Goal: Feedback & Contribution: Leave review/rating

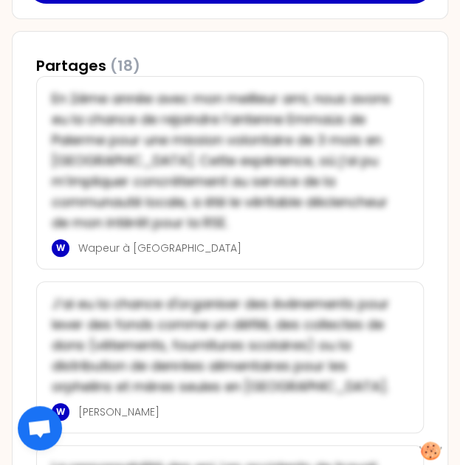
scroll to position [1070, 0]
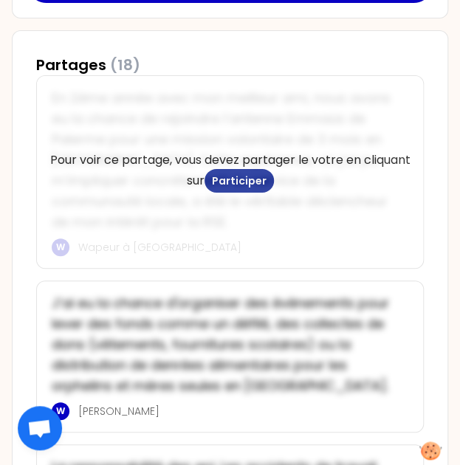
click at [230, 175] on button "Participer" at bounding box center [238, 181] width 69 height 24
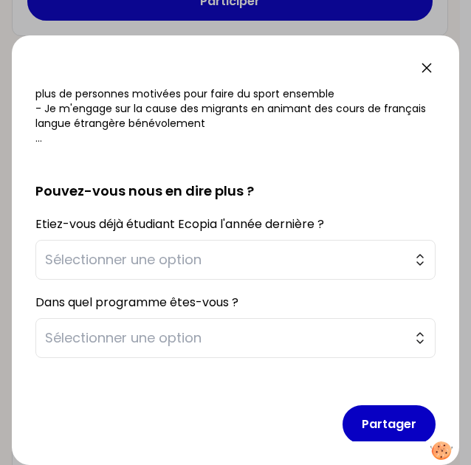
scroll to position [341, 0]
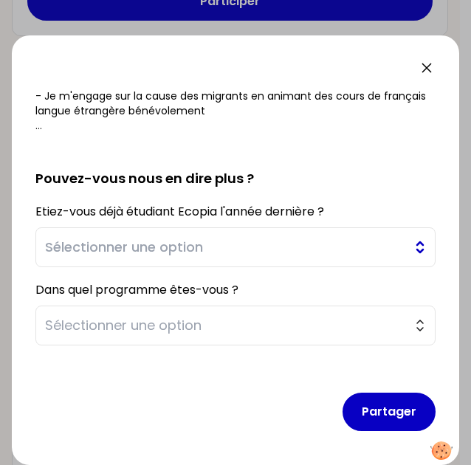
click at [261, 250] on span "Sélectionner une option" at bounding box center [225, 247] width 360 height 21
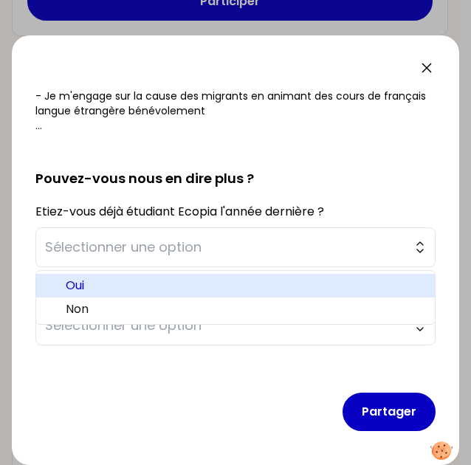
click at [117, 280] on span "Oui" at bounding box center [244, 286] width 357 height 18
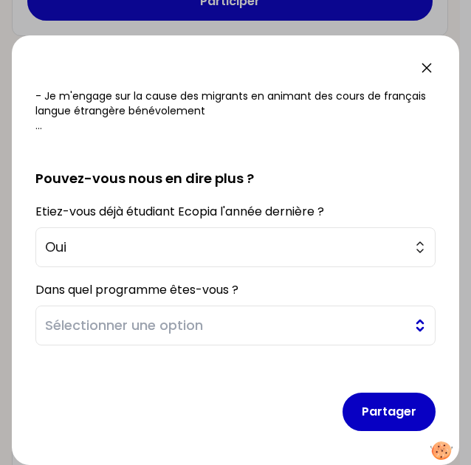
click at [140, 311] on button "Sélectionner une option" at bounding box center [235, 325] width 400 height 40
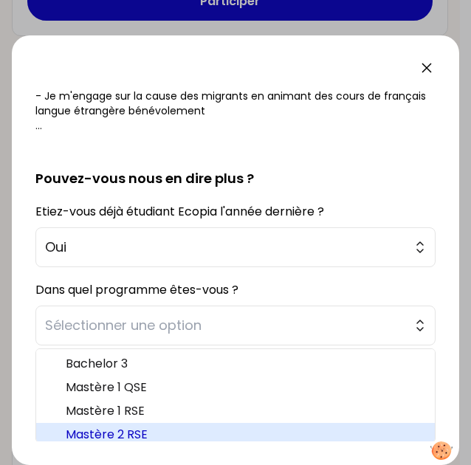
scroll to position [4, 0]
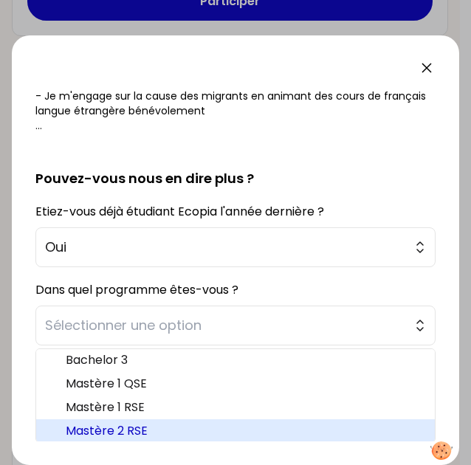
click at [165, 433] on span "Mastère 2 RSE" at bounding box center [244, 431] width 357 height 18
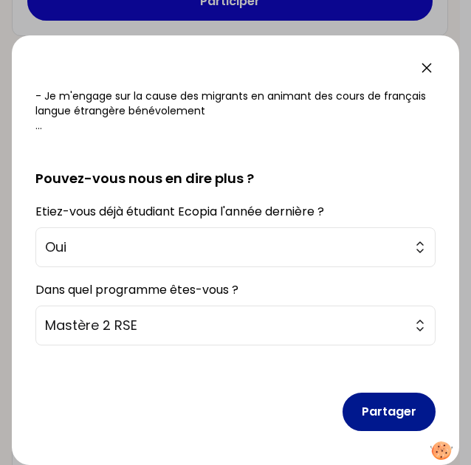
click at [397, 426] on button "Partager" at bounding box center [388, 412] width 93 height 38
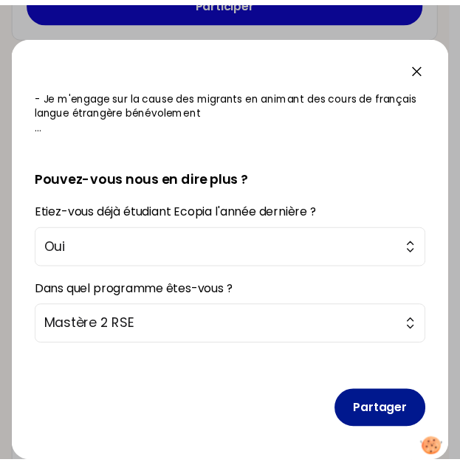
scroll to position [350, 0]
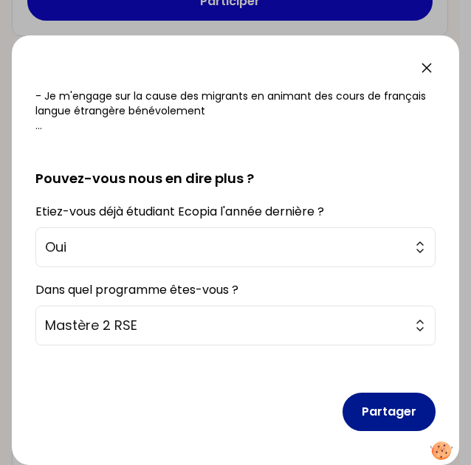
click at [357, 405] on button "Partager" at bounding box center [388, 412] width 93 height 38
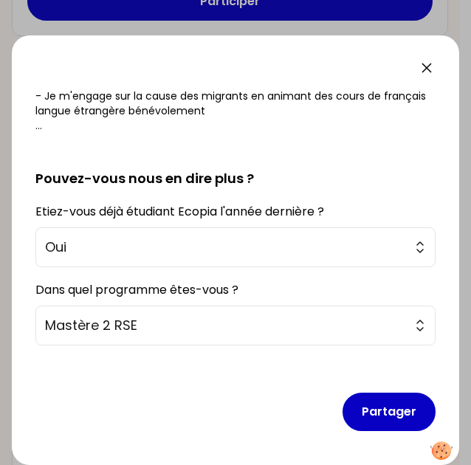
click at [420, 63] on icon at bounding box center [427, 68] width 18 height 18
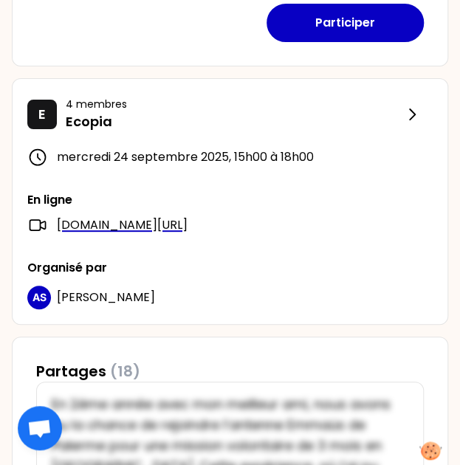
scroll to position [593, 0]
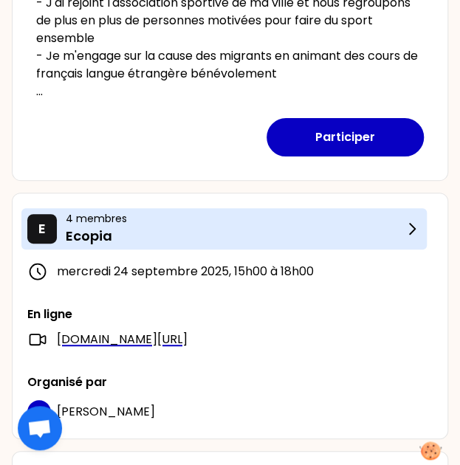
click at [384, 224] on p "4 membres" at bounding box center [234, 218] width 337 height 15
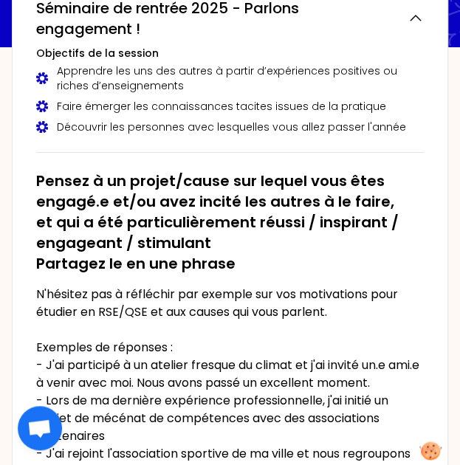
scroll to position [187, 0]
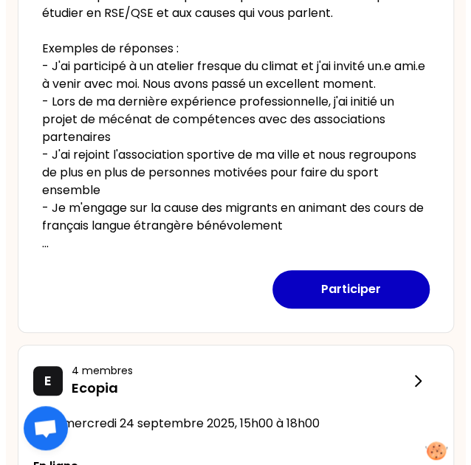
scroll to position [511, 0]
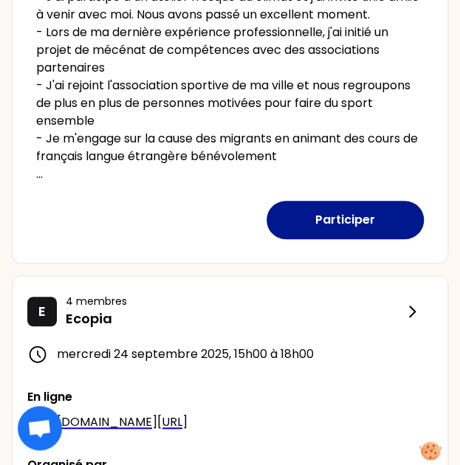
click at [323, 215] on button "Participer" at bounding box center [344, 220] width 157 height 38
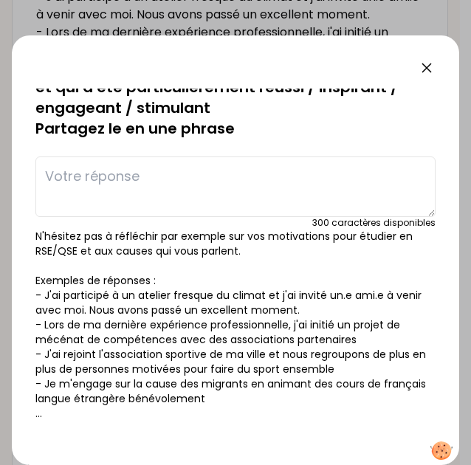
scroll to position [22, 0]
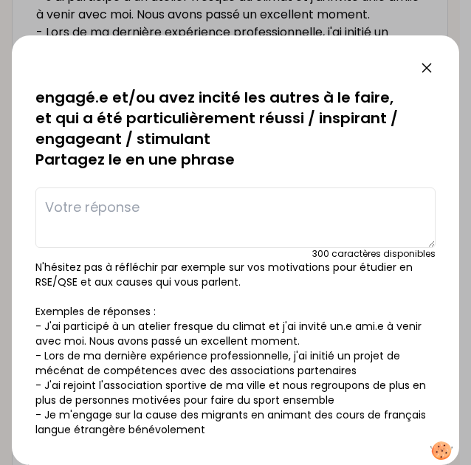
click at [172, 200] on textarea at bounding box center [235, 217] width 400 height 60
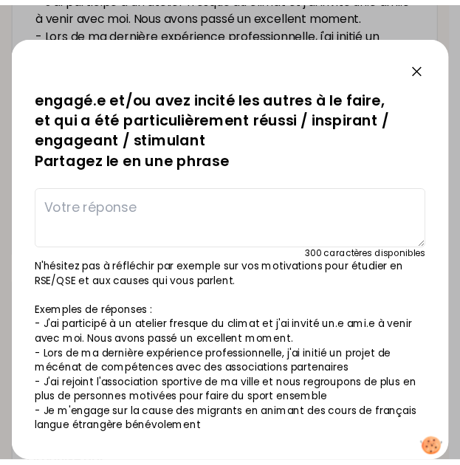
scroll to position [0, 0]
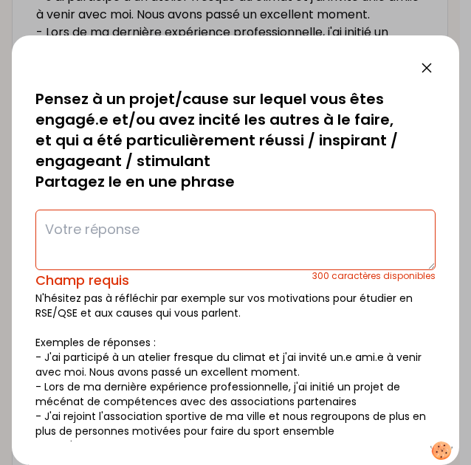
click at [438, 62] on div "sauvegardé Pensez à un projet/cause sur lequel vous êtes engagé.e et/ou avez in…" at bounding box center [235, 249] width 447 height 429
click at [434, 66] on icon at bounding box center [427, 68] width 18 height 18
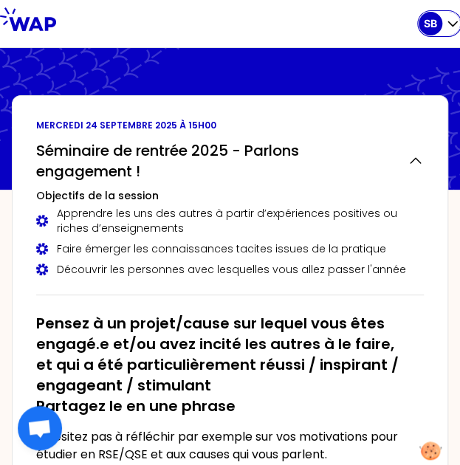
click at [446, 28] on icon "button" at bounding box center [452, 23] width 15 height 15
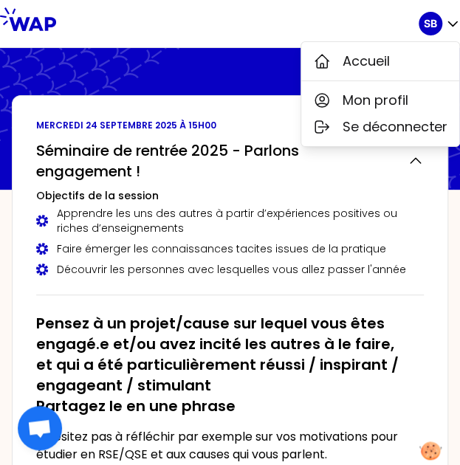
click at [210, 52] on icon at bounding box center [94, 87] width 236 height 148
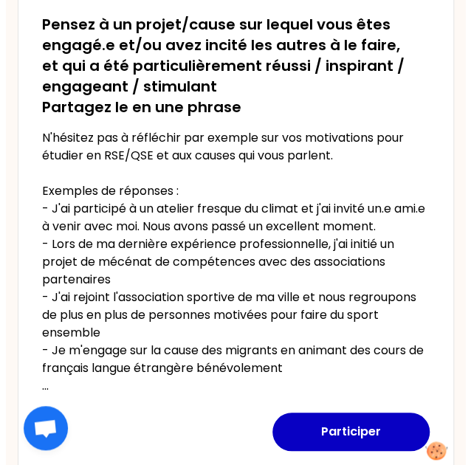
scroll to position [578, 0]
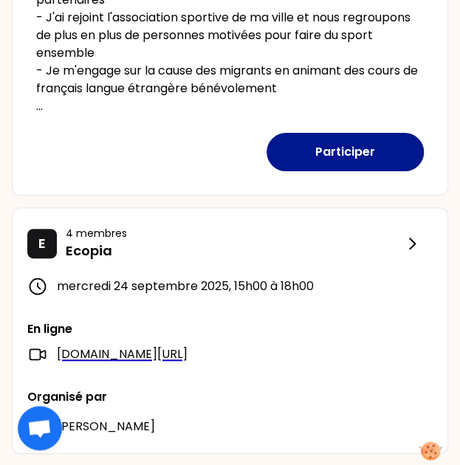
click at [350, 156] on button "Participer" at bounding box center [344, 152] width 157 height 38
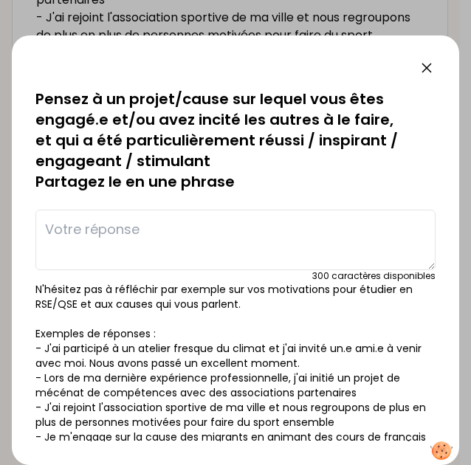
click at [173, 231] on textarea at bounding box center [235, 240] width 400 height 60
click at [132, 231] on textarea "Il y'a quelque mois" at bounding box center [235, 240] width 400 height 60
click at [184, 229] on textarea "Il y'a quelques mois" at bounding box center [235, 240] width 400 height 60
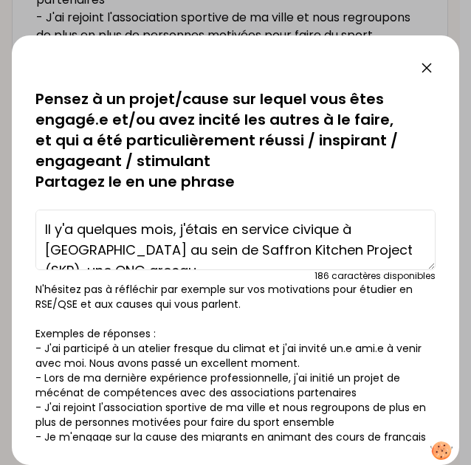
scroll to position [10, 0]
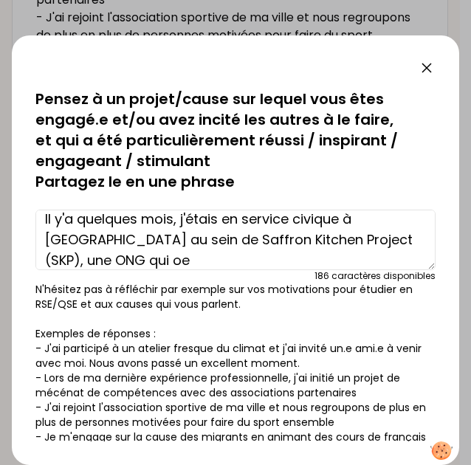
type textarea "Il y'a quelques mois, j'étais en service civique à [GEOGRAPHIC_DATA] au sein de…"
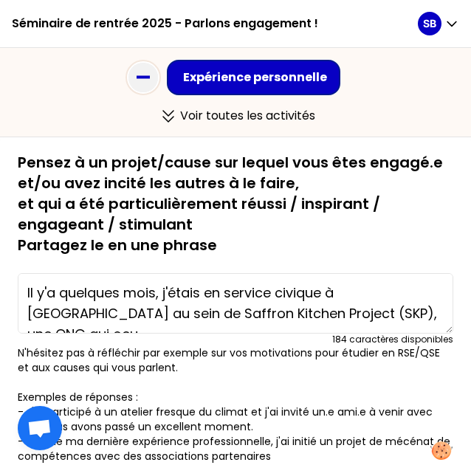
scroll to position [97, 0]
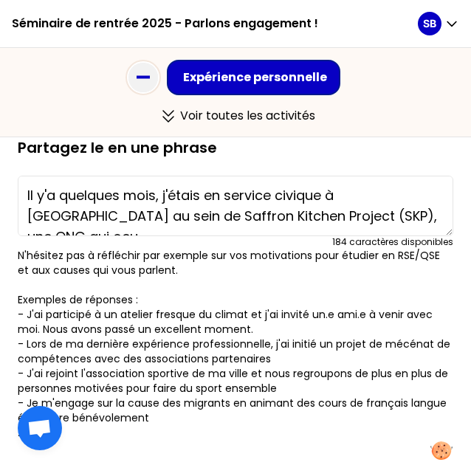
click at [401, 220] on textarea "Il y'a quelques mois, j'étais en service civique à [GEOGRAPHIC_DATA] au sein de…" at bounding box center [235, 206] width 435 height 60
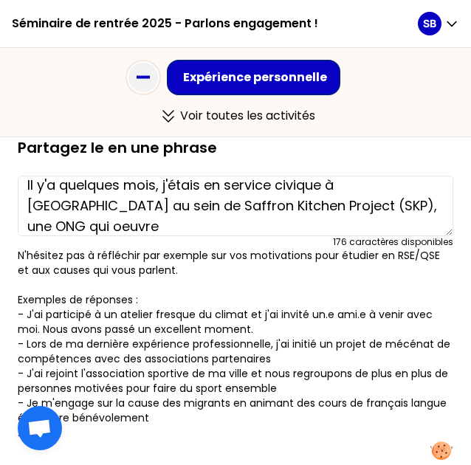
scroll to position [0, 0]
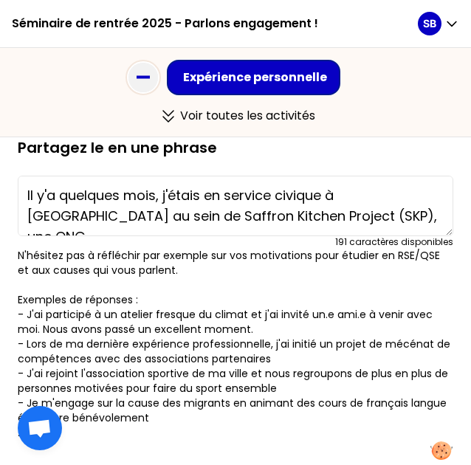
drag, startPoint x: 154, startPoint y: 194, endPoint x: 21, endPoint y: 184, distance: 133.2
click at [21, 184] on textarea "Il y'a quelques mois, j'étais en service civique à [GEOGRAPHIC_DATA] au sein de…" at bounding box center [235, 206] width 435 height 60
click at [381, 215] on textarea "De [DATE] à [DATE], j'étais en service civique à [GEOGRAPHIC_DATA] au sein de S…" at bounding box center [235, 206] width 435 height 60
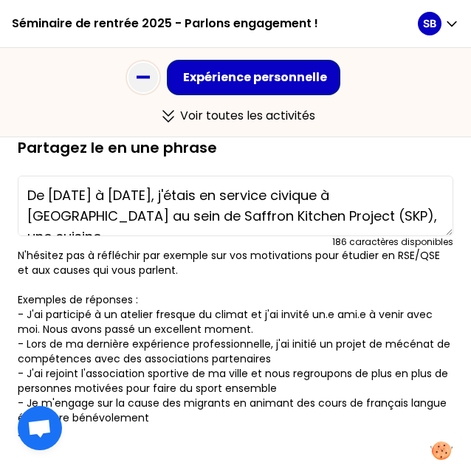
click at [80, 218] on textarea "De [DATE] à [DATE], j'étais en service civique à [GEOGRAPHIC_DATA] au sein de S…" at bounding box center [235, 206] width 435 height 60
click at [395, 217] on textarea "De [DATE] à [DATE], j'étais en service civique à [GEOGRAPHIC_DATA] au sein de l…" at bounding box center [235, 206] width 435 height 60
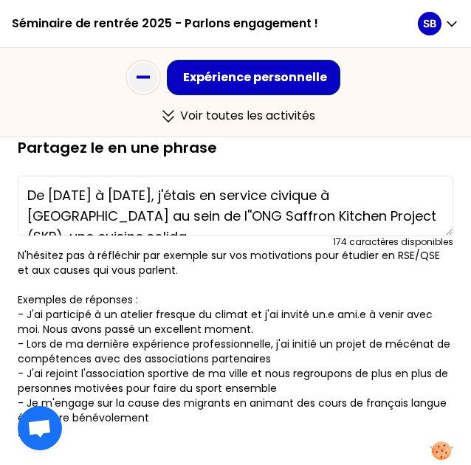
scroll to position [10, 0]
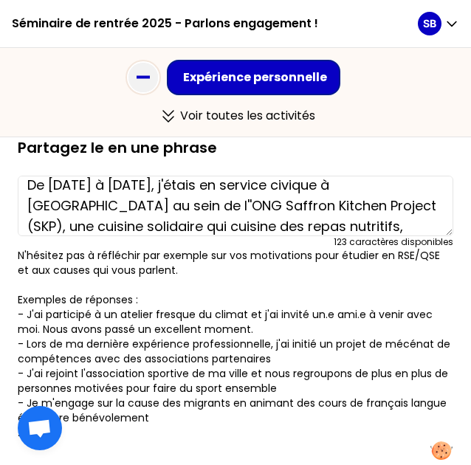
click at [288, 224] on textarea "De [DATE] à [DATE], j'étais en service civique à [GEOGRAPHIC_DATA] au sein de l…" at bounding box center [235, 206] width 435 height 60
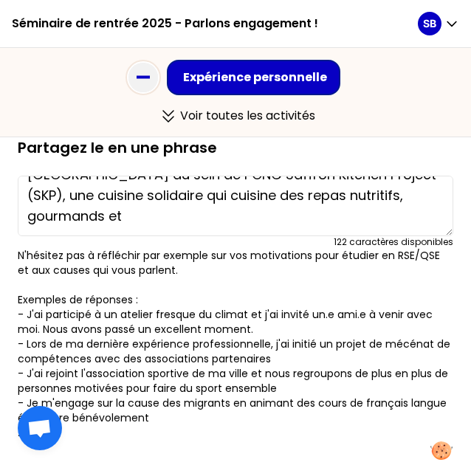
scroll to position [21, 0]
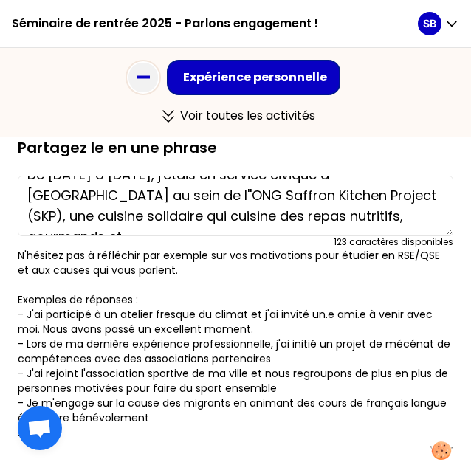
click at [393, 212] on textarea "De [DATE] à [DATE], j'étais en service civique à [GEOGRAPHIC_DATA] au sein de l…" at bounding box center [235, 206] width 435 height 60
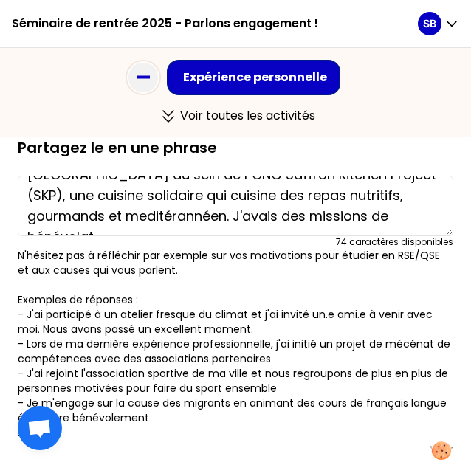
drag, startPoint x: 372, startPoint y: 225, endPoint x: 149, endPoint y: 213, distance: 223.1
click at [149, 213] on textarea "De [DATE] à [DATE], j'étais en service civique à [GEOGRAPHIC_DATA] au sein de l…" at bounding box center [235, 206] width 435 height 60
click at [369, 216] on textarea "De [DATE] à [DATE], j'étais en service civique à [GEOGRAPHIC_DATA] au sein de l…" at bounding box center [235, 206] width 435 height 60
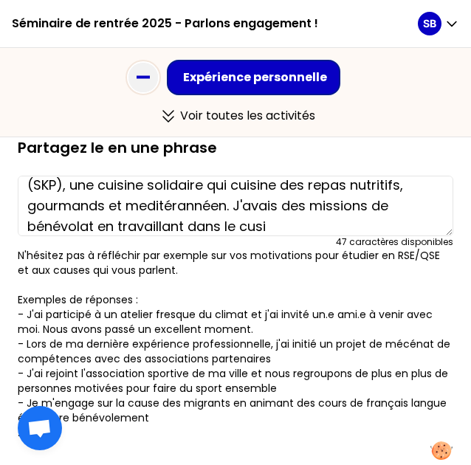
click at [137, 207] on textarea "De [DATE] à [DATE], j'étais en service civique à [GEOGRAPHIC_DATA] au sein de l…" at bounding box center [235, 206] width 435 height 60
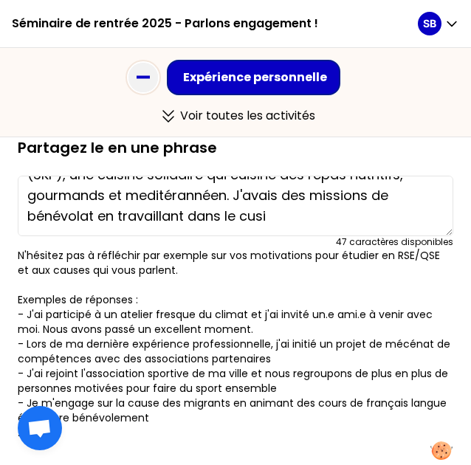
drag, startPoint x: 139, startPoint y: 207, endPoint x: 214, endPoint y: 232, distance: 79.1
click at [214, 232] on textarea "De [DATE] à [DATE], j'étais en service civique à [GEOGRAPHIC_DATA] au sein de l…" at bounding box center [235, 206] width 435 height 60
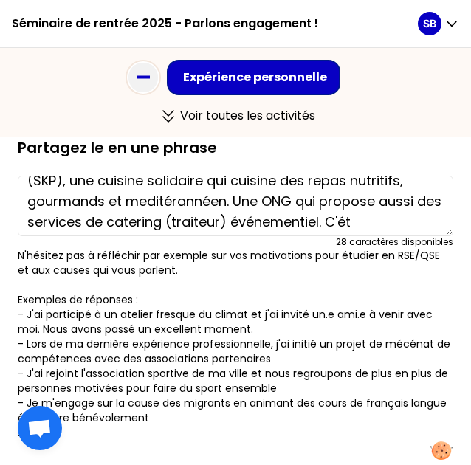
scroll to position [57, 0]
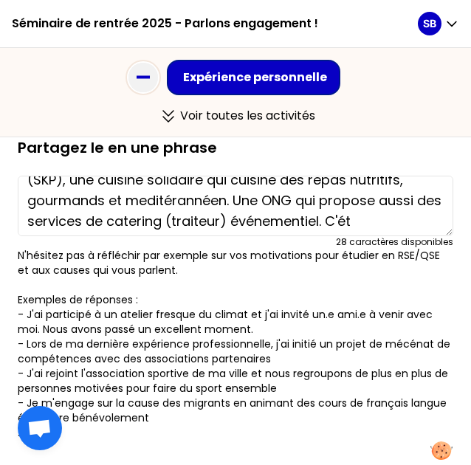
drag, startPoint x: 134, startPoint y: 199, endPoint x: 269, endPoint y: 222, distance: 136.2
click at [269, 222] on textarea "De [DATE] à [DATE], j'étais en service civique à [GEOGRAPHIC_DATA] au sein de l…" at bounding box center [235, 206] width 435 height 60
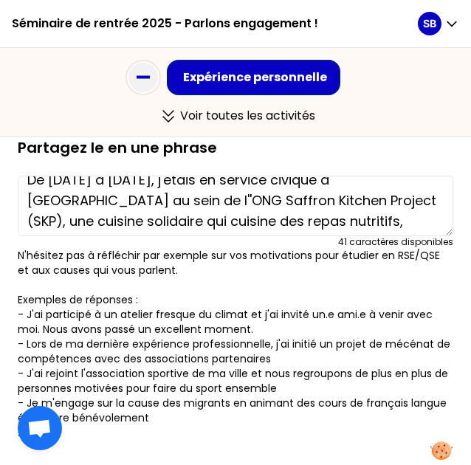
scroll to position [16, 0]
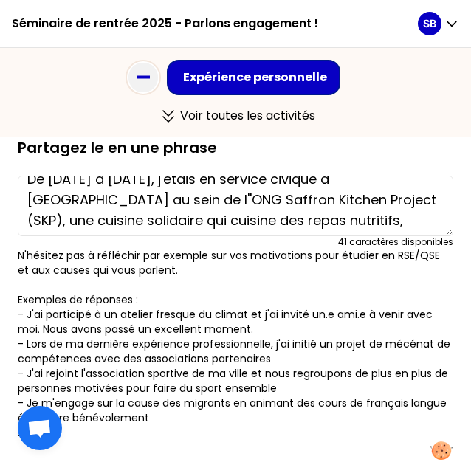
click at [87, 207] on textarea "De [DATE] à [DATE], j'étais en service civique à [GEOGRAPHIC_DATA] au sein de l…" at bounding box center [235, 206] width 435 height 60
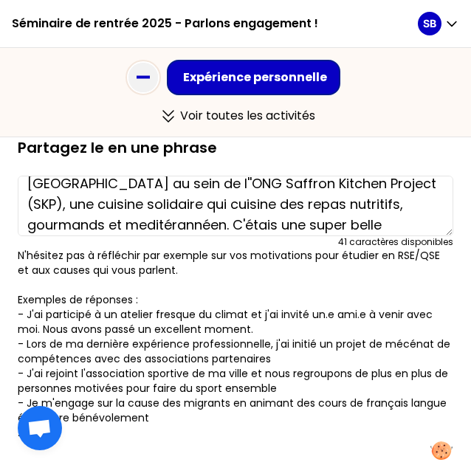
scroll to position [53, 0]
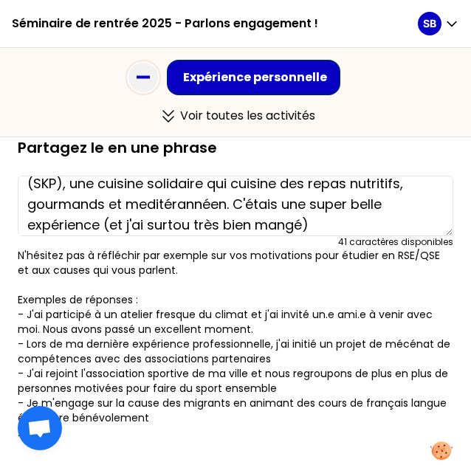
click at [69, 226] on textarea "De [DATE] à [DATE], j'étais en service civique à [GEOGRAPHIC_DATA] au sein de l…" at bounding box center [235, 206] width 435 height 60
click at [181, 210] on textarea "De [DATE] à [DATE], j'étais en service civique à [GEOGRAPHIC_DATA] au sein de l…" at bounding box center [235, 206] width 435 height 60
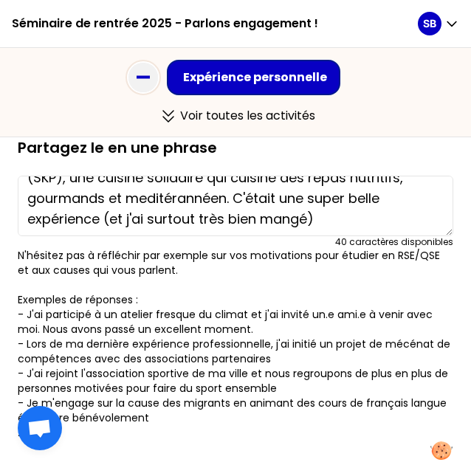
scroll to position [60, 0]
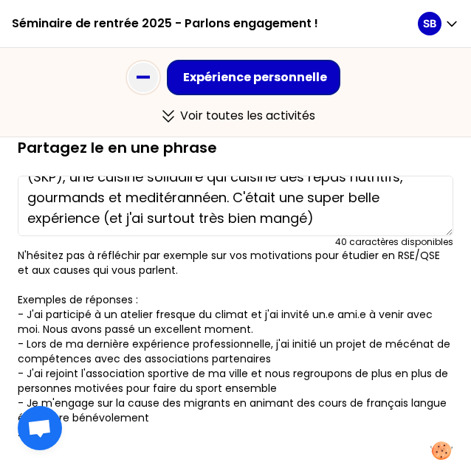
click at [190, 221] on textarea "De [DATE] à [DATE], j'étais en service civique à [GEOGRAPHIC_DATA] au sein de l…" at bounding box center [235, 206] width 435 height 60
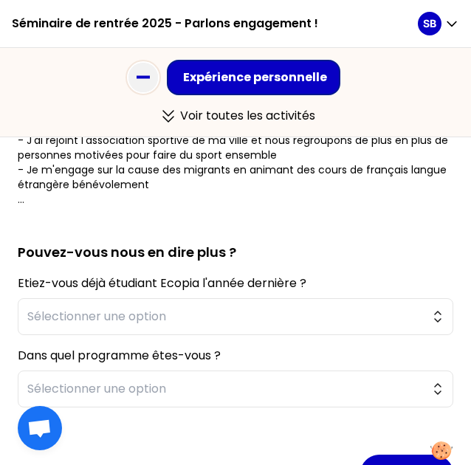
scroll to position [433, 0]
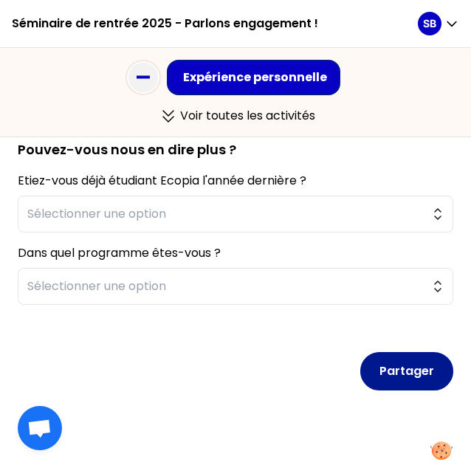
type textarea "De [DATE] à [DATE], j'étais en service civique à [GEOGRAPHIC_DATA] au sein de l…"
click at [406, 356] on div "Partager" at bounding box center [235, 360] width 435 height 86
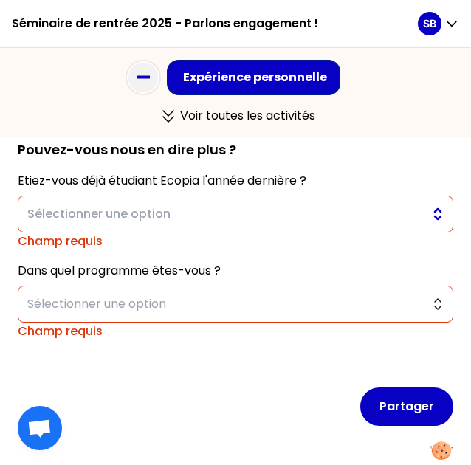
click at [156, 210] on span "Sélectionner une option" at bounding box center [224, 214] width 395 height 18
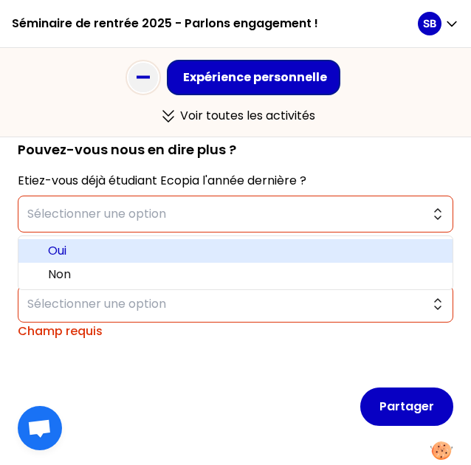
click at [106, 249] on span "Oui" at bounding box center [244, 251] width 393 height 18
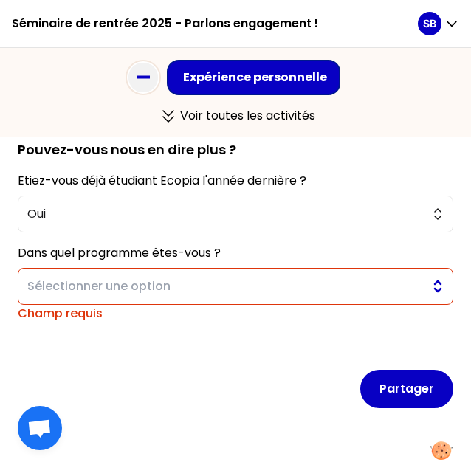
click at [124, 290] on span "Sélectionner une option" at bounding box center [224, 286] width 395 height 18
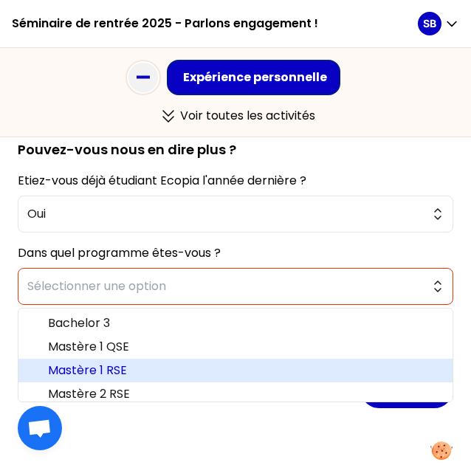
scroll to position [7, 0]
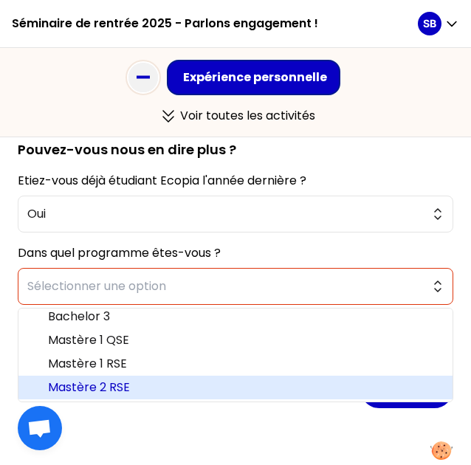
click at [121, 381] on span "Mastère 2 RSE" at bounding box center [244, 387] width 393 height 18
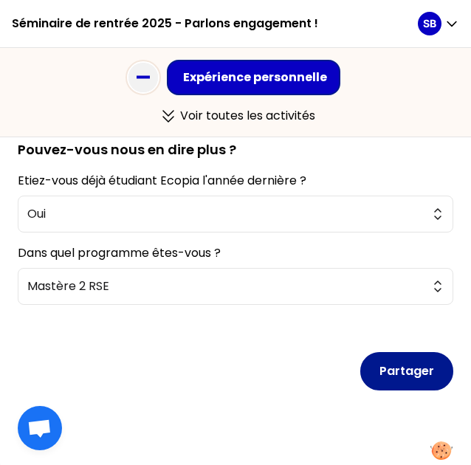
click at [399, 366] on button "Partager" at bounding box center [406, 371] width 93 height 38
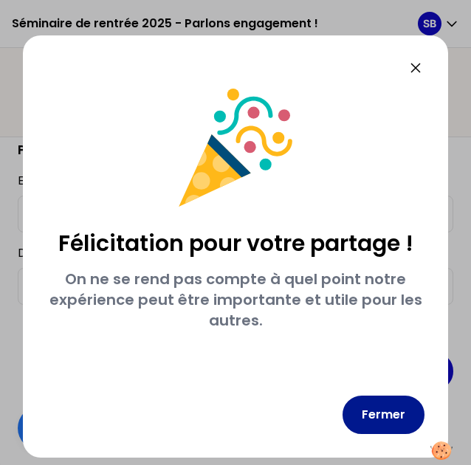
click at [380, 412] on button "Fermer" at bounding box center [383, 414] width 82 height 38
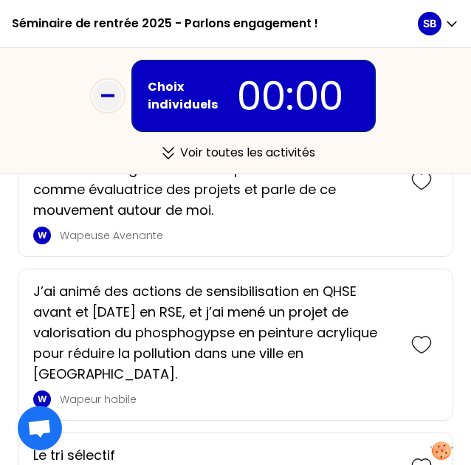
scroll to position [1723, 0]
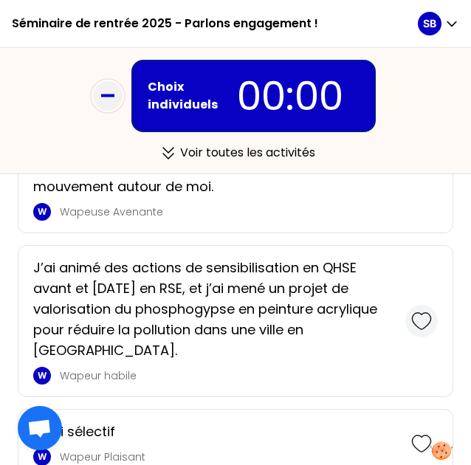
click at [411, 330] on icon at bounding box center [421, 321] width 21 height 21
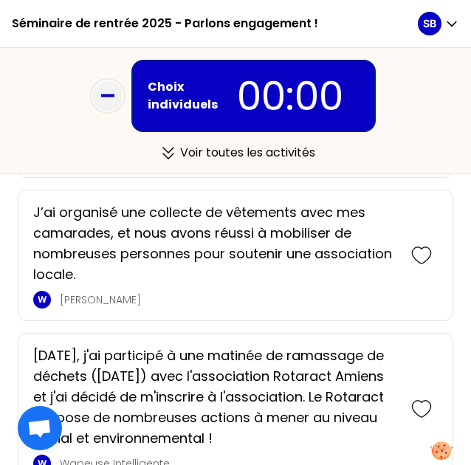
scroll to position [2313, 0]
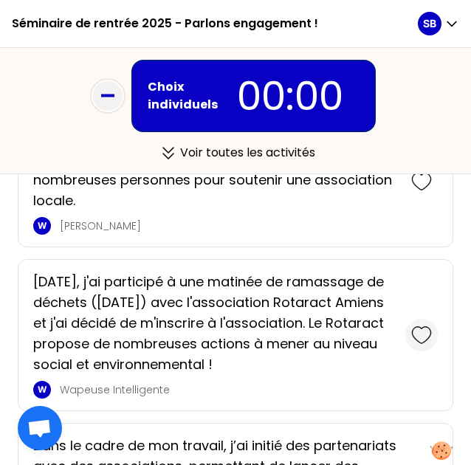
click at [412, 325] on icon at bounding box center [421, 335] width 21 height 21
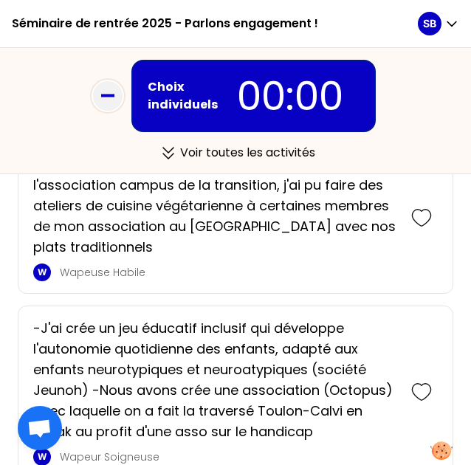
scroll to position [3043, 0]
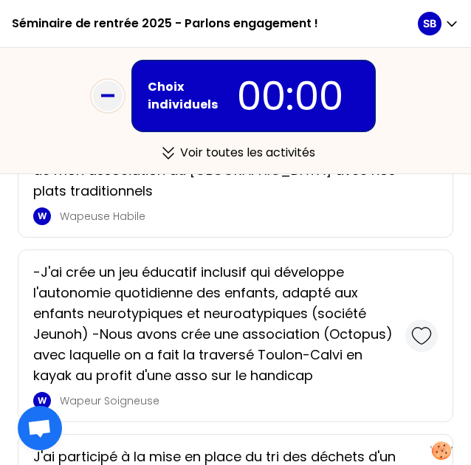
click at [423, 352] on div at bounding box center [421, 335] width 32 height 32
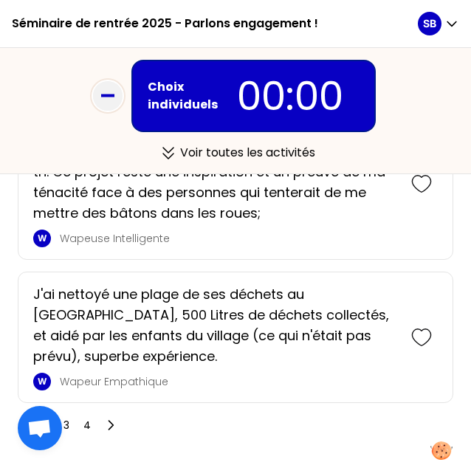
scroll to position [3554, 0]
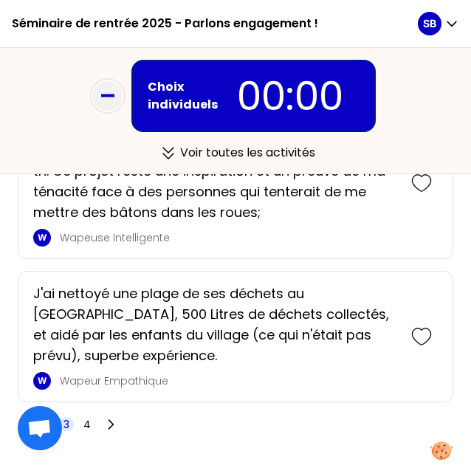
click at [66, 432] on span "3" at bounding box center [66, 424] width 6 height 15
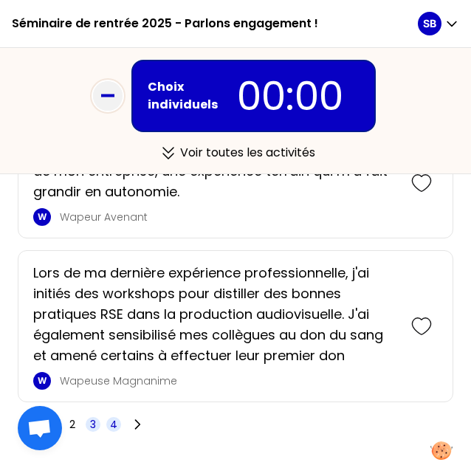
click at [115, 417] on span "4" at bounding box center [113, 424] width 7 height 15
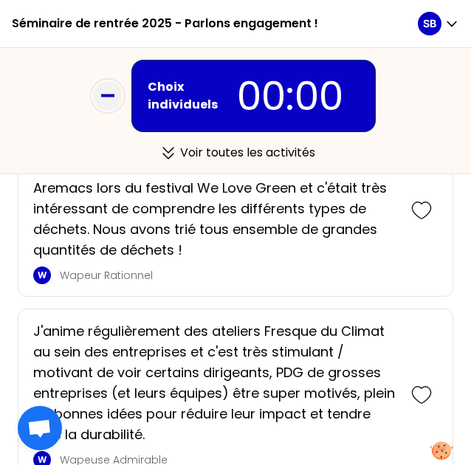
scroll to position [1989, 0]
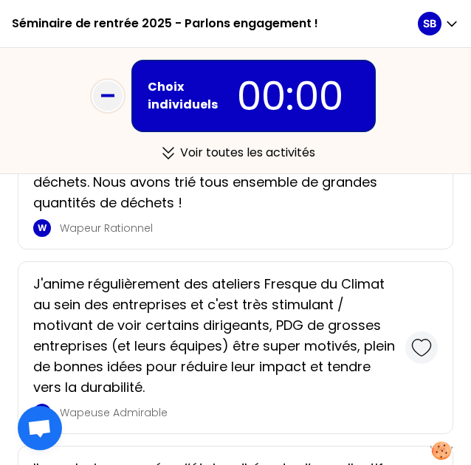
click at [411, 347] on icon at bounding box center [421, 347] width 21 height 21
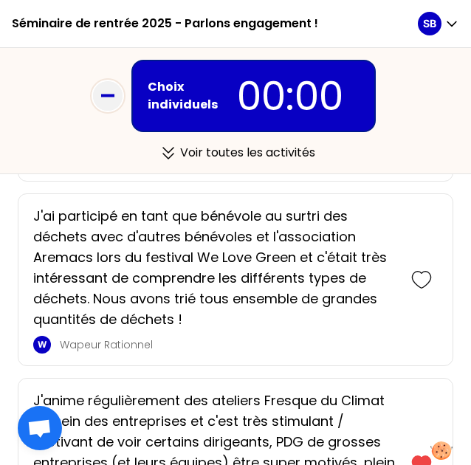
scroll to position [2035, 0]
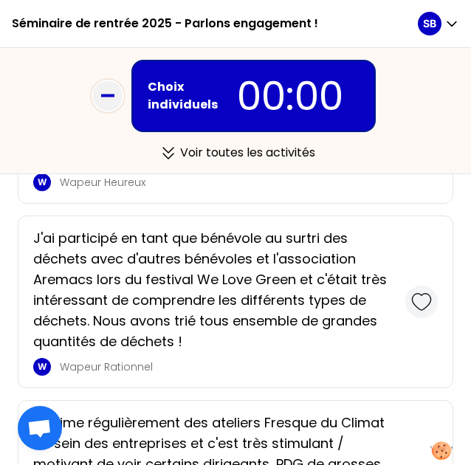
click at [411, 300] on icon at bounding box center [421, 301] width 21 height 21
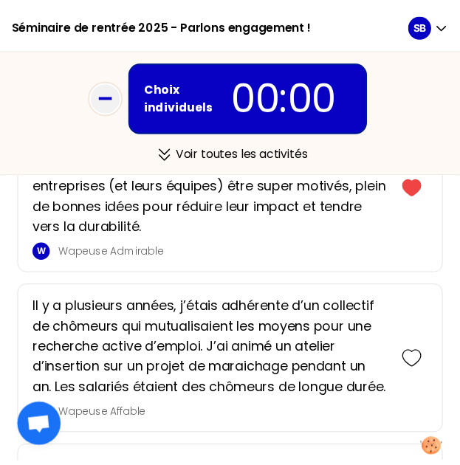
scroll to position [2792, 0]
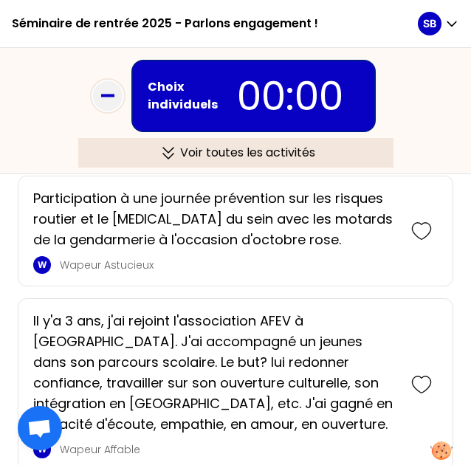
click at [220, 157] on div "Voir toutes les activités" at bounding box center [235, 153] width 315 height 30
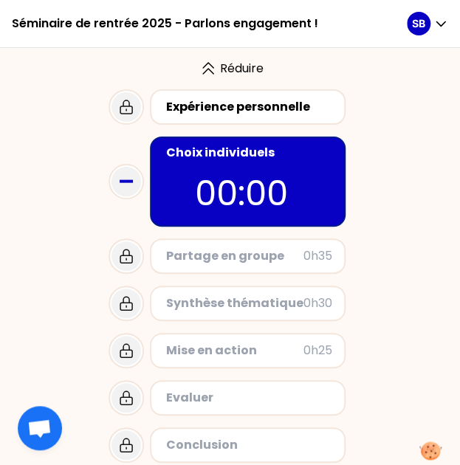
scroll to position [39, 0]
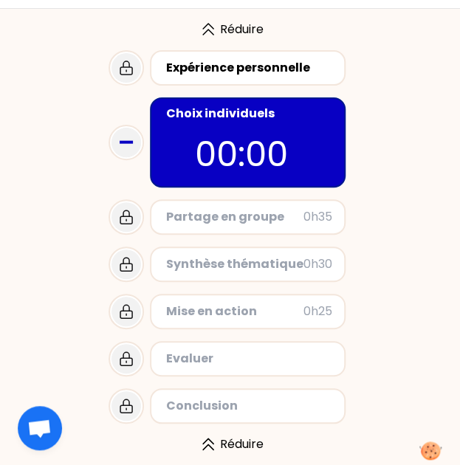
click at [191, 398] on div "Conclusion" at bounding box center [249, 406] width 166 height 18
click at [236, 161] on p "00:00" at bounding box center [248, 154] width 106 height 52
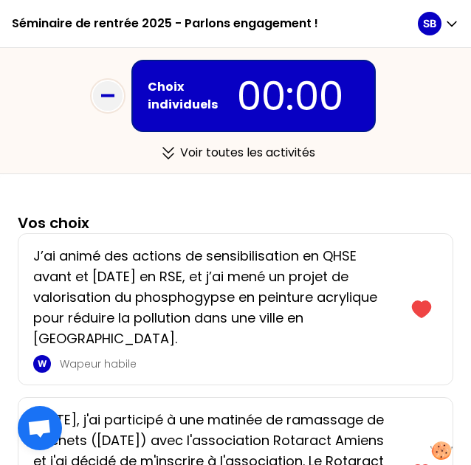
click at [236, 161] on div "Voir toutes les activités" at bounding box center [235, 153] width 315 height 30
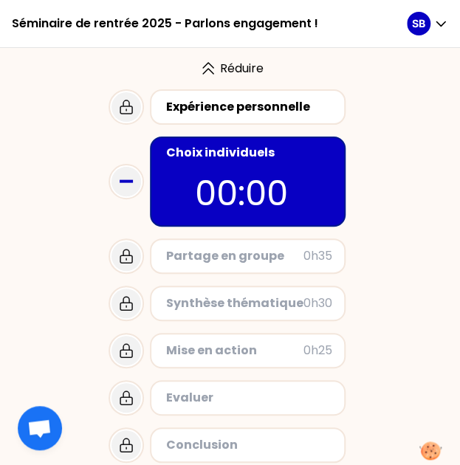
click at [218, 184] on p "00:00" at bounding box center [248, 193] width 106 height 52
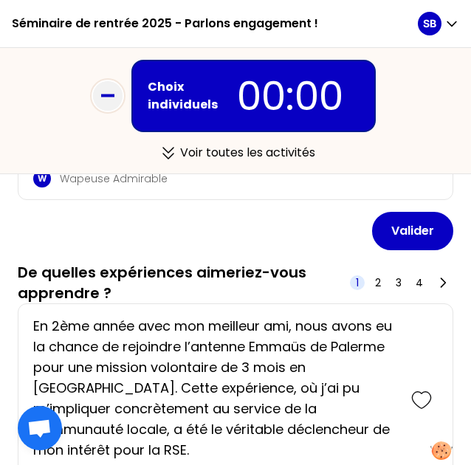
scroll to position [938, 0]
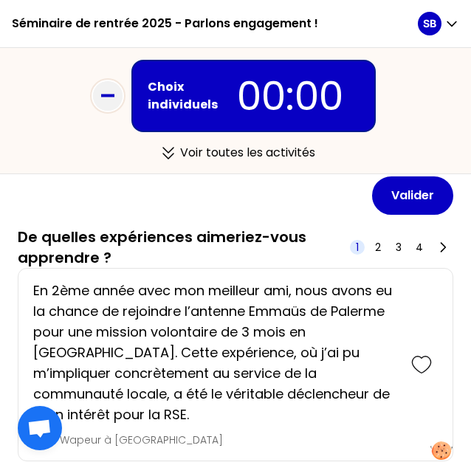
click at [215, 274] on div "En 2ème année avec mon meilleur ami, nous avons eu la chance de rejoindre l’ant…" at bounding box center [235, 364] width 435 height 193
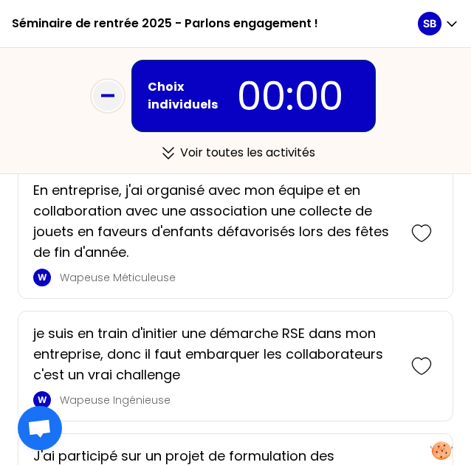
scroll to position [1764, 0]
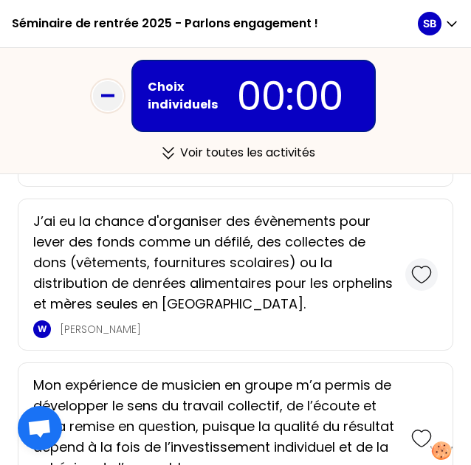
click at [411, 277] on icon at bounding box center [421, 274] width 21 height 21
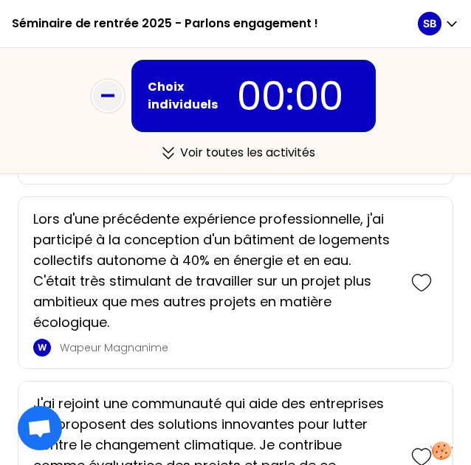
scroll to position [2392, 0]
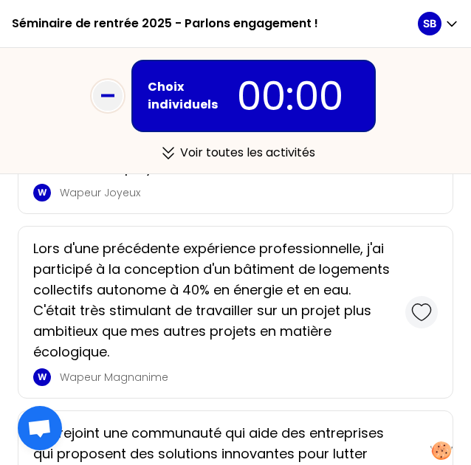
click at [411, 322] on icon at bounding box center [421, 312] width 21 height 21
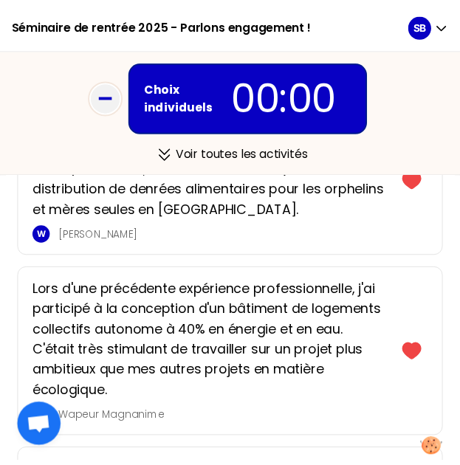
scroll to position [0, 0]
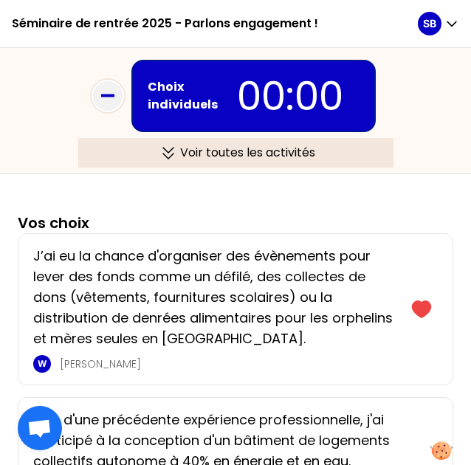
click at [199, 157] on div "Voir toutes les activités" at bounding box center [235, 153] width 315 height 30
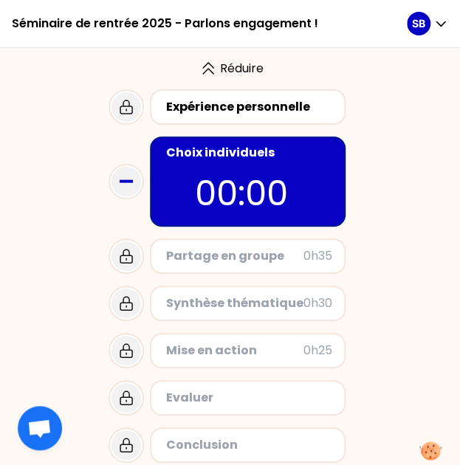
scroll to position [39, 0]
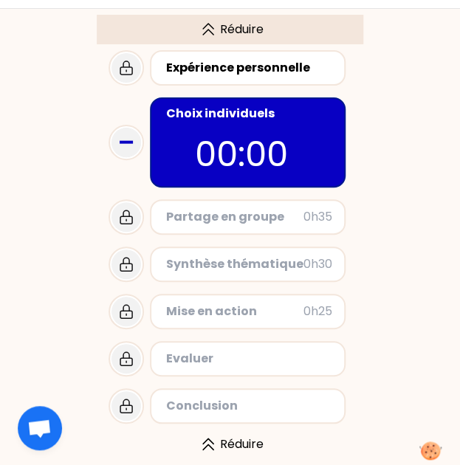
click at [212, 30] on icon at bounding box center [208, 30] width 24 height 18
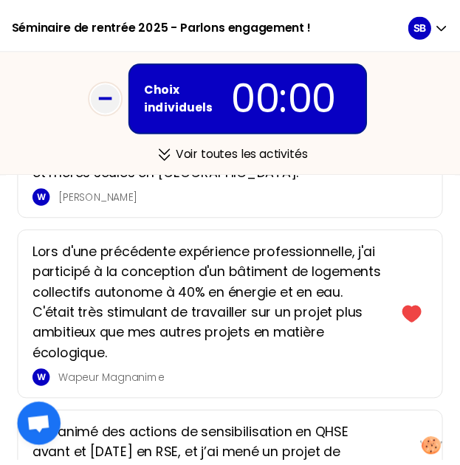
scroll to position [0, 0]
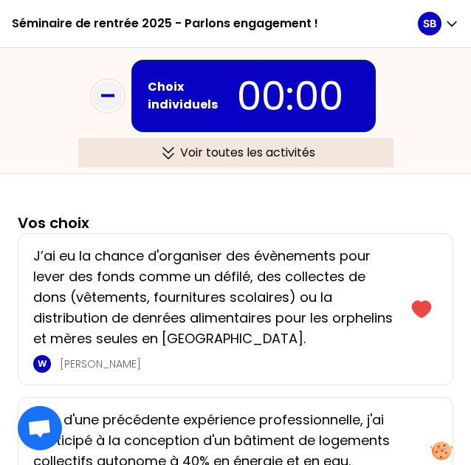
click at [239, 150] on div "Voir toutes les activités" at bounding box center [235, 153] width 315 height 30
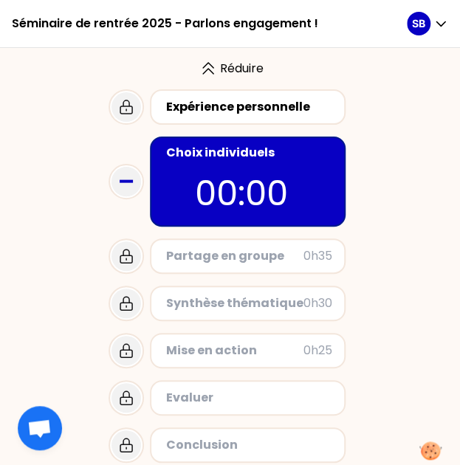
click at [369, 157] on div "Réduire Expérience personnelle Choix individuels 00:00 Partage en groupe 0h35 S…" at bounding box center [230, 276] width 460 height 444
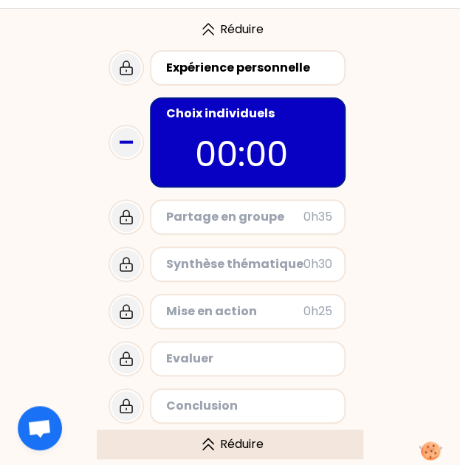
click at [215, 443] on icon at bounding box center [208, 444] width 24 height 18
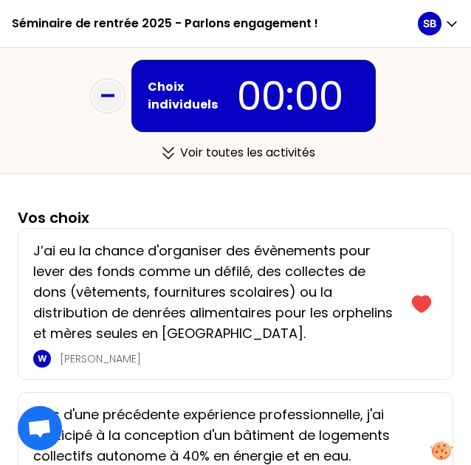
scroll to position [0, 0]
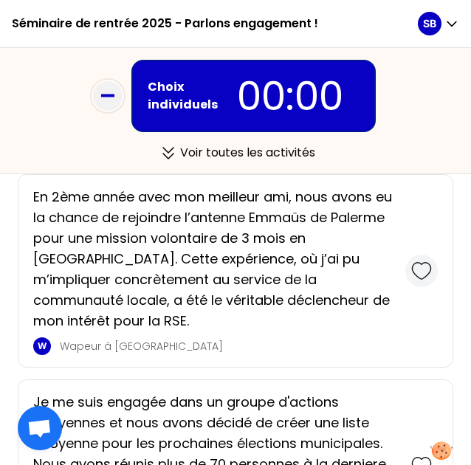
click at [412, 279] on icon at bounding box center [421, 271] width 18 height 16
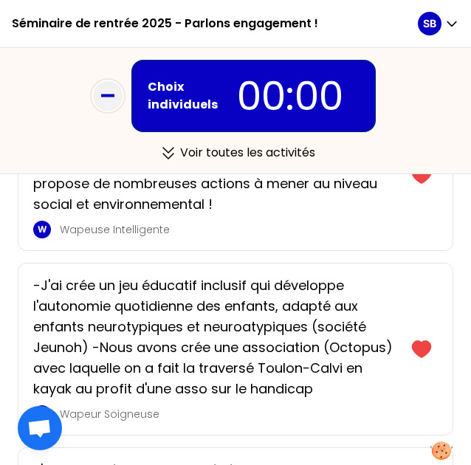
scroll to position [849, 0]
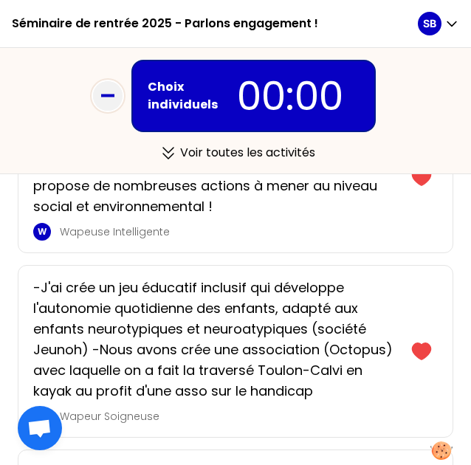
click at [421, 241] on div at bounding box center [421, 177] width 32 height 127
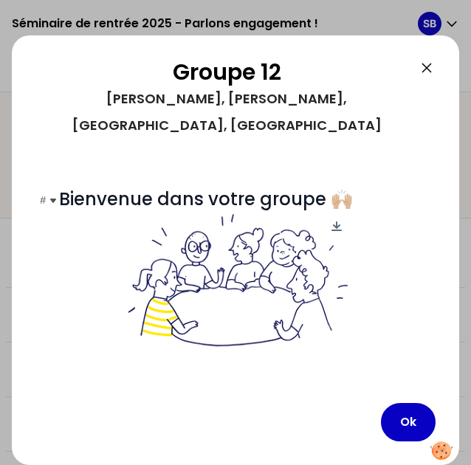
scroll to position [165, 0]
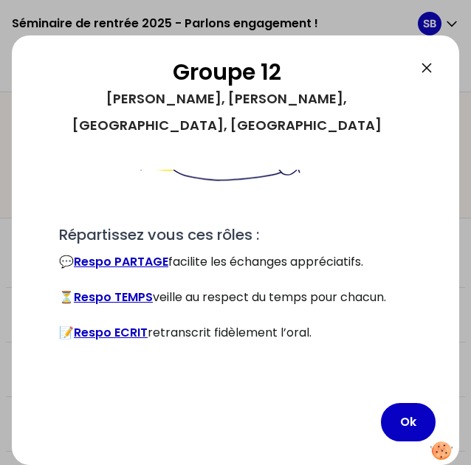
click at [143, 254] on link "Respo PARTAGE" at bounding box center [121, 261] width 94 height 17
click at [383, 198] on h1 "# Bienvenue dans votre groupe 🙌🏼" at bounding box center [235, 115] width 353 height 187
click at [274, 218] on div "# Bienvenue dans votre groupe 🙌🏼 # Répartissez vous ces rôles : 💬 [PERSON_NAME]…" at bounding box center [235, 199] width 353 height 355
click at [426, 70] on icon at bounding box center [427, 68] width 18 height 18
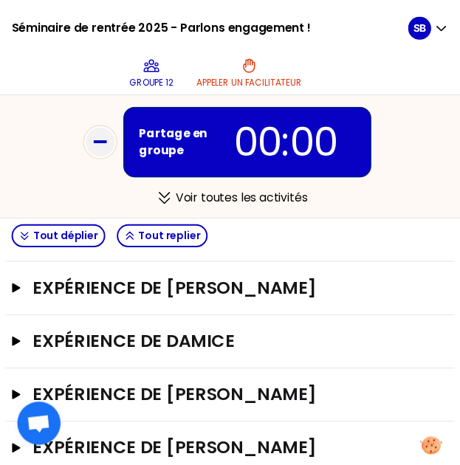
scroll to position [344, 0]
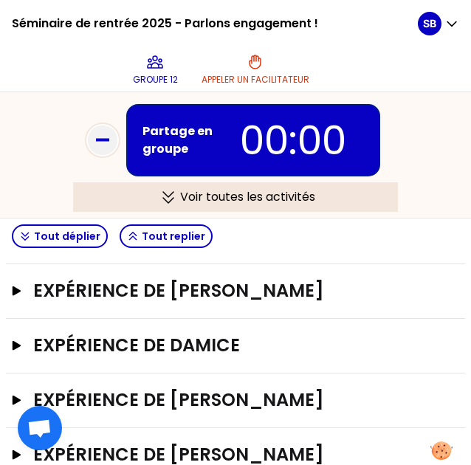
click at [224, 196] on div "Voir toutes les activités" at bounding box center [235, 197] width 325 height 30
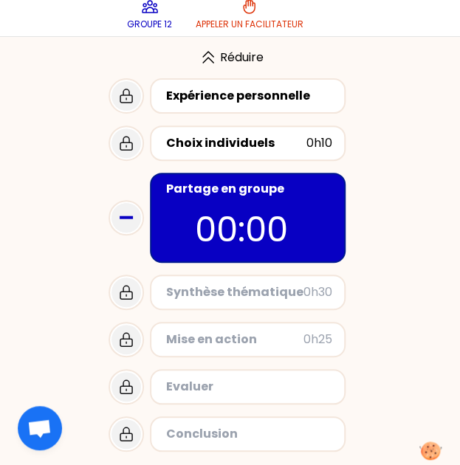
scroll to position [58, 0]
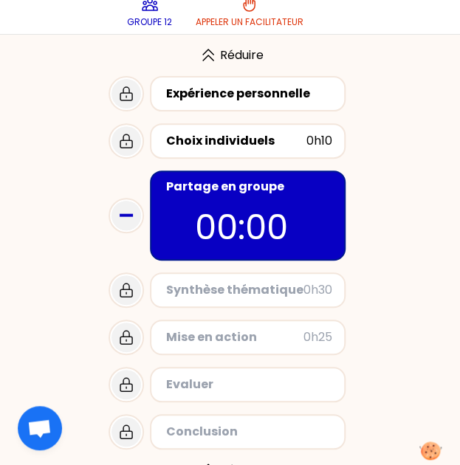
click at [238, 227] on p "00:00" at bounding box center [248, 227] width 106 height 52
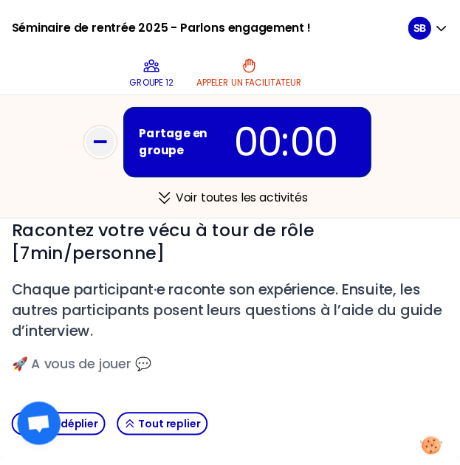
scroll to position [344, 0]
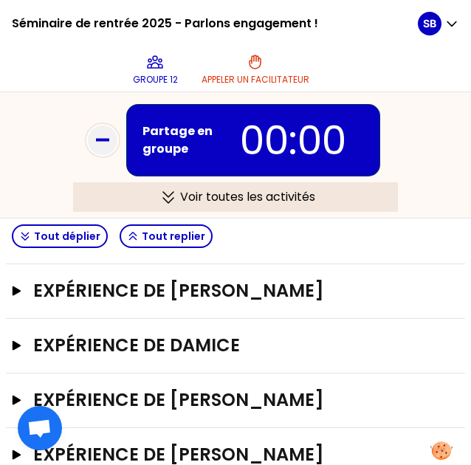
click at [193, 204] on div "Voir toutes les activités" at bounding box center [235, 197] width 325 height 30
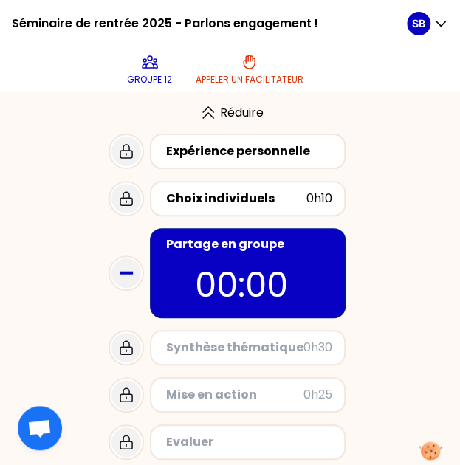
scroll to position [83, 0]
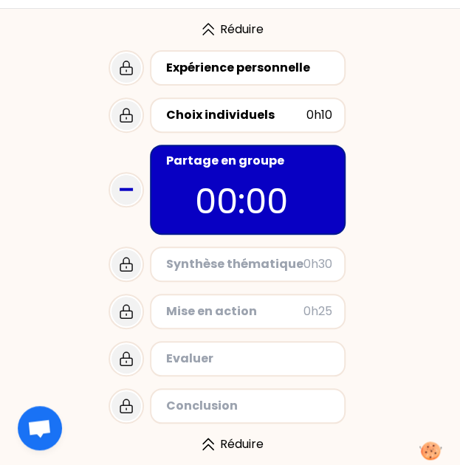
click at [201, 178] on p "00:00" at bounding box center [248, 202] width 106 height 52
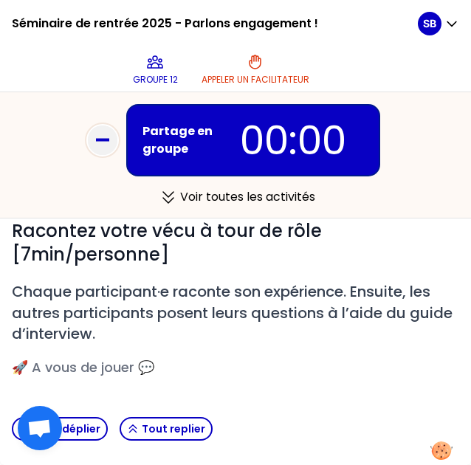
scroll to position [344, 0]
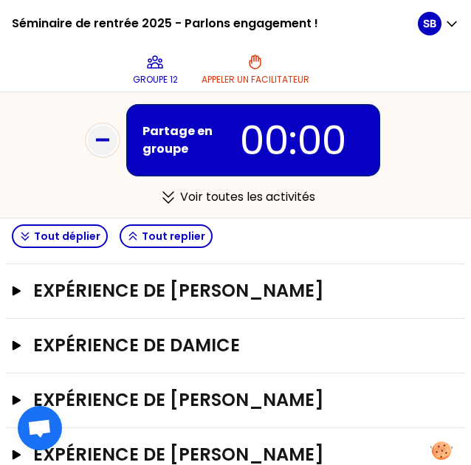
click at [114, 300] on div "Expérience de [PERSON_NAME]" at bounding box center [235, 291] width 459 height 55
click at [42, 280] on h3 "Expérience de [PERSON_NAME]" at bounding box center [220, 291] width 374 height 24
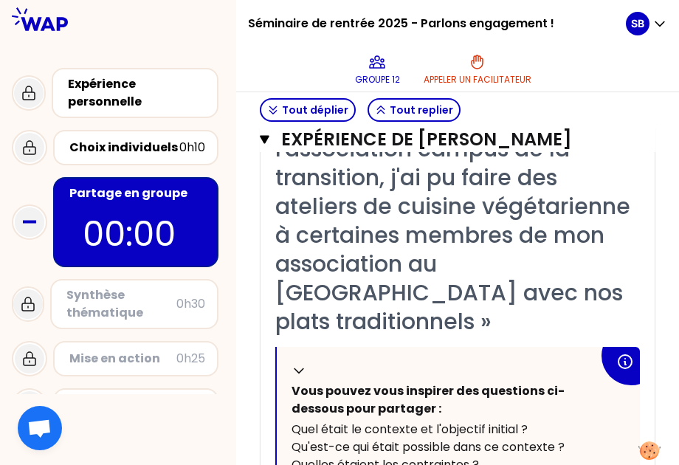
scroll to position [390, 0]
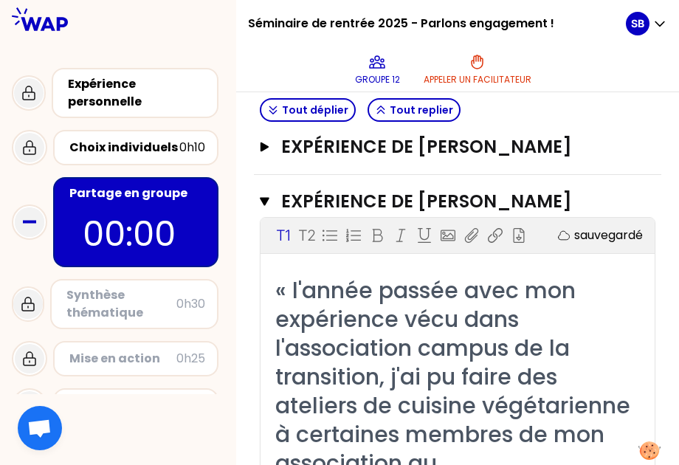
click at [344, 308] on span "« l'année passée avec mon expérience vécu dans l'association campus de la trans…" at bounding box center [455, 405] width 361 height 262
click at [282, 213] on button "Expérience de Aichetou Babou Fermer" at bounding box center [457, 202] width 395 height 24
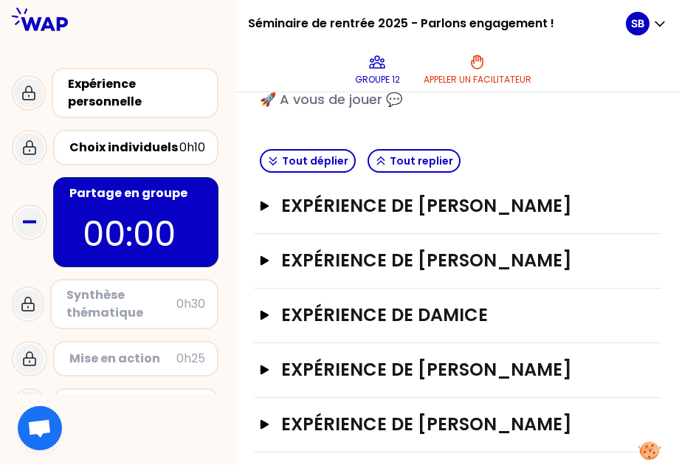
scroll to position [330, 0]
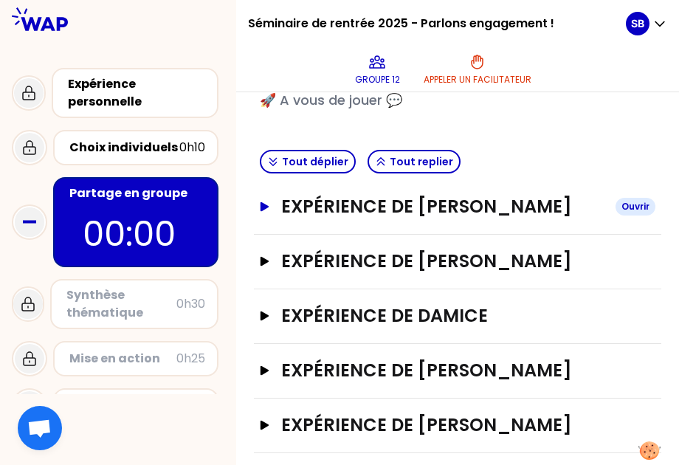
click at [355, 218] on h3 "Expérience de [PERSON_NAME]" at bounding box center [442, 207] width 322 height 24
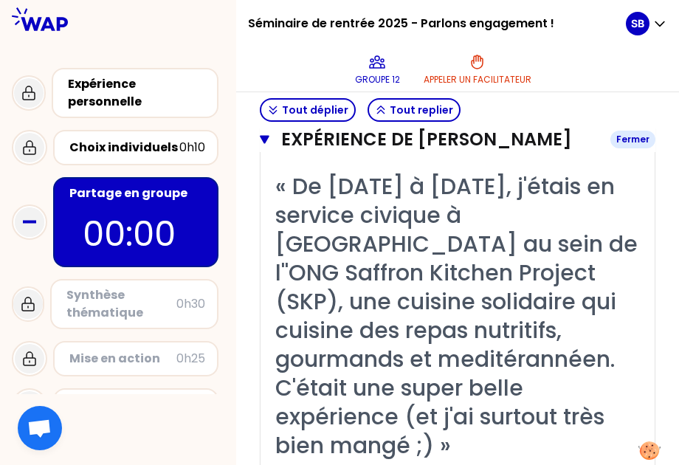
scroll to position [338, 0]
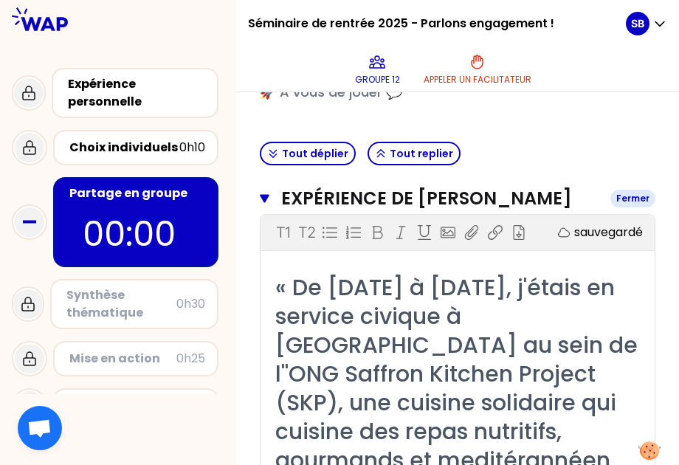
click at [269, 203] on icon "button" at bounding box center [265, 199] width 10 height 12
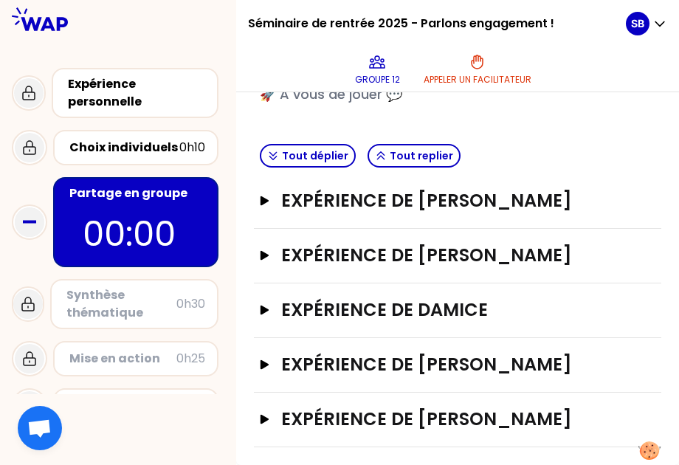
scroll to position [379, 0]
click at [271, 305] on icon "button" at bounding box center [265, 310] width 12 height 10
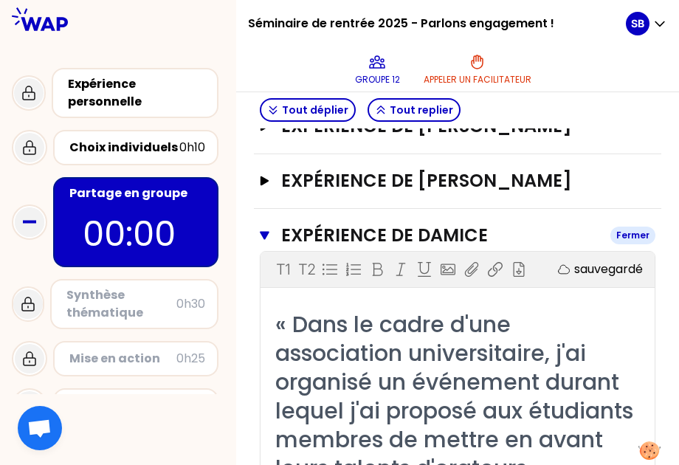
click at [269, 239] on icon "button" at bounding box center [265, 235] width 10 height 8
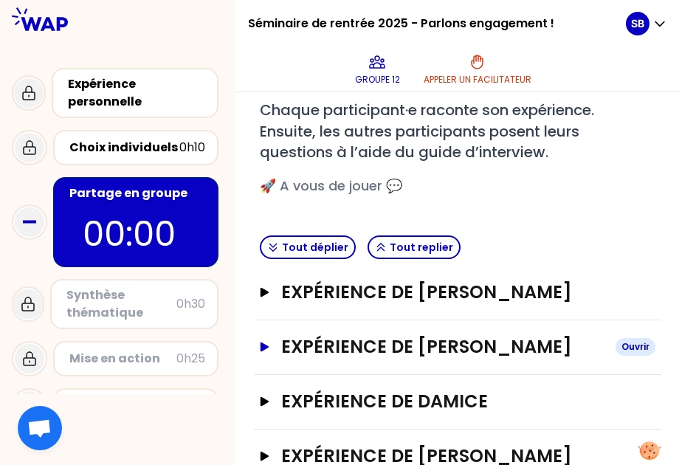
scroll to position [243, 0]
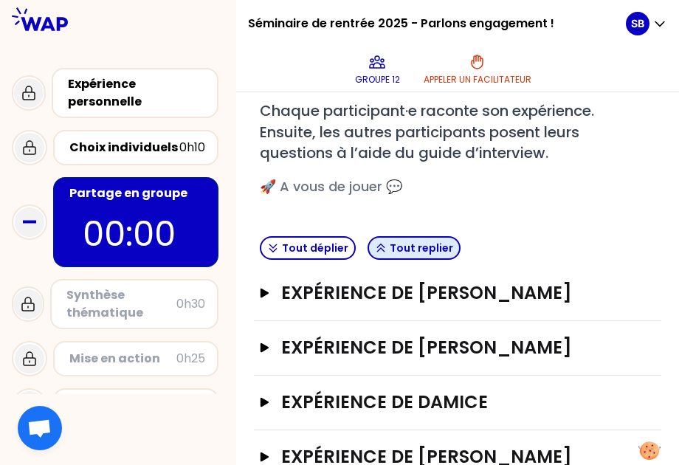
click at [401, 243] on button "Tout replier" at bounding box center [413, 248] width 93 height 24
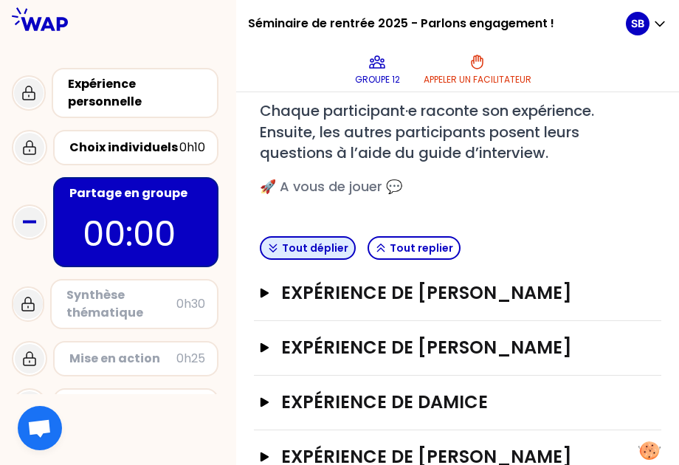
click at [334, 244] on button "Tout déplier" at bounding box center [308, 248] width 96 height 24
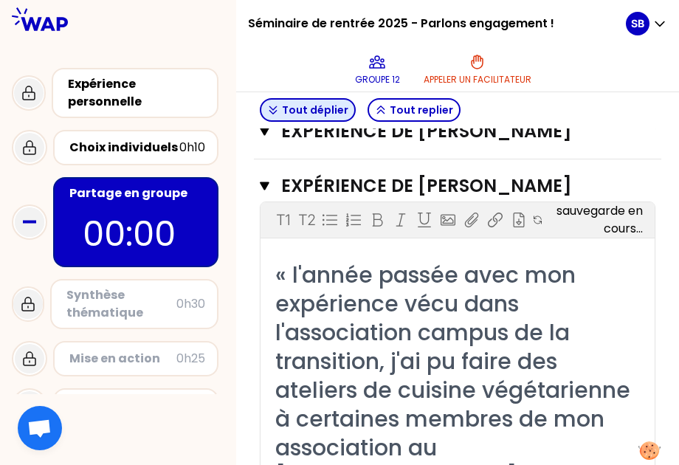
scroll to position [916, 0]
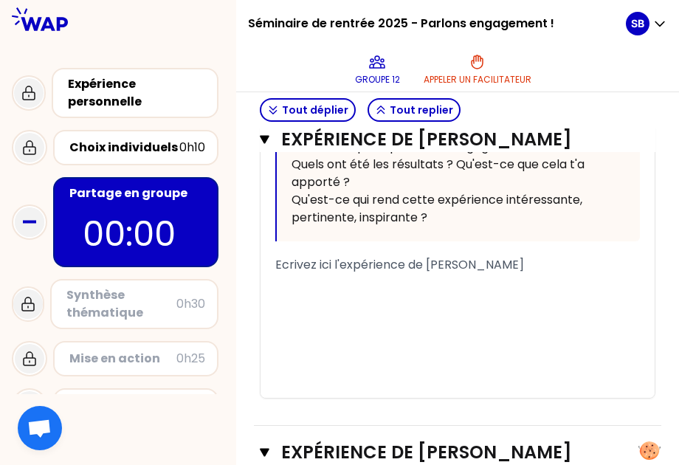
click at [362, 273] on span "Ecrivez ici l'expérience de [PERSON_NAME]" at bounding box center [399, 264] width 249 height 17
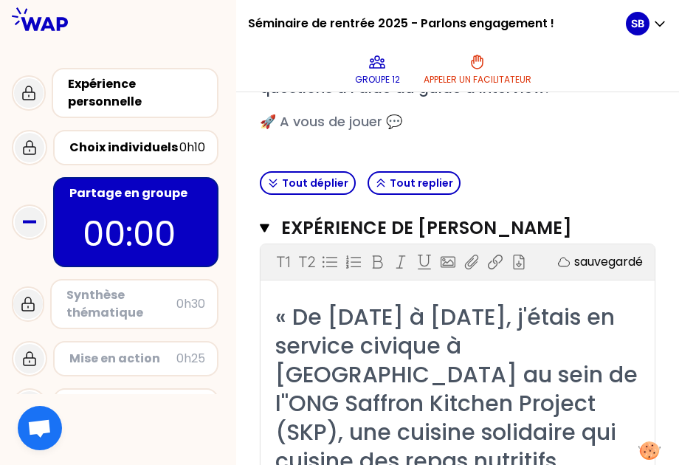
scroll to position [229, 0]
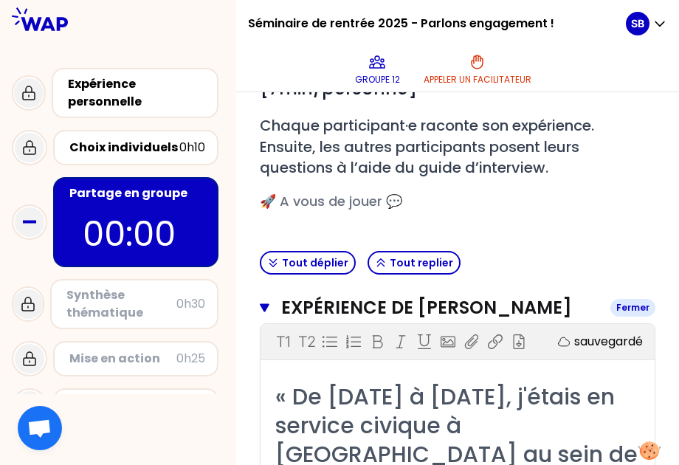
click at [282, 317] on button "Expérience de [PERSON_NAME]" at bounding box center [457, 308] width 395 height 24
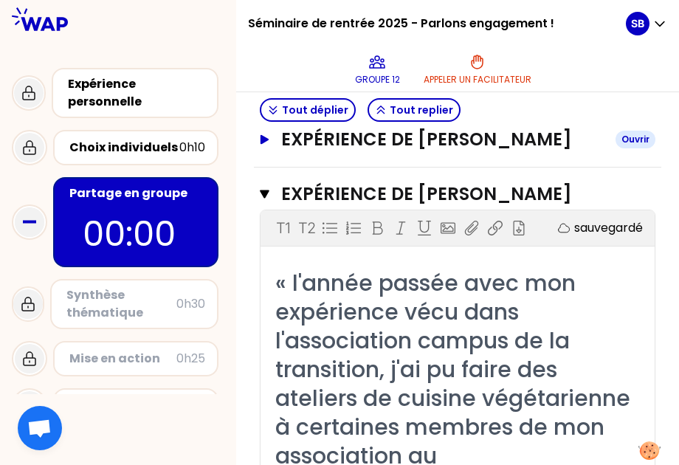
scroll to position [398, 0]
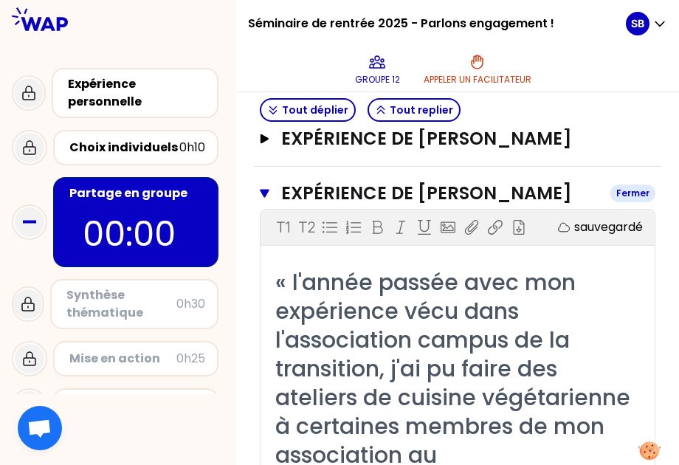
click at [269, 199] on icon "button" at bounding box center [265, 193] width 10 height 12
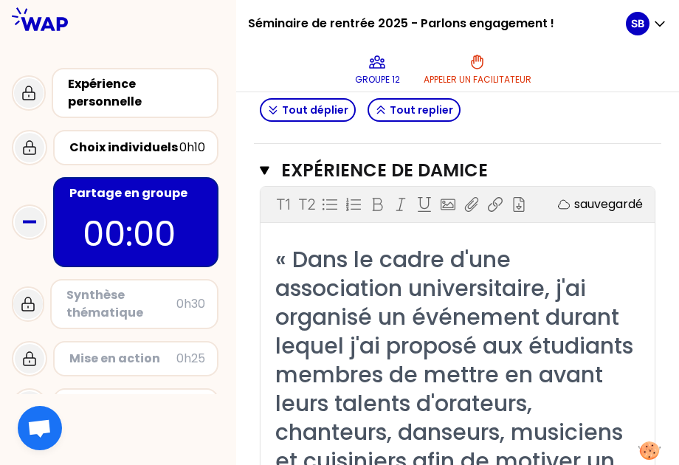
scroll to position [477, 0]
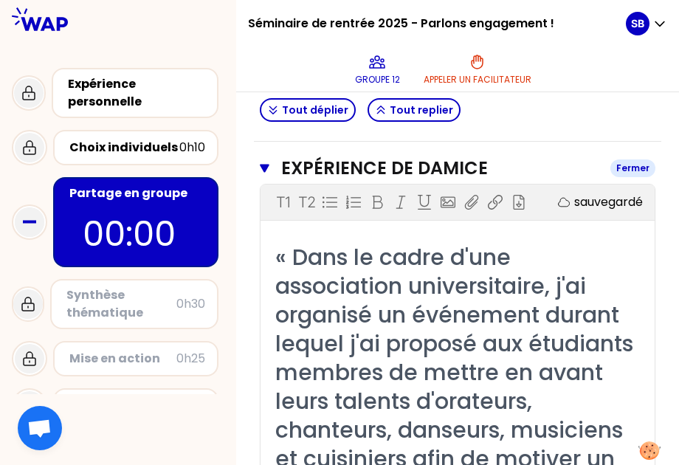
click at [269, 172] on icon "button" at bounding box center [265, 168] width 10 height 8
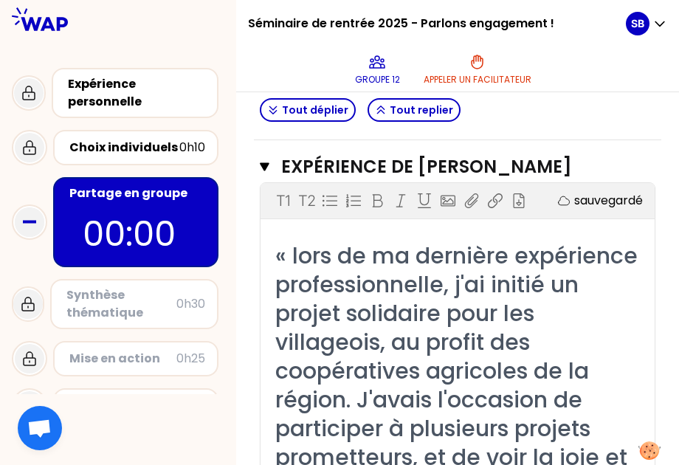
scroll to position [534, 0]
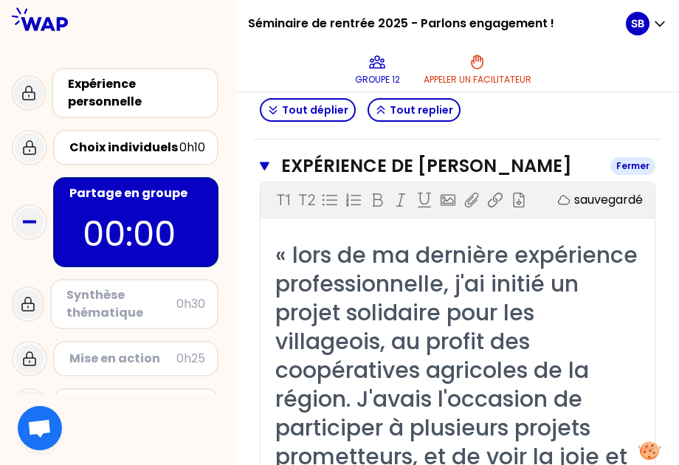
click at [269, 170] on icon "button" at bounding box center [265, 166] width 10 height 8
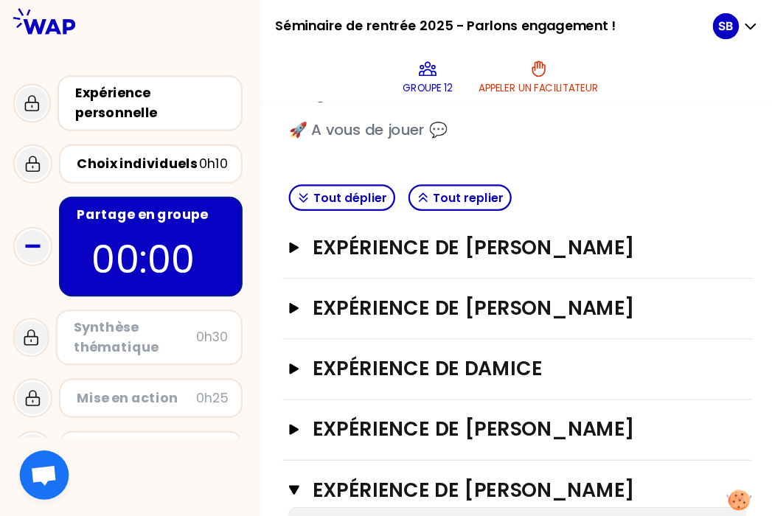
scroll to position [314, 0]
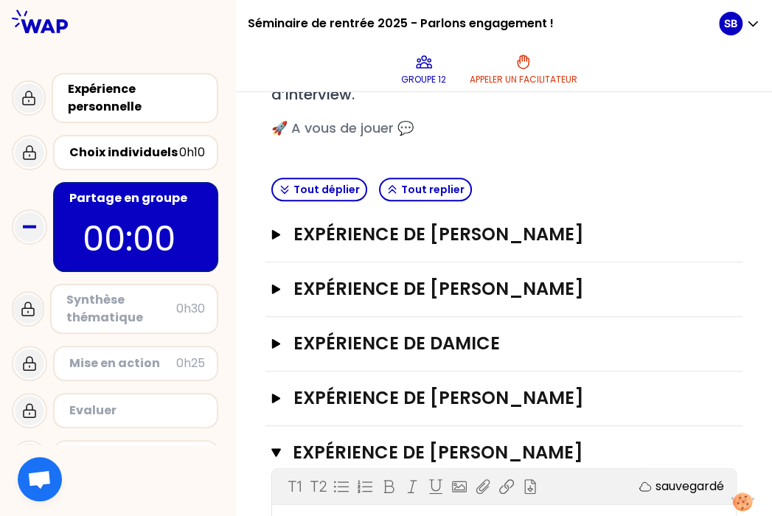
drag, startPoint x: 569, startPoint y: 20, endPoint x: 294, endPoint y: 75, distance: 279.8
click at [294, 75] on div "Groupe 12 Appeler un facilitateur" at bounding box center [490, 69] width 460 height 44
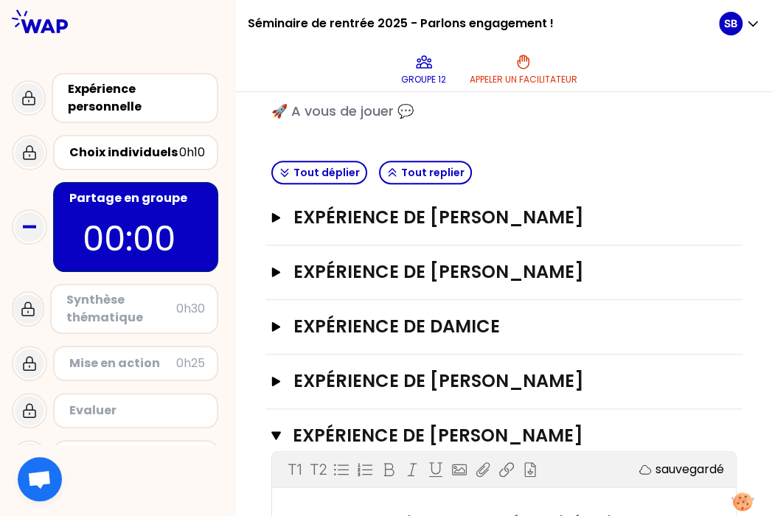
scroll to position [387, 0]
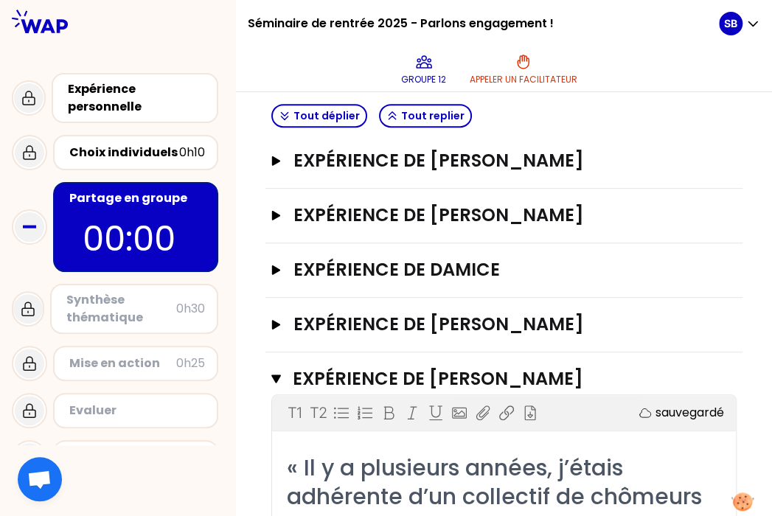
click at [470, 58] on div "Groupe 12 Appeler un facilitateur" at bounding box center [490, 69] width 460 height 44
click at [281, 156] on icon "button" at bounding box center [276, 161] width 9 height 10
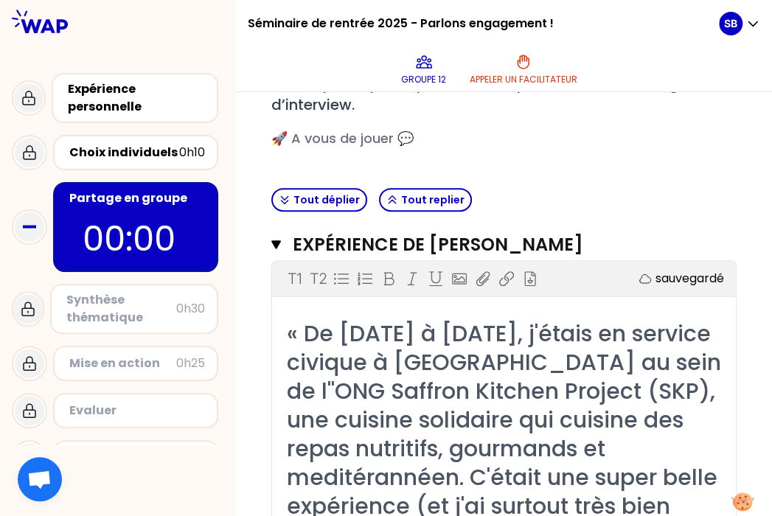
scroll to position [302, 0]
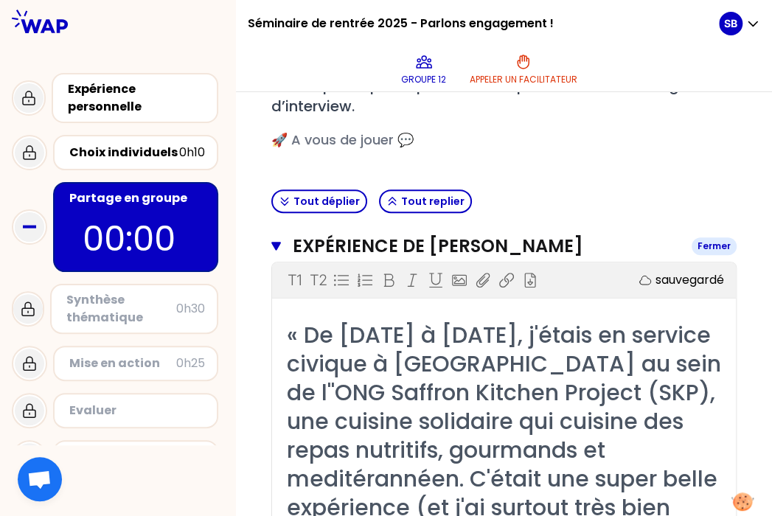
click at [281, 241] on icon "button" at bounding box center [277, 247] width 10 height 12
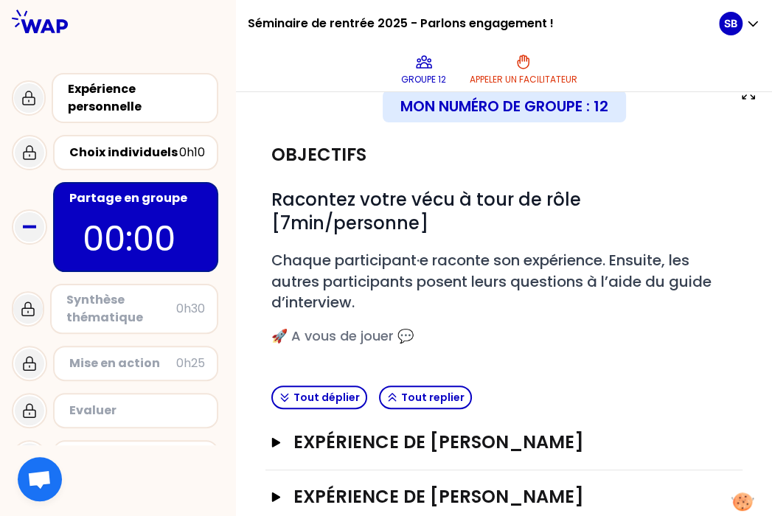
scroll to position [33, 0]
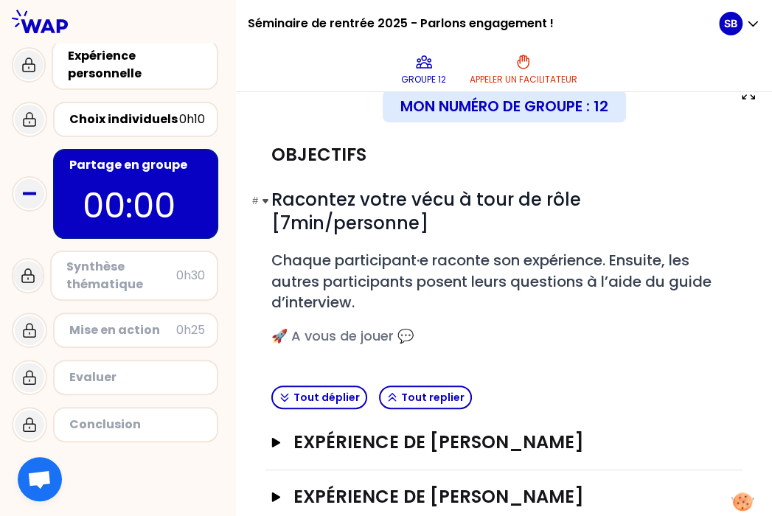
click at [470, 212] on h1 "# Racontez votre vécu à tour de rôle [7min/personne]" at bounding box center [505, 211] width 466 height 47
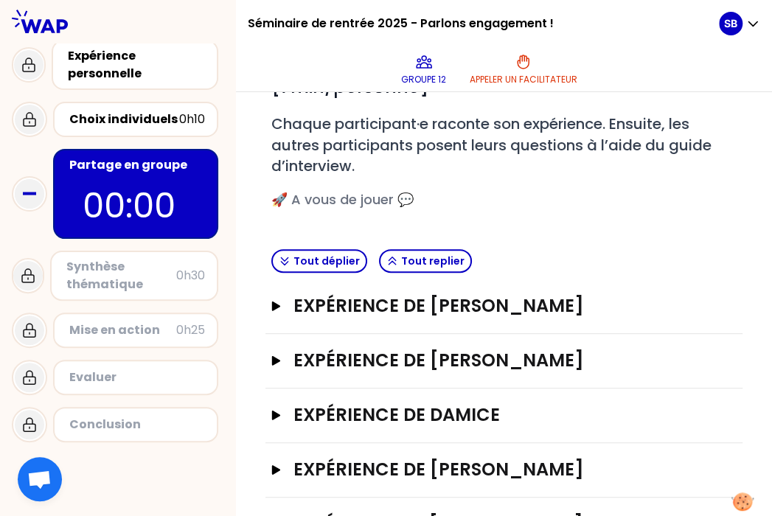
scroll to position [276, 0]
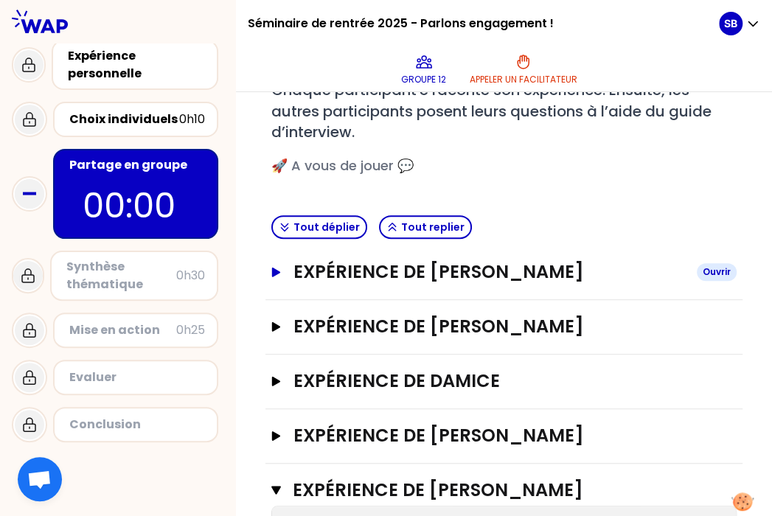
click at [460, 260] on h3 "Expérience de [PERSON_NAME]" at bounding box center [489, 272] width 393 height 24
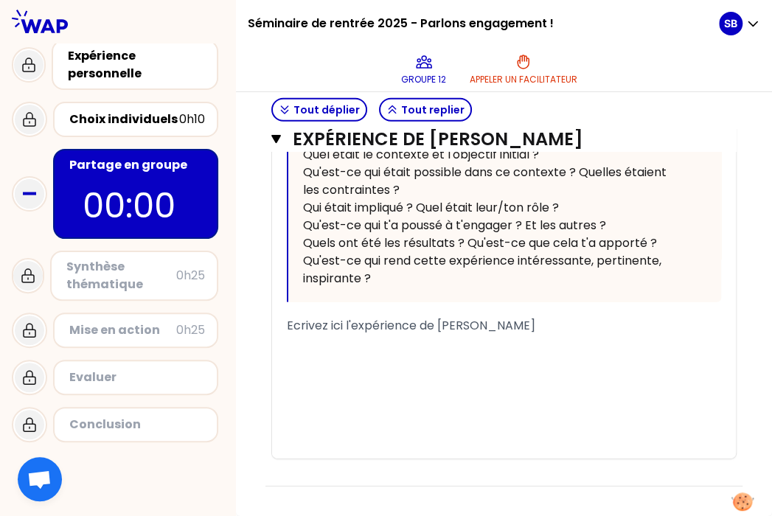
scroll to position [1769, 0]
click at [417, 353] on div "﻿" at bounding box center [504, 344] width 435 height 18
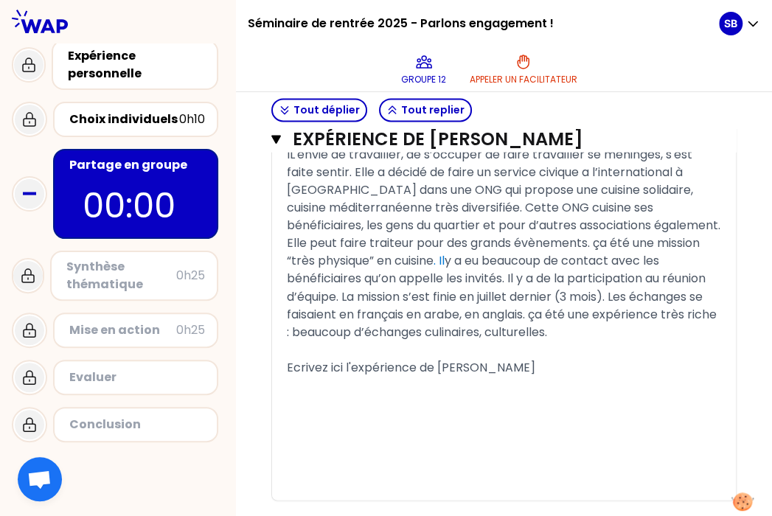
scroll to position [938, 0]
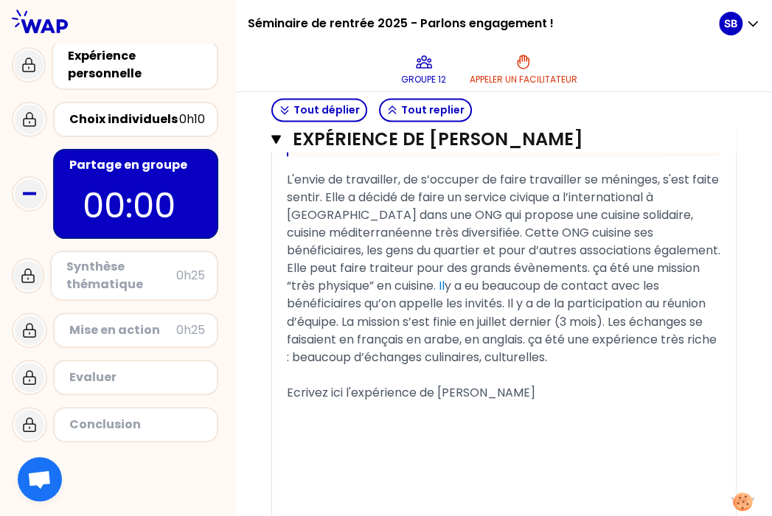
click at [291, 136] on div "Expérience de [PERSON_NAME] Fermer T1 T2 Exporter sauvegardé « De [DATE] à [DAT…" at bounding box center [504, 68] width 477 height 969
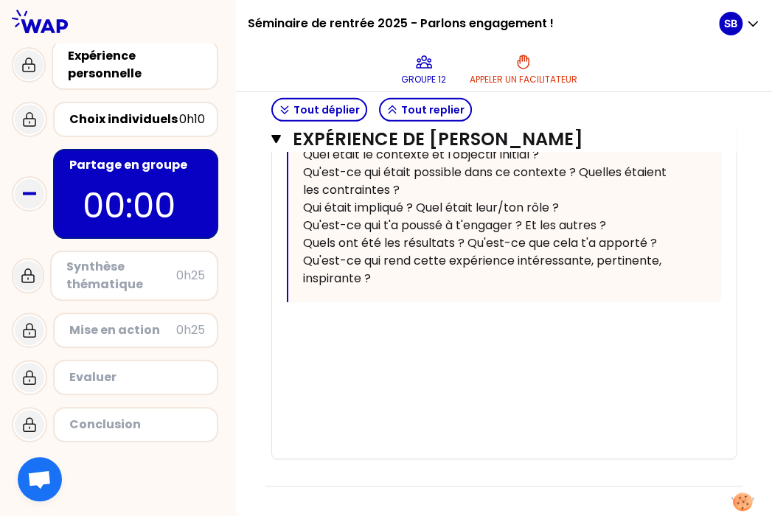
scroll to position [1983, 0]
click at [379, 323] on div "﻿" at bounding box center [504, 326] width 435 height 18
click at [407, 330] on div "﻿" at bounding box center [504, 326] width 435 height 18
click at [470, 328] on div "Reprise d'étude, avant [PERSON_NAME] était salarié chez" at bounding box center [504, 326] width 435 height 18
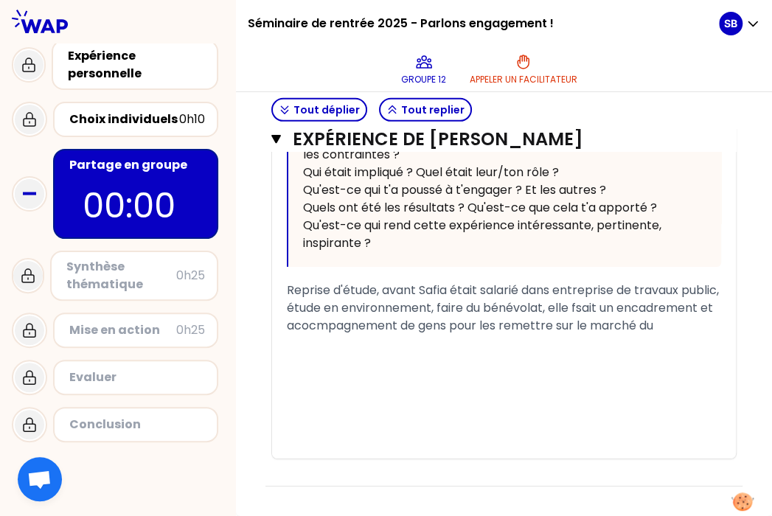
click at [470, 334] on span "Reprise d'étude, avant Safia était salarié dans entreprise de travaux public, é…" at bounding box center [504, 308] width 435 height 52
click at [415, 335] on div "Reprise d'étude, avant Safia était salarié dans entreprise de travaux public, é…" at bounding box center [504, 308] width 435 height 53
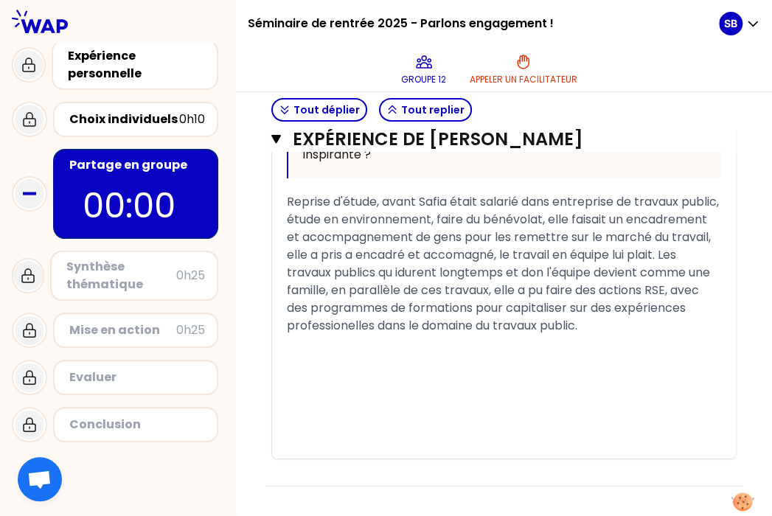
scroll to position [2055, 0]
click at [299, 258] on span "Reprise d'étude, avant Safia était salarié dans entreprise de travaux public, é…" at bounding box center [504, 263] width 435 height 141
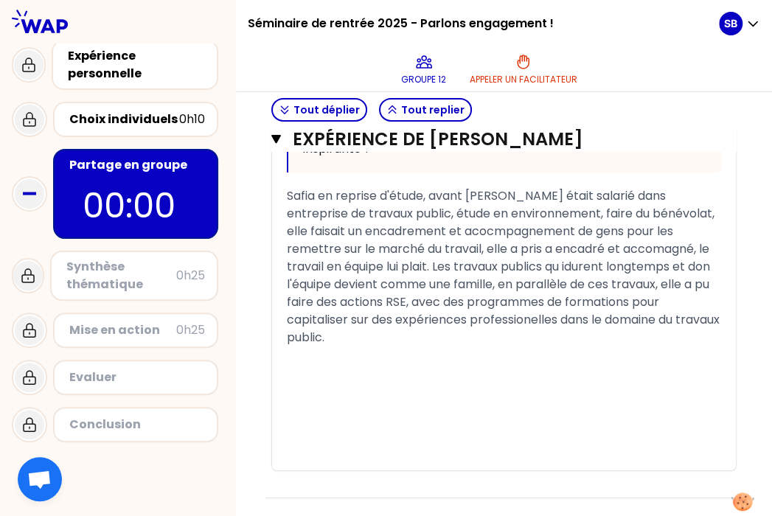
click at [470, 347] on div "Safia en reprise d'étude, avant [PERSON_NAME] était salarié dans entreprise de …" at bounding box center [504, 266] width 435 height 159
click at [470, 364] on div "Avec la RSE" at bounding box center [504, 356] width 435 height 18
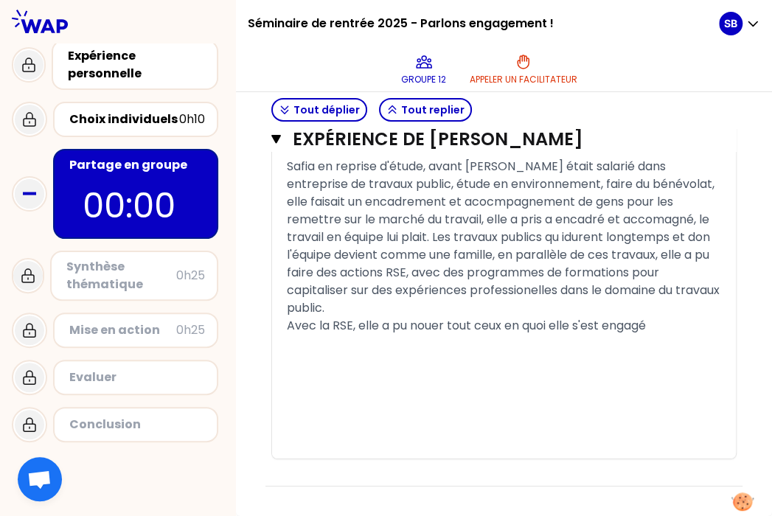
scroll to position [2091, 0]
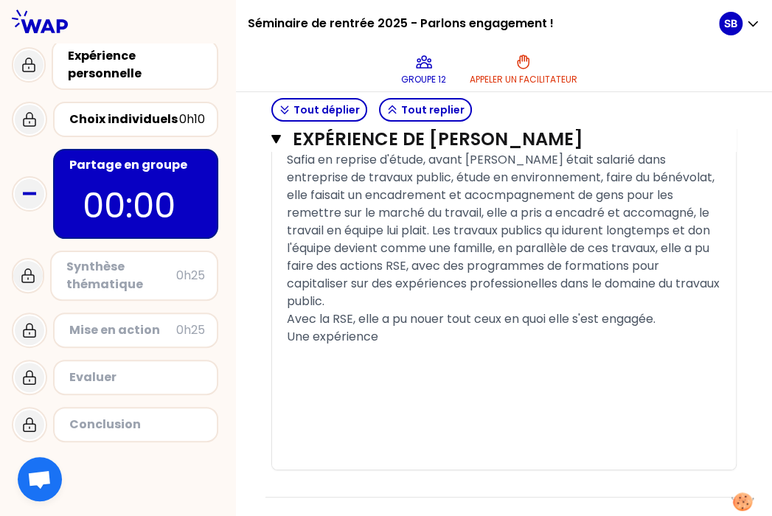
drag, startPoint x: 395, startPoint y: 395, endPoint x: 292, endPoint y: 387, distance: 102.9
click at [292, 387] on div "« Il y a plusieurs années, j’étais adhérente d’un collectif de chômeurs qui mut…" at bounding box center [504, 67] width 464 height 805
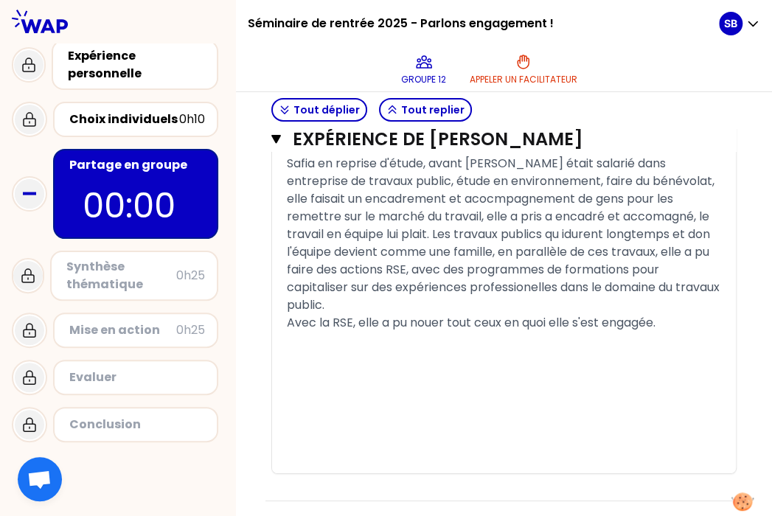
scroll to position [2089, 0]
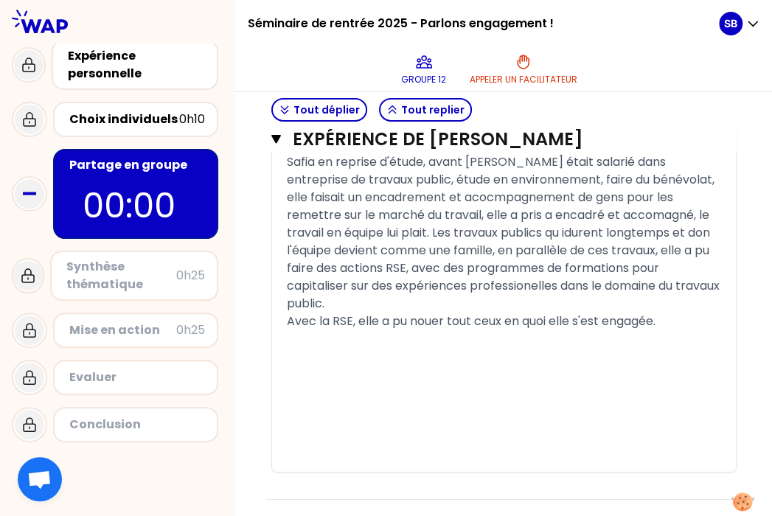
click at [352, 224] on span "Safia en reprise d'étude, avant [PERSON_NAME] était salarié dans entreprise de …" at bounding box center [505, 232] width 436 height 159
click at [331, 223] on span "Safia en reprise d'étude, avant [PERSON_NAME] était salarié dans entreprise de …" at bounding box center [505, 232] width 436 height 159
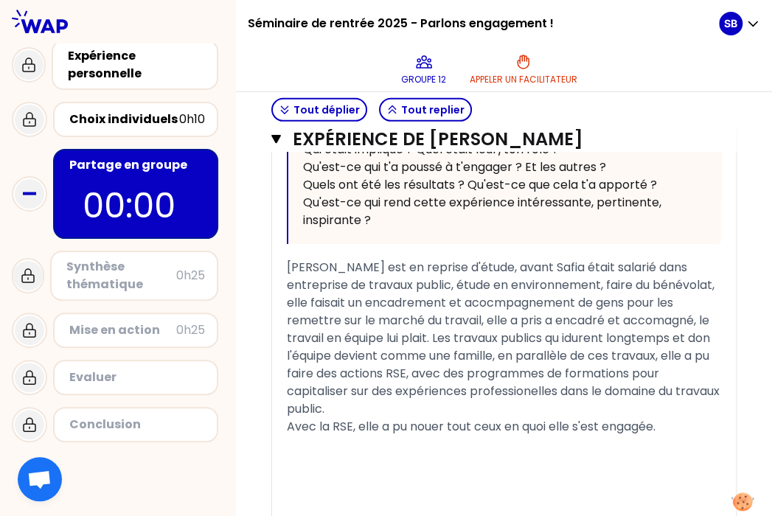
scroll to position [1953, 0]
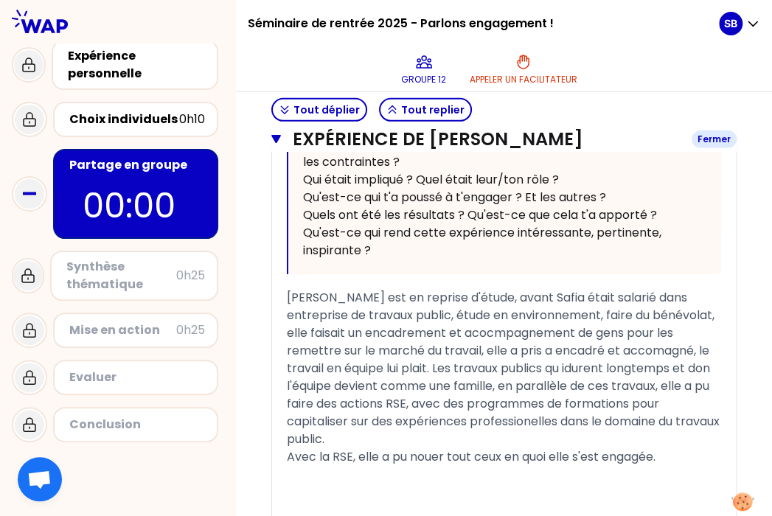
click at [281, 139] on icon "button" at bounding box center [277, 139] width 10 height 9
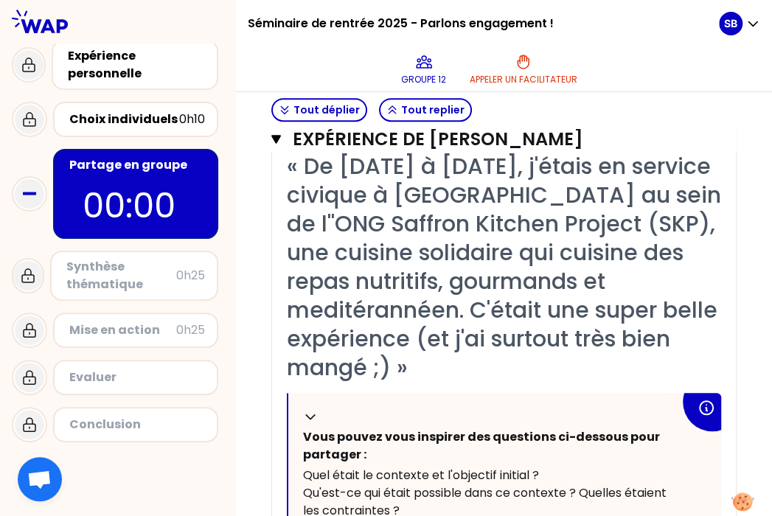
scroll to position [296, 0]
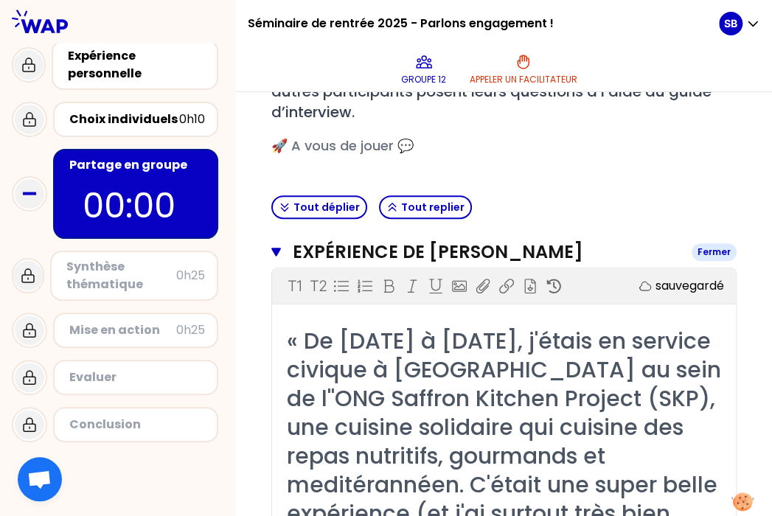
click at [281, 248] on icon "button" at bounding box center [277, 252] width 10 height 9
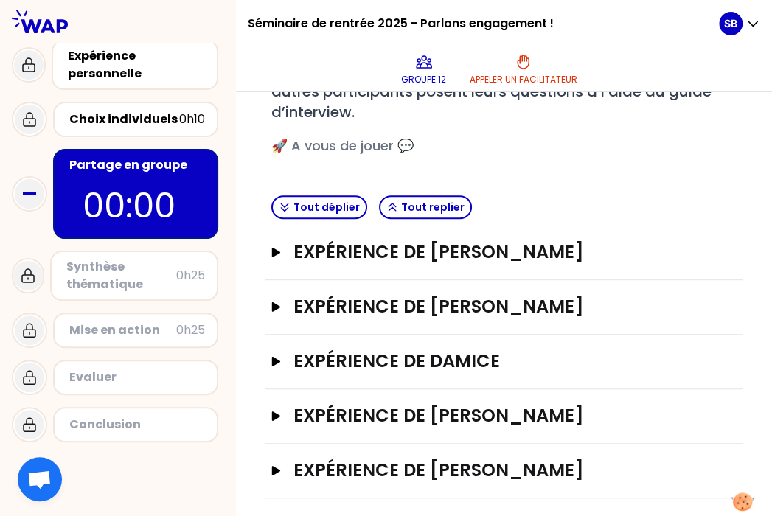
scroll to position [303, 0]
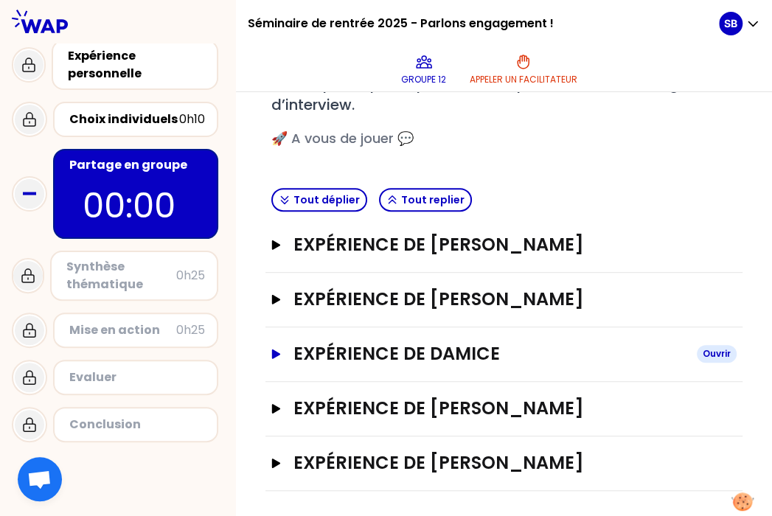
click at [281, 352] on icon "button" at bounding box center [276, 354] width 9 height 10
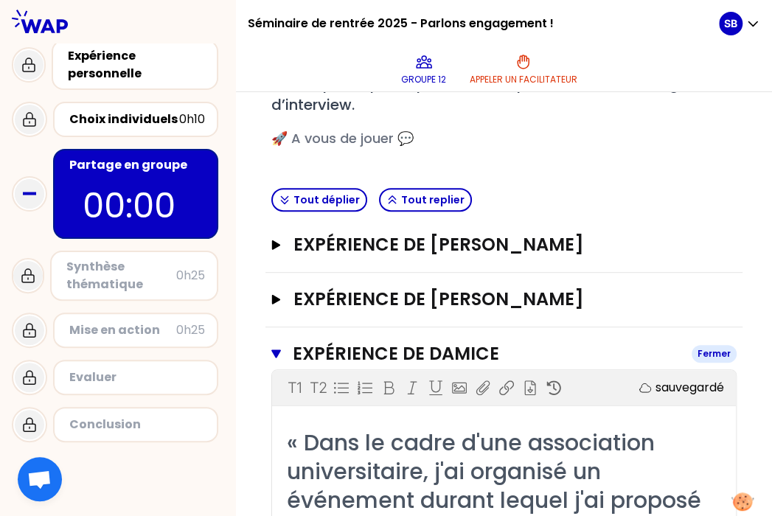
click at [281, 352] on icon "button" at bounding box center [277, 354] width 10 height 12
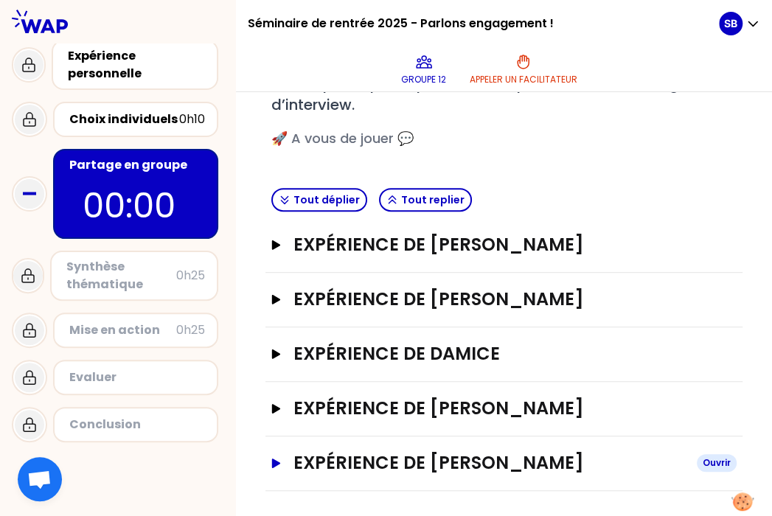
click at [283, 463] on icon "button" at bounding box center [277, 463] width 12 height 10
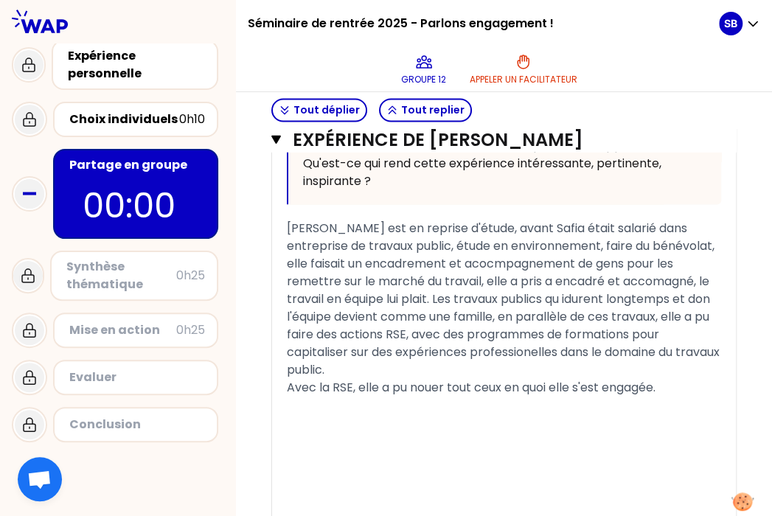
scroll to position [1119, 0]
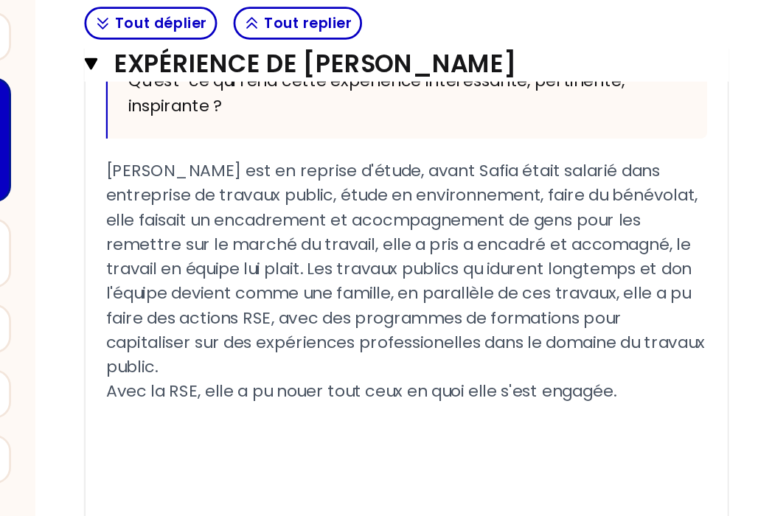
click at [470, 266] on span "[PERSON_NAME] est en reprise d'étude, avant Safia était salarié dans entreprise…" at bounding box center [505, 287] width 436 height 159
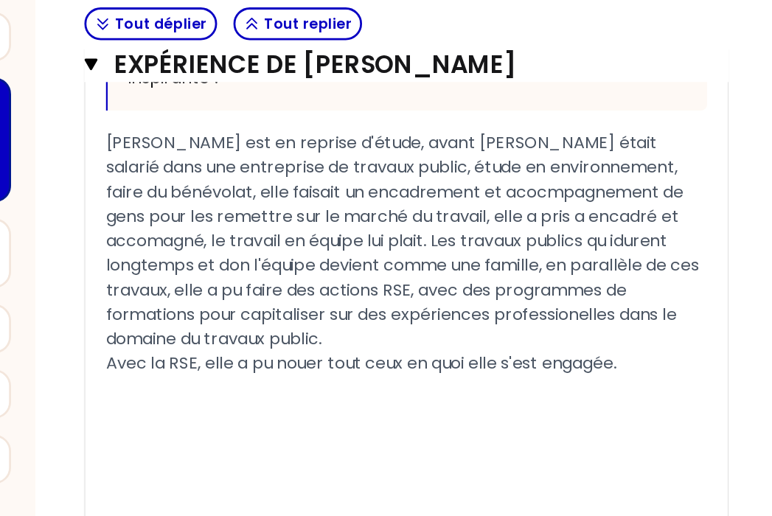
scroll to position [1141, 0]
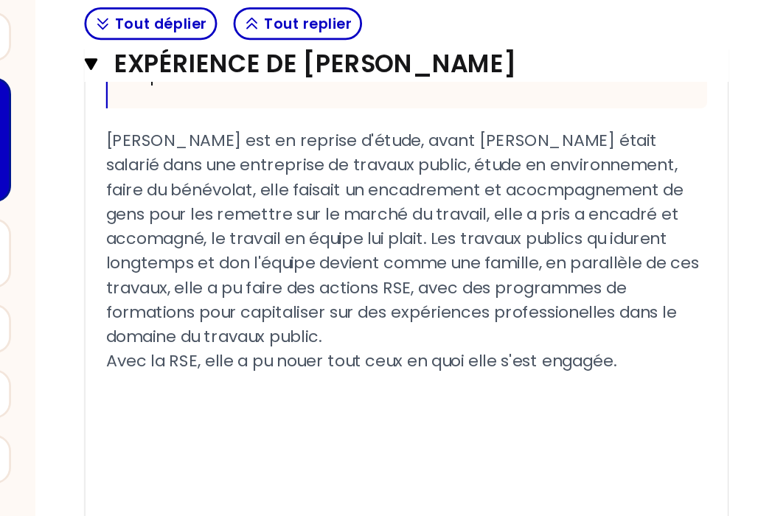
click at [470, 254] on span "[PERSON_NAME] est en reprise d'étude, avant [PERSON_NAME] était salarié dans un…" at bounding box center [503, 265] width 432 height 159
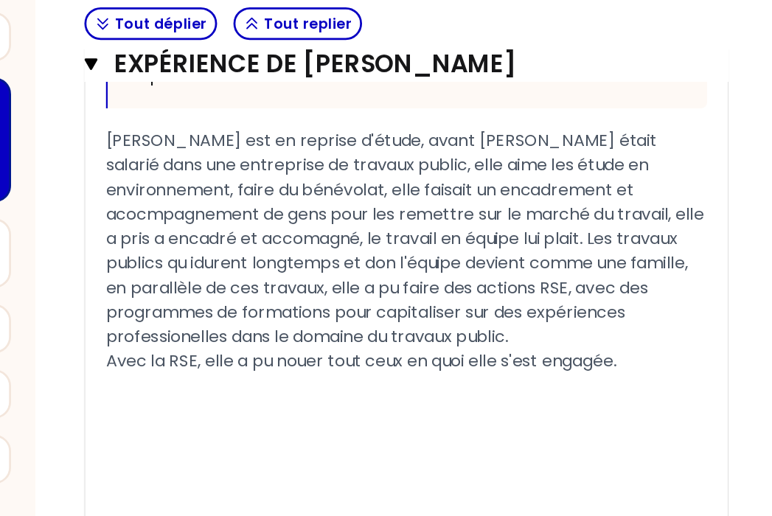
scroll to position [1091, 0]
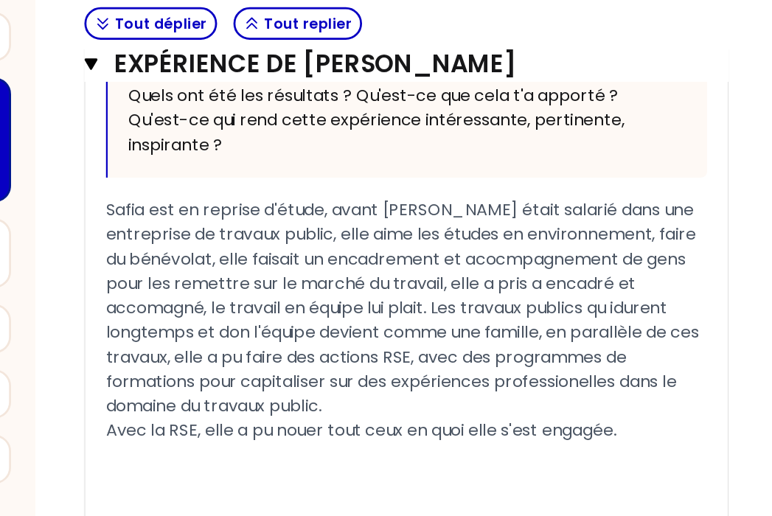
click at [470, 308] on span "Safia est en reprise d'étude, avant [PERSON_NAME] était salarié dans une entrep…" at bounding box center [503, 315] width 432 height 159
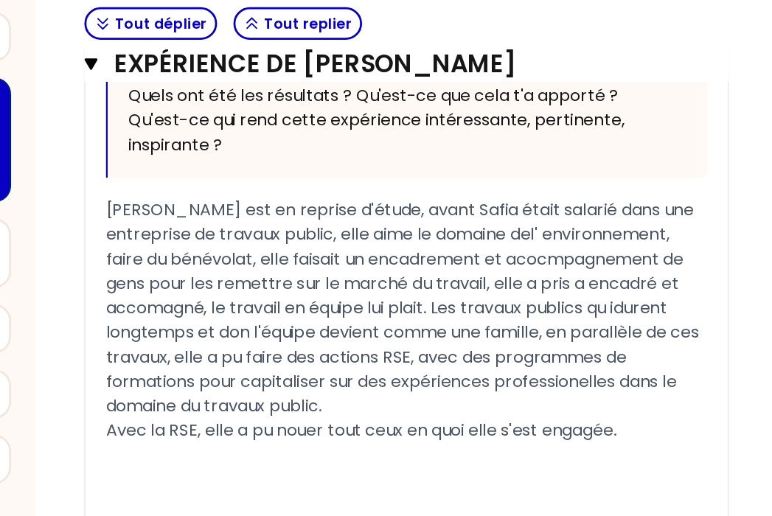
click at [470, 327] on span "[PERSON_NAME] est en reprise d'étude, avant Safia était salarié dans une entrep…" at bounding box center [503, 315] width 432 height 159
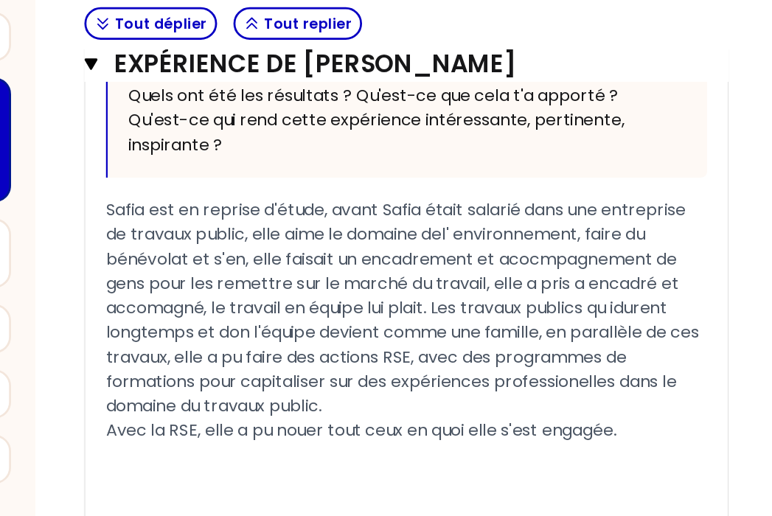
scroll to position [1108, 0]
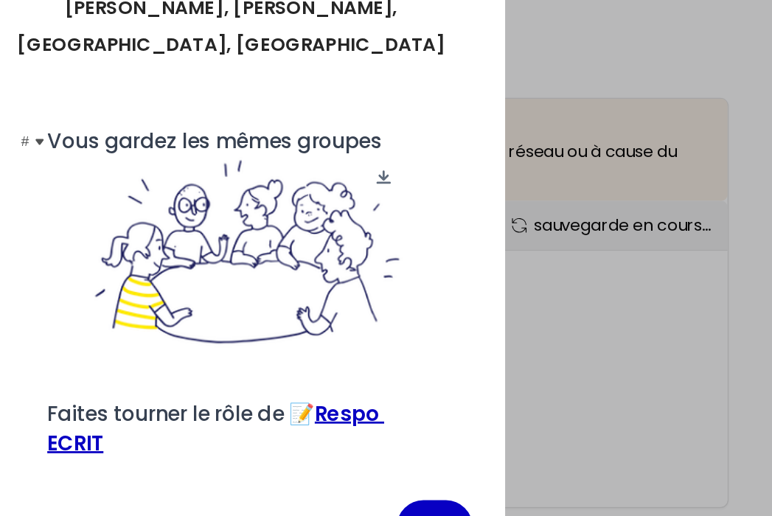
scroll to position [992, 0]
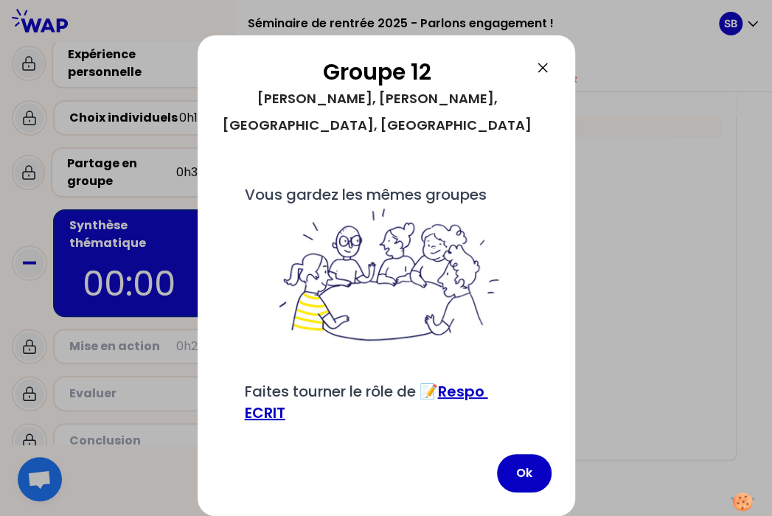
click at [429, 460] on div "Ok" at bounding box center [386, 473] width 331 height 38
click at [470, 464] on button "Ok" at bounding box center [524, 473] width 55 height 38
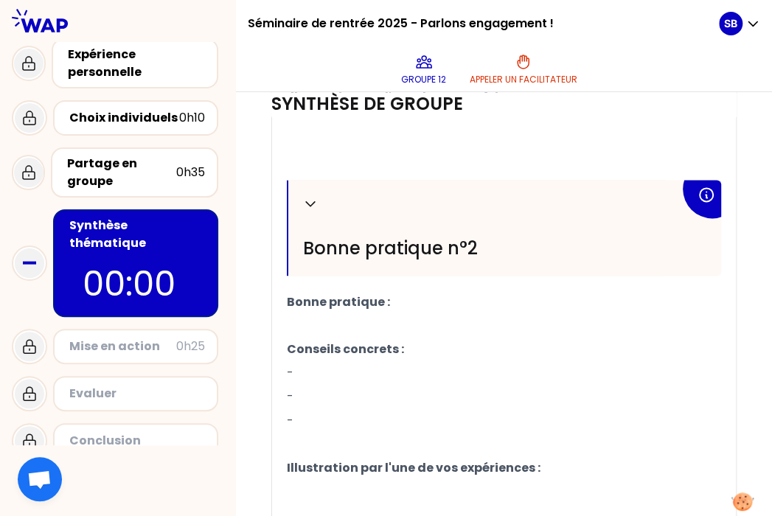
scroll to position [831, 0]
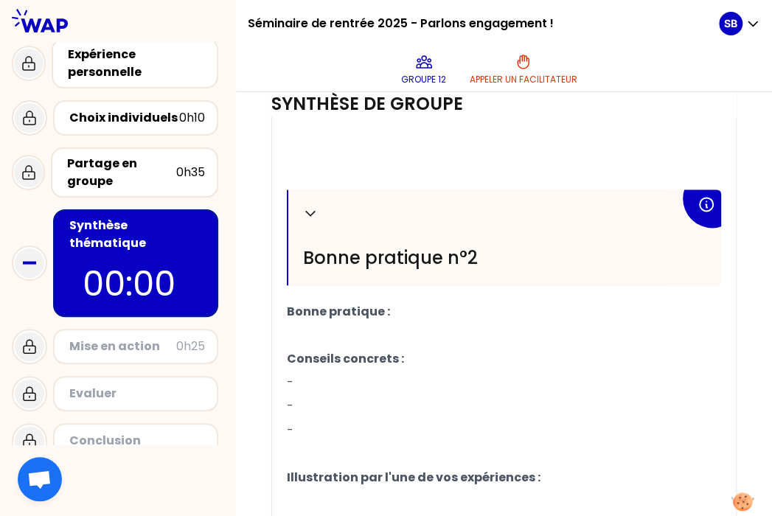
click at [390, 339] on p "﻿" at bounding box center [504, 336] width 435 height 24
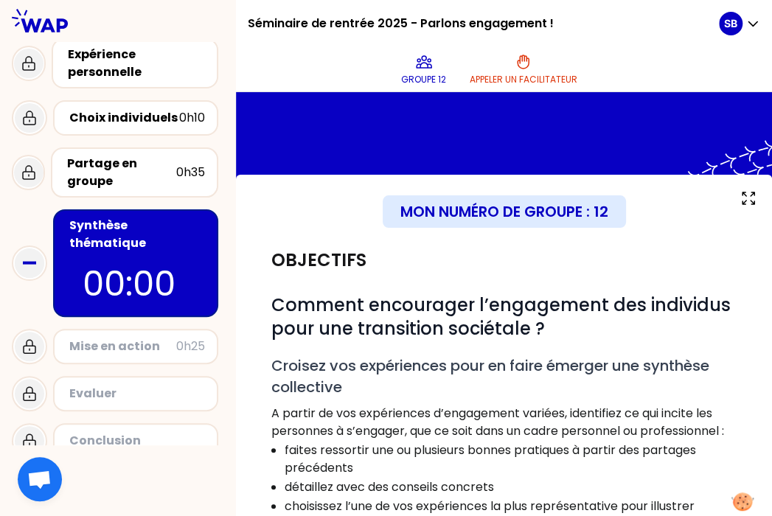
scroll to position [1, 0]
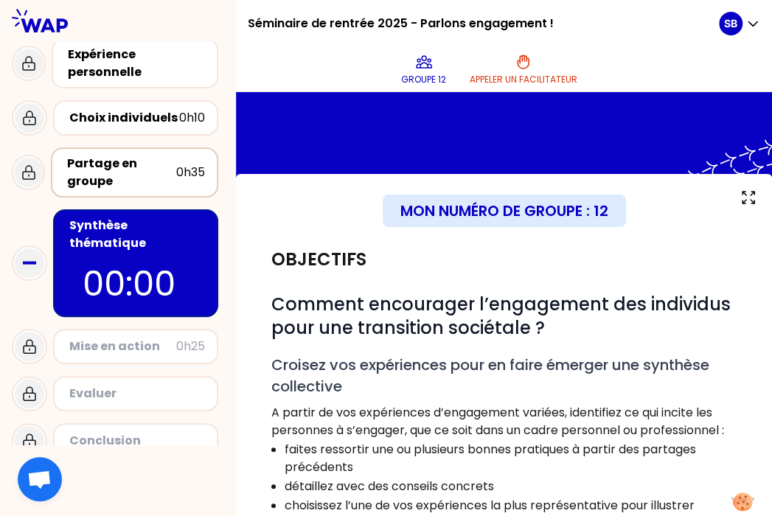
click at [94, 167] on div "Partage en groupe" at bounding box center [121, 172] width 109 height 35
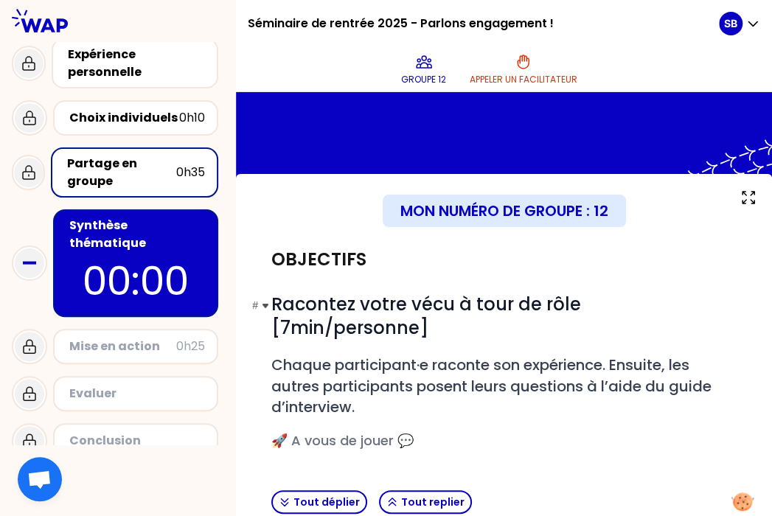
scroll to position [303, 0]
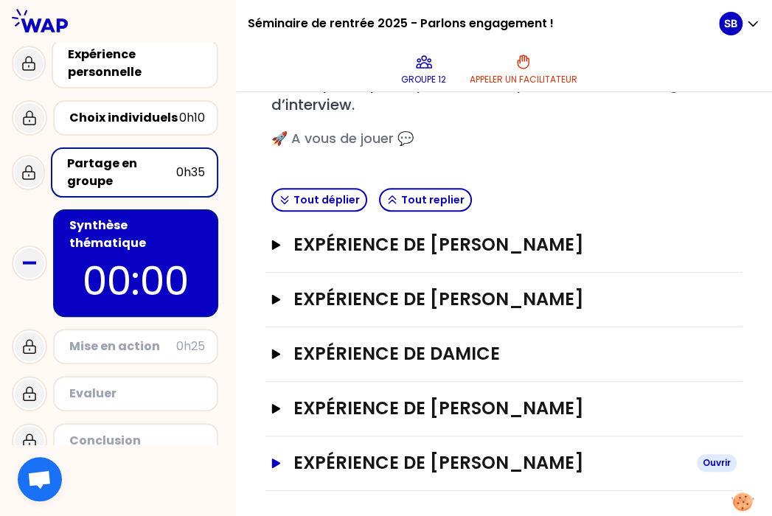
click at [391, 464] on h3 "Expérience de [PERSON_NAME]" at bounding box center [489, 464] width 393 height 24
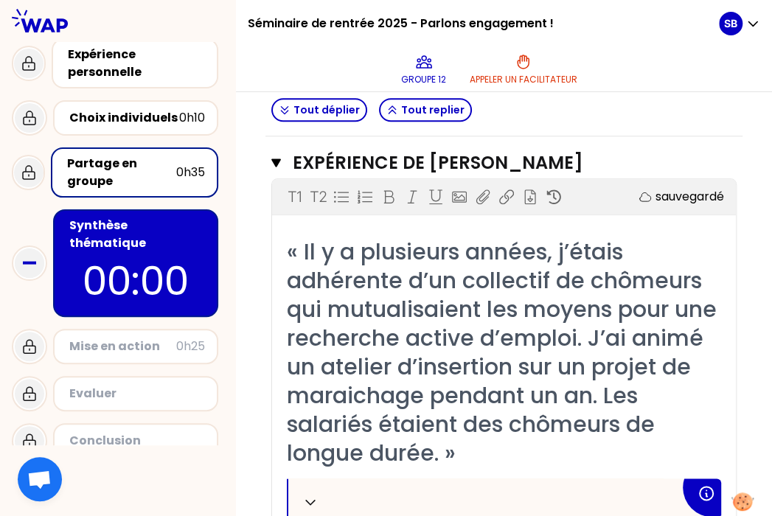
scroll to position [576, 0]
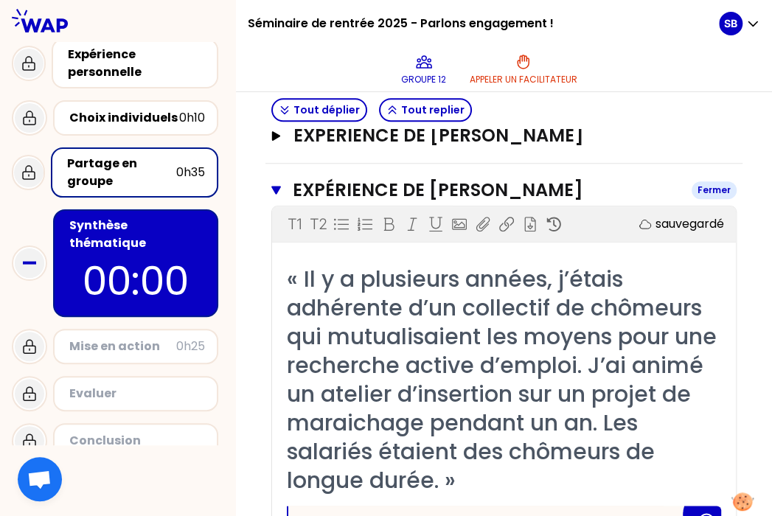
click at [281, 190] on icon "button" at bounding box center [277, 190] width 10 height 12
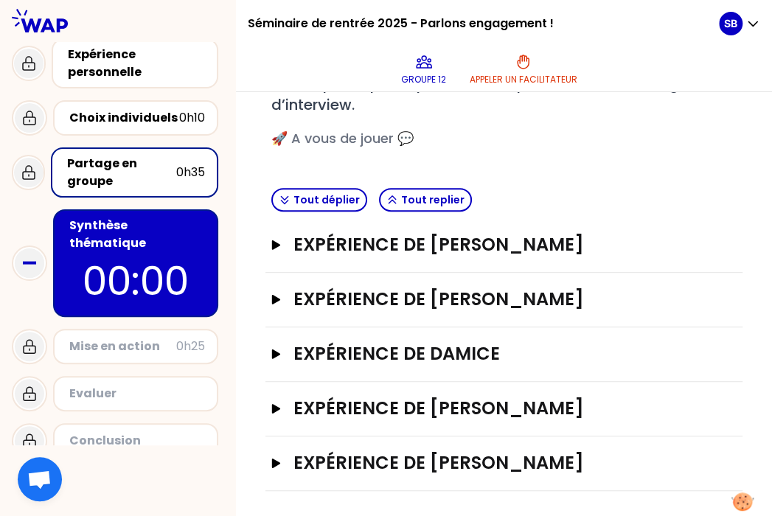
click at [139, 252] on p "00:00" at bounding box center [135, 281] width 139 height 58
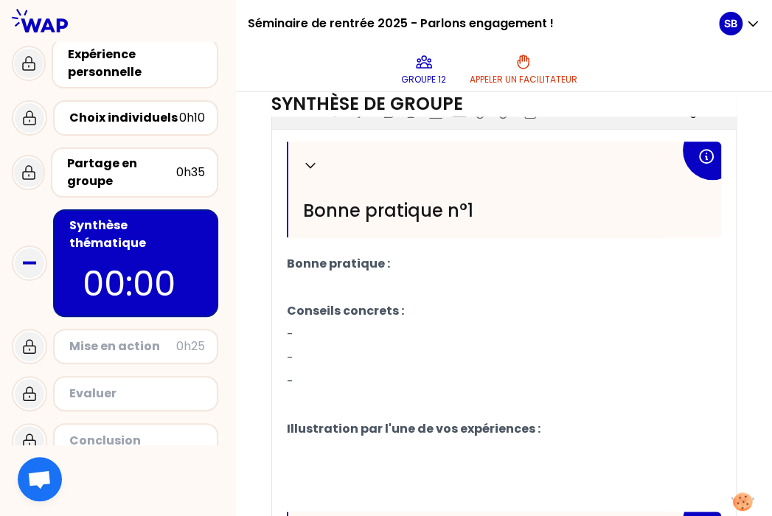
scroll to position [511, 0]
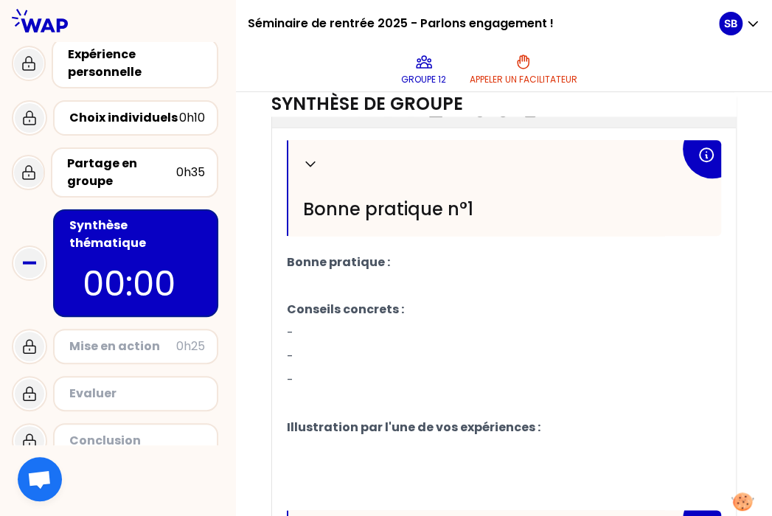
click at [325, 298] on p "﻿" at bounding box center [504, 286] width 435 height 24
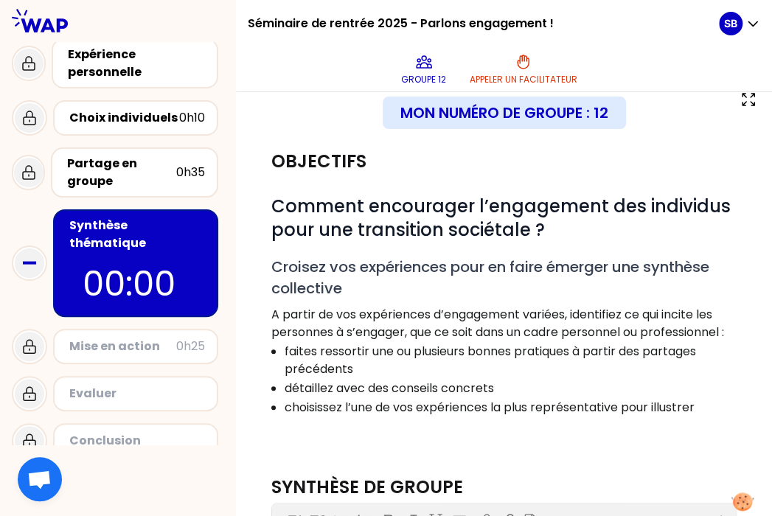
scroll to position [219, 0]
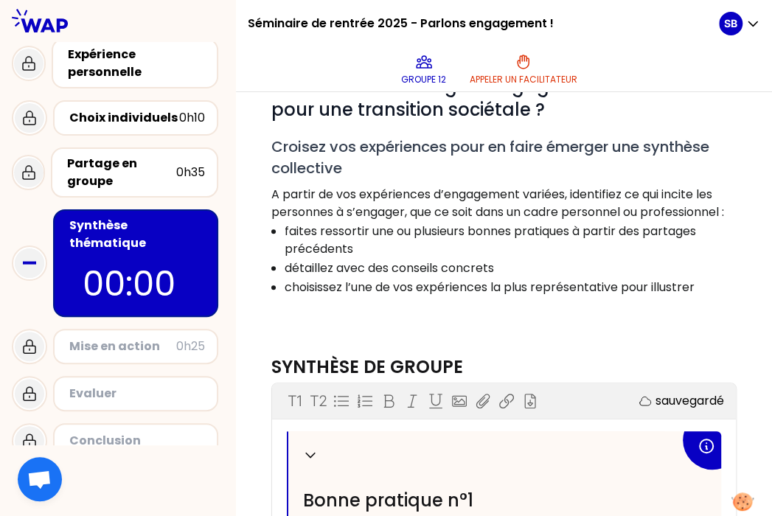
click at [417, 314] on p at bounding box center [505, 306] width 466 height 18
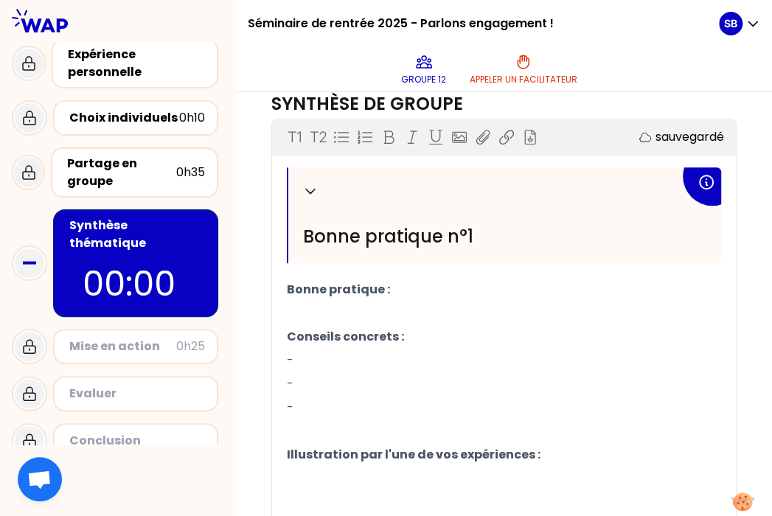
scroll to position [498, 0]
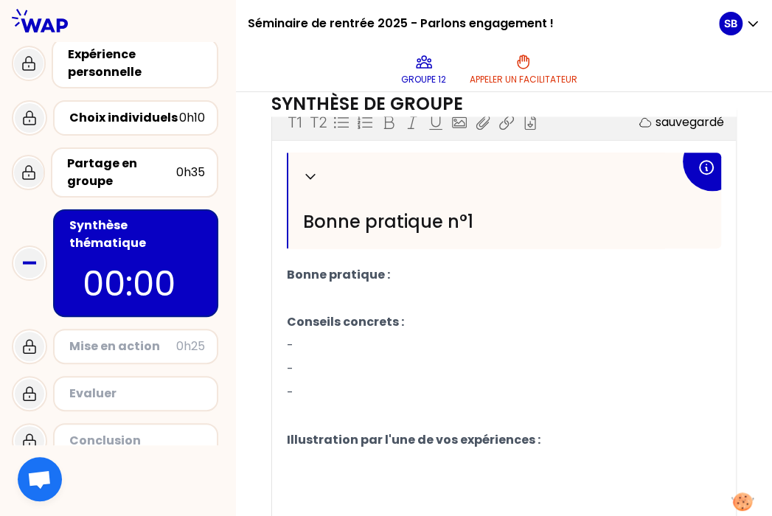
click at [345, 307] on p "﻿" at bounding box center [504, 299] width 435 height 24
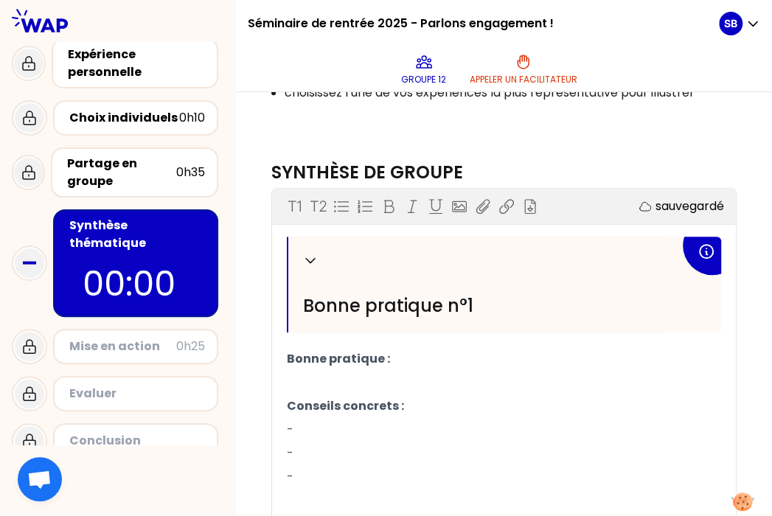
scroll to position [415, 0]
click at [399, 316] on span "Bonne pratique n°1" at bounding box center [388, 305] width 170 height 24
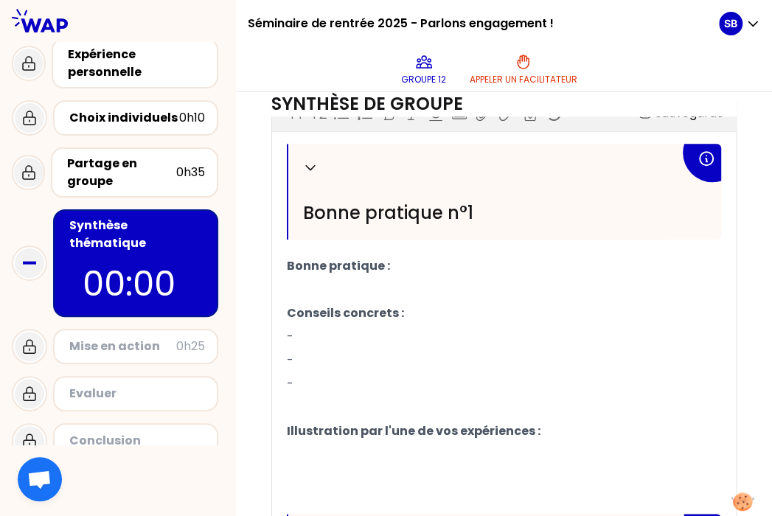
scroll to position [272, 0]
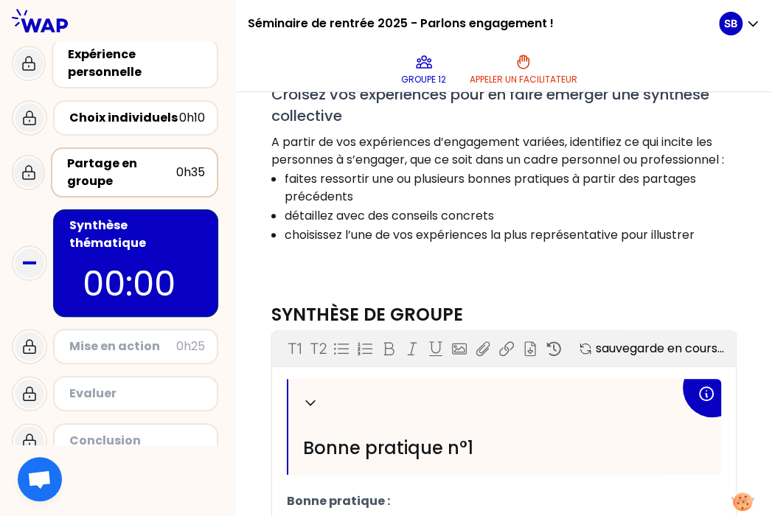
click at [133, 177] on div "Partage en groupe" at bounding box center [121, 172] width 109 height 35
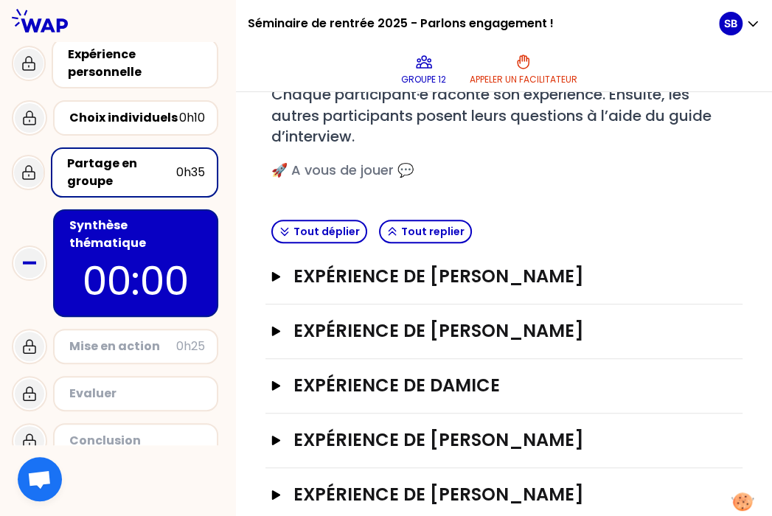
scroll to position [303, 0]
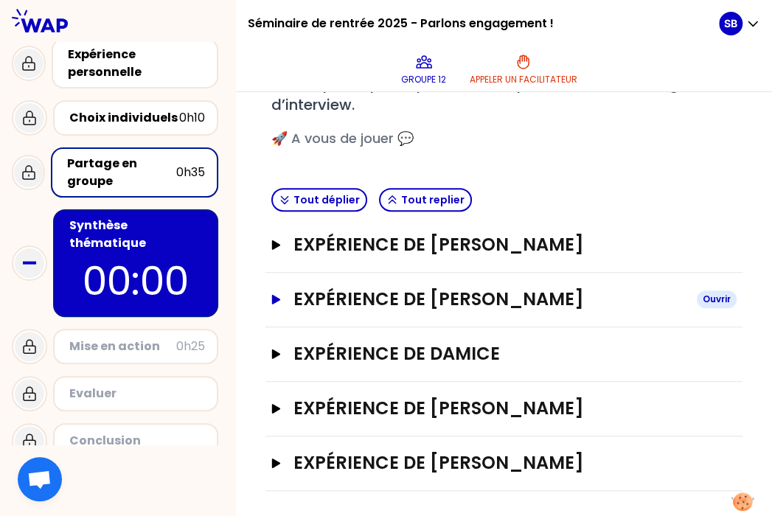
click at [422, 288] on h3 "Expérience de [PERSON_NAME]" at bounding box center [489, 300] width 393 height 24
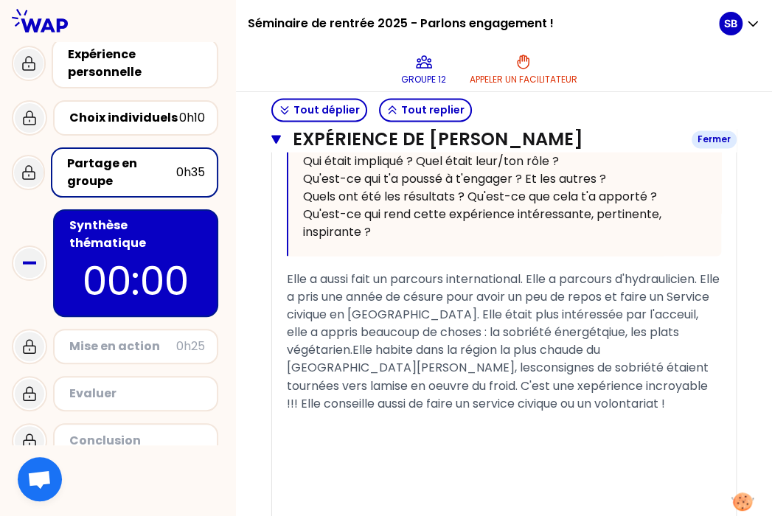
scroll to position [865, 0]
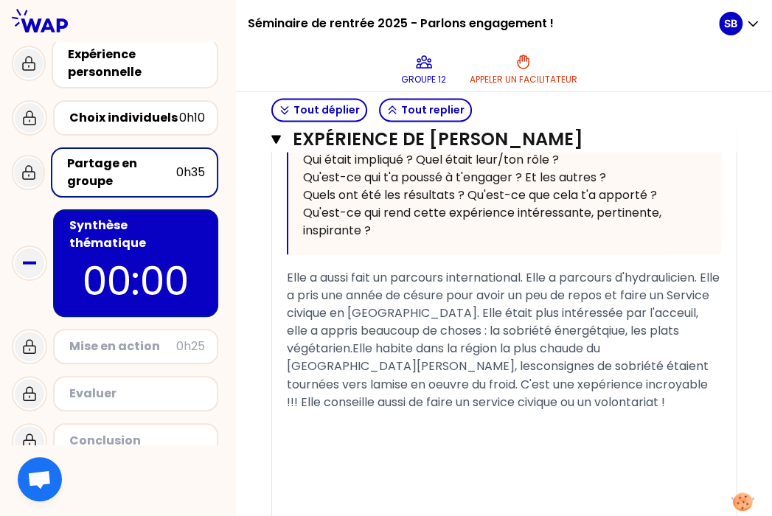
click at [101, 185] on div "Partage en groupe" at bounding box center [121, 172] width 109 height 35
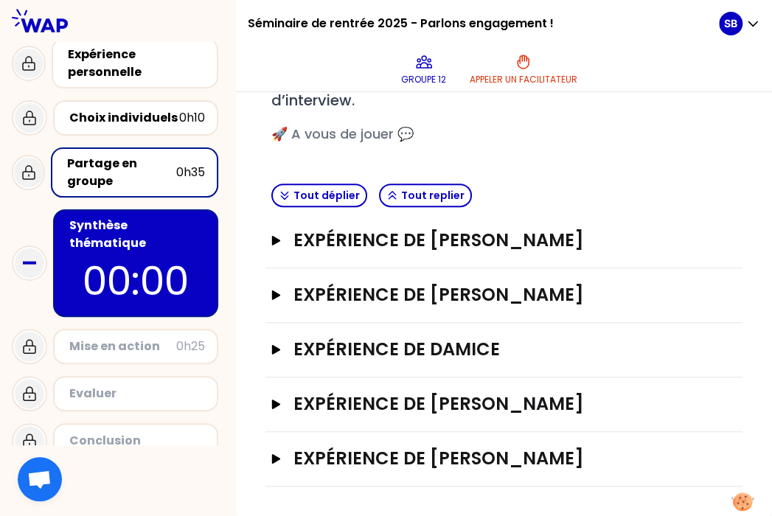
scroll to position [303, 0]
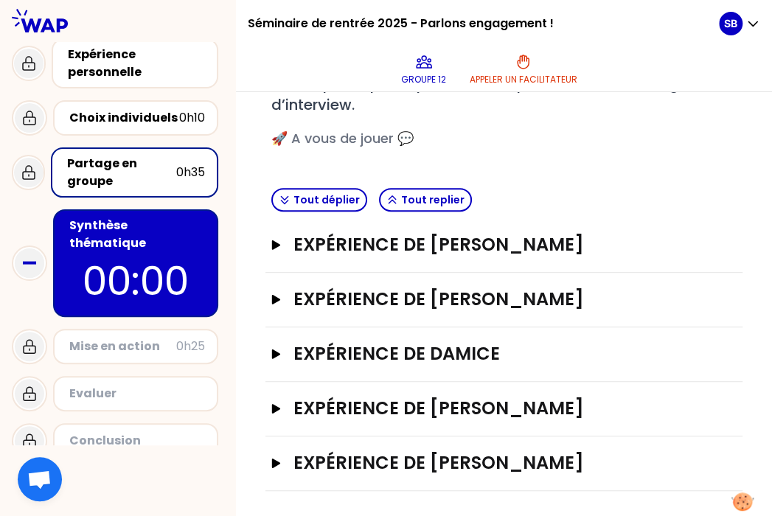
click at [113, 252] on p "00:00" at bounding box center [135, 281] width 139 height 58
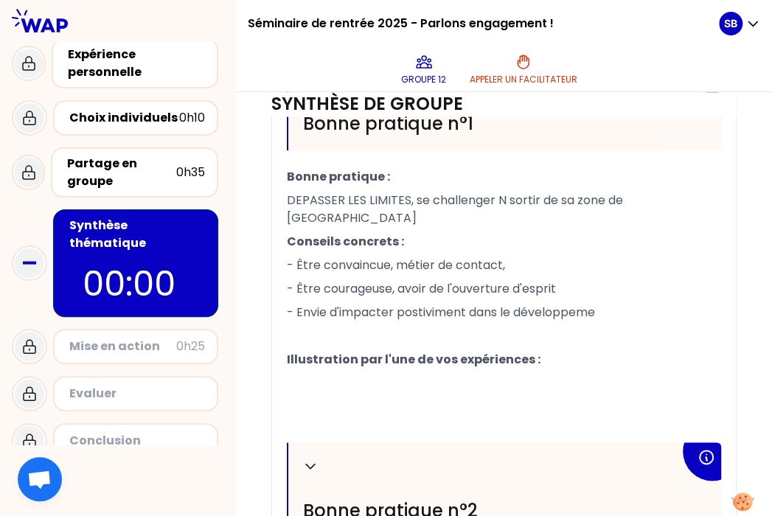
scroll to position [594, 0]
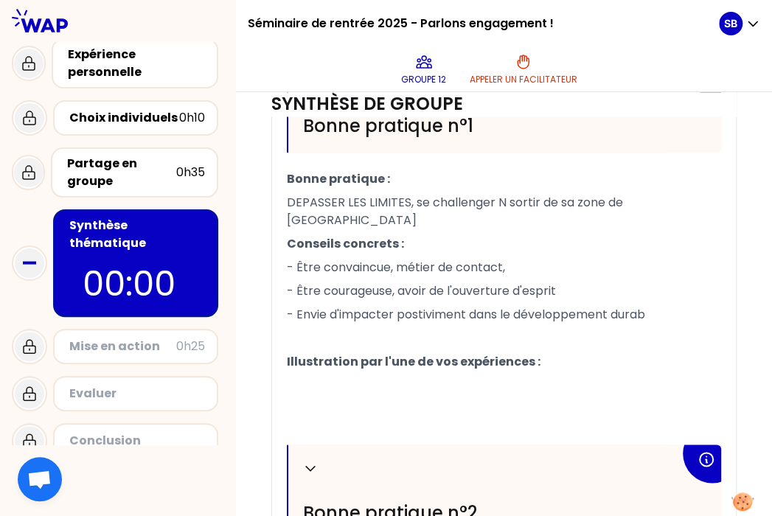
click at [425, 289] on div "Synthèse de groupe T1 T2 Exporter sauvegarde en cours... Replier Bonne pratique…" at bounding box center [504, 428] width 477 height 924
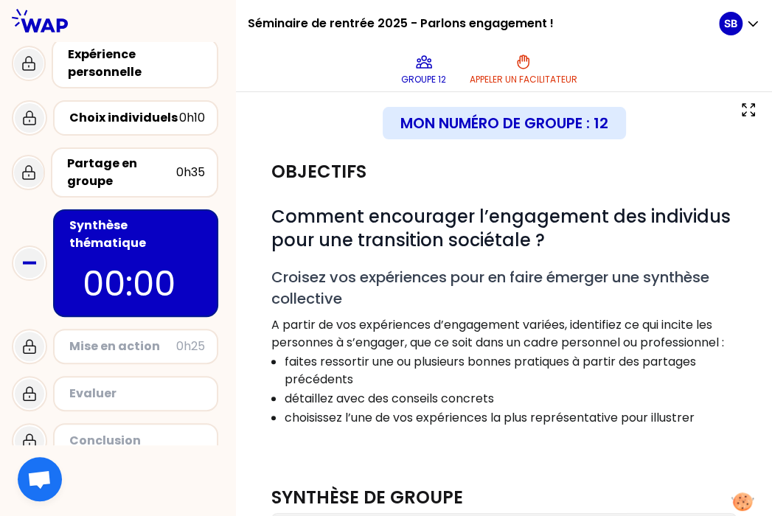
scroll to position [0, 0]
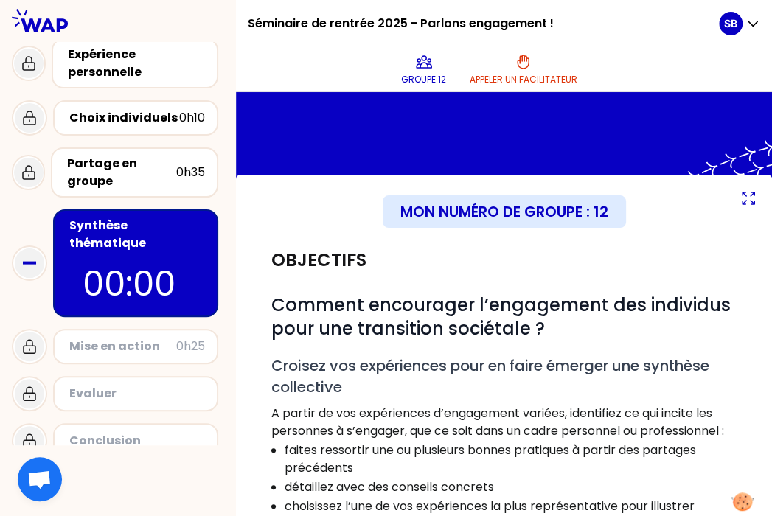
click at [470, 201] on icon at bounding box center [749, 199] width 18 height 18
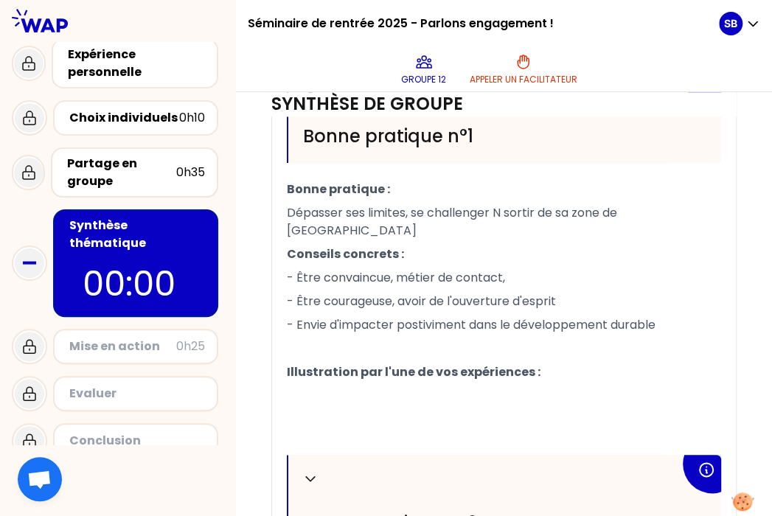
scroll to position [483, 0]
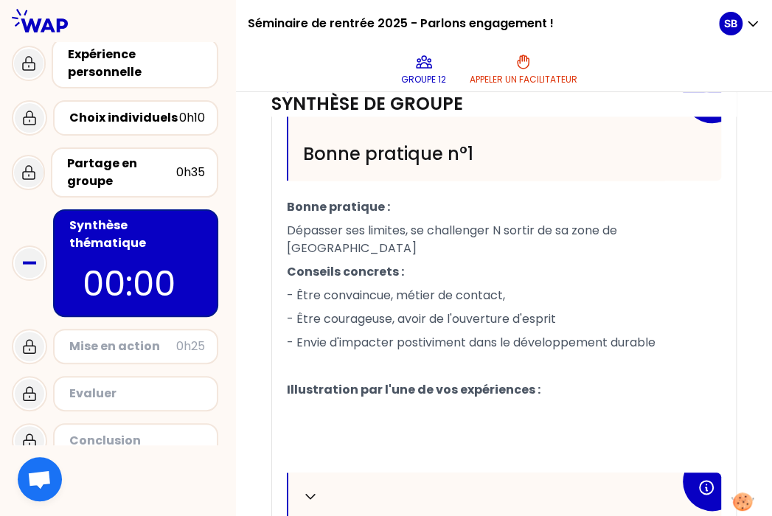
click at [367, 308] on p "- Être convaincue, métier de contact," at bounding box center [504, 296] width 435 height 24
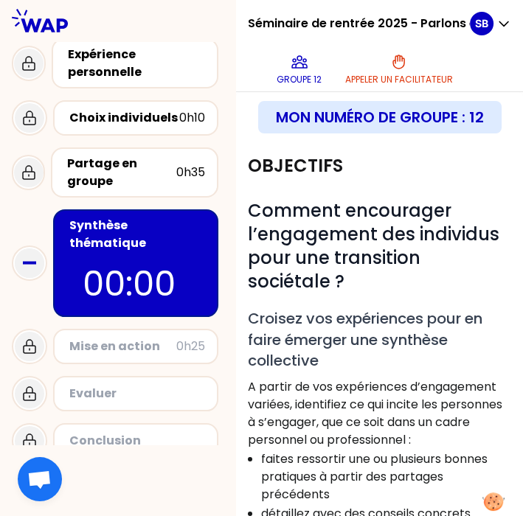
scroll to position [165, 0]
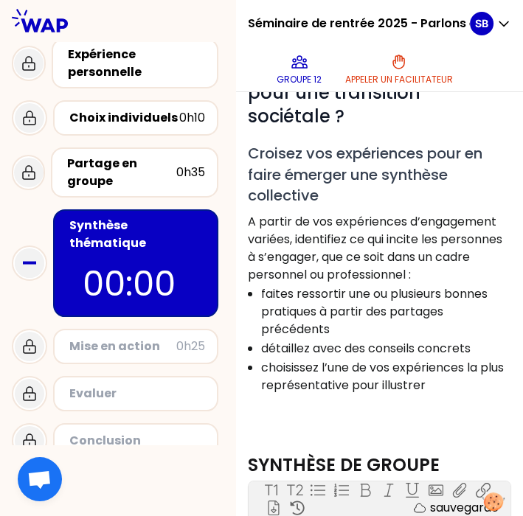
click at [111, 385] on div "Evaluer" at bounding box center [137, 394] width 136 height 18
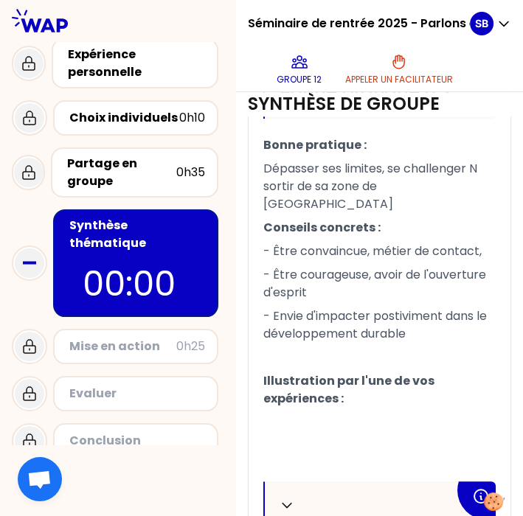
scroll to position [672, 0]
click at [350, 263] on p "- Être convaincue, métier de contact," at bounding box center [379, 252] width 232 height 24
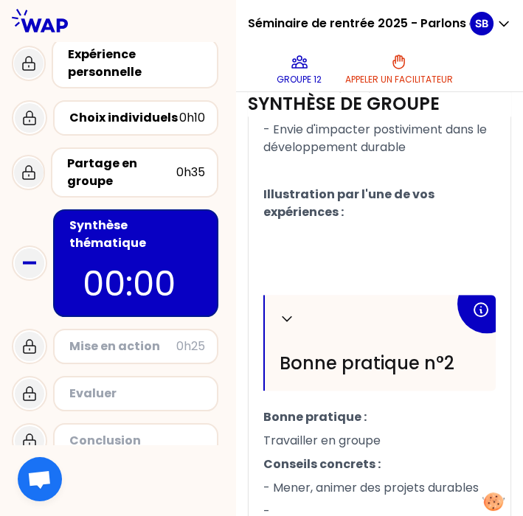
scroll to position [902, 0]
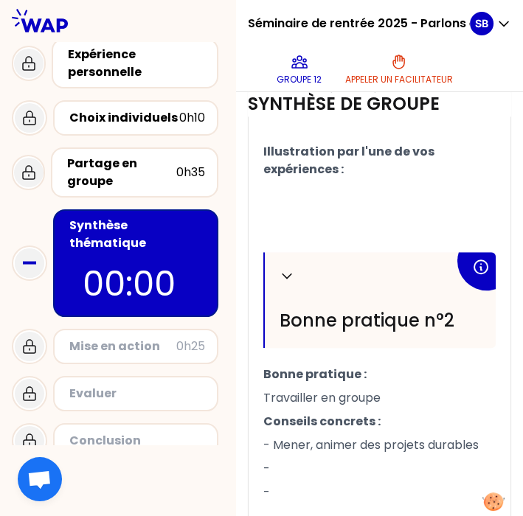
click at [321, 229] on p "﻿" at bounding box center [379, 217] width 232 height 24
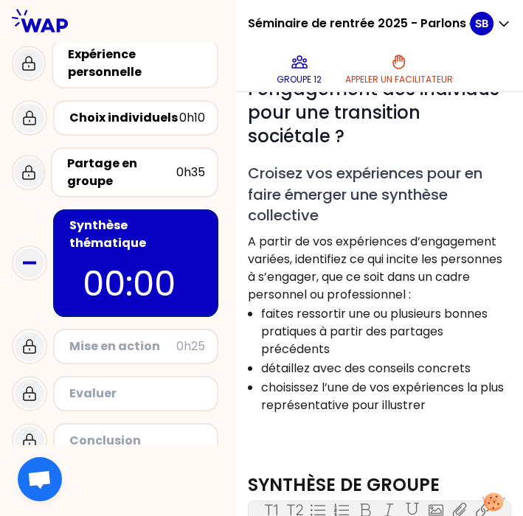
scroll to position [0, 0]
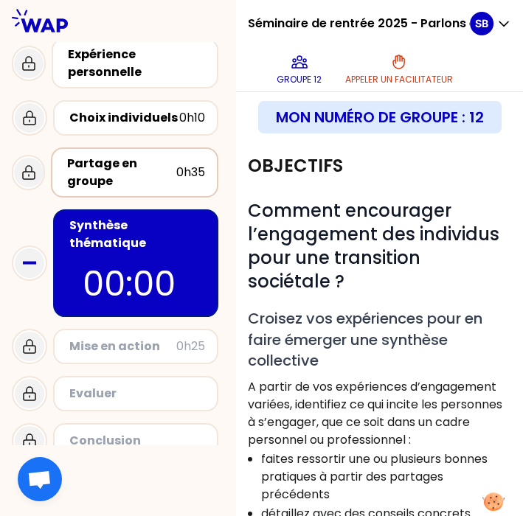
click at [125, 168] on div "Partage en groupe" at bounding box center [121, 172] width 109 height 35
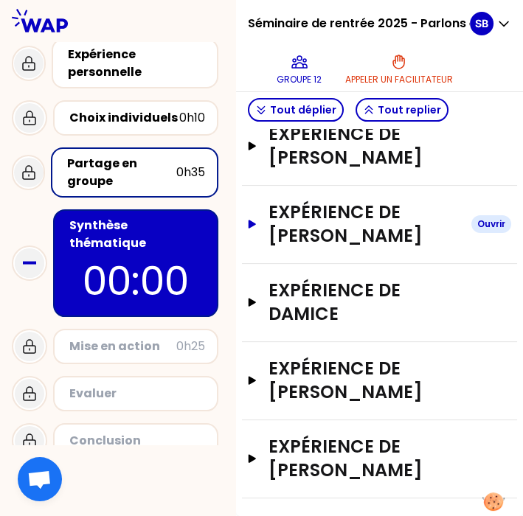
scroll to position [447, 0]
click at [276, 279] on button "Expérience de [PERSON_NAME]" at bounding box center [379, 302] width 263 height 47
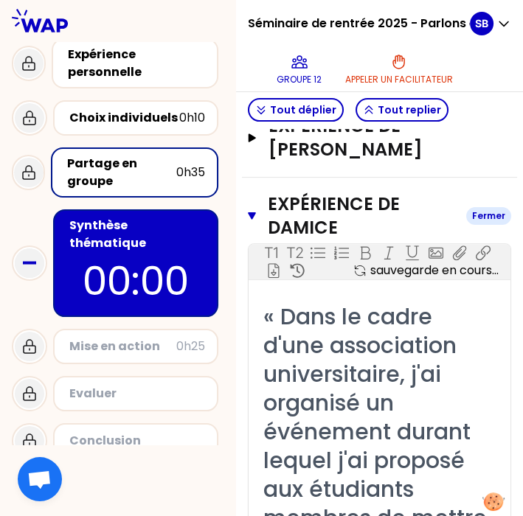
click at [276, 240] on button "Expérience de DAMICE Fermer" at bounding box center [379, 216] width 263 height 47
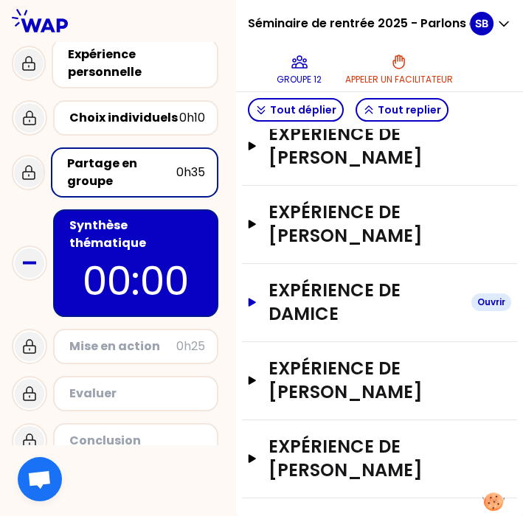
scroll to position [448, 0]
click at [301, 212] on h3 "Expérience de [PERSON_NAME]" at bounding box center [364, 224] width 191 height 47
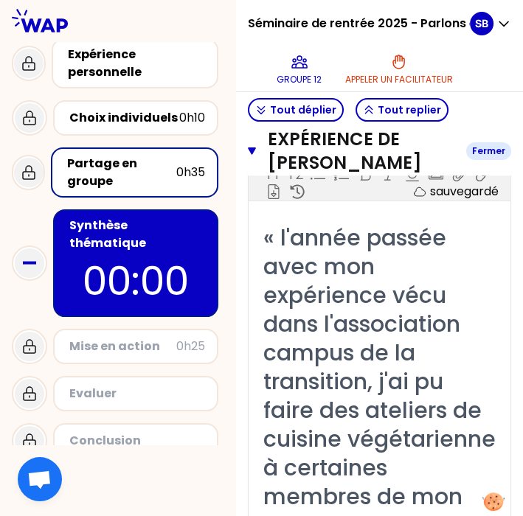
click at [301, 175] on h3 "Expérience de [PERSON_NAME]" at bounding box center [361, 151] width 187 height 47
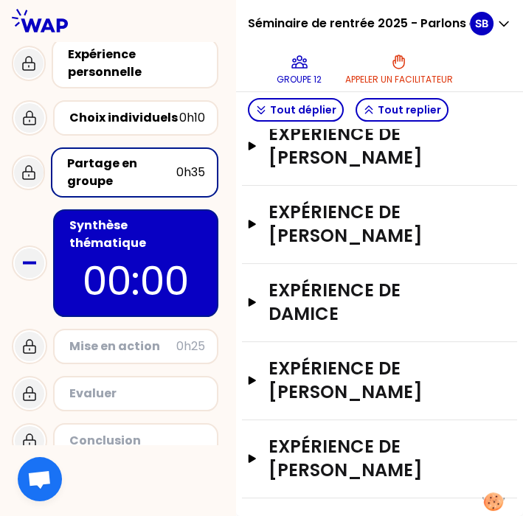
click at [136, 252] on p "00:00" at bounding box center [135, 281] width 139 height 58
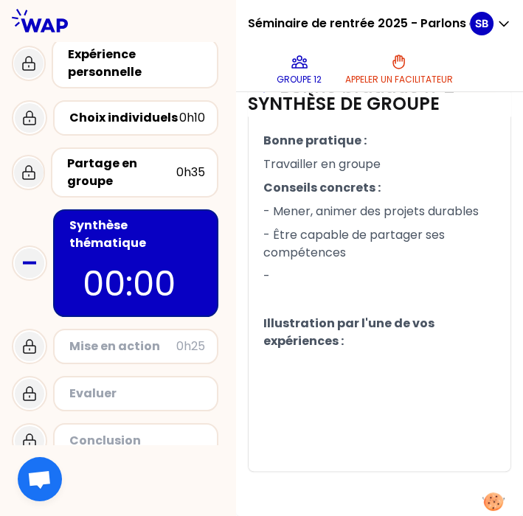
scroll to position [1269, 0]
click at [302, 388] on p "﻿" at bounding box center [379, 389] width 232 height 24
click at [301, 286] on p "-" at bounding box center [379, 277] width 232 height 24
click at [309, 387] on p "﻿" at bounding box center [379, 389] width 232 height 24
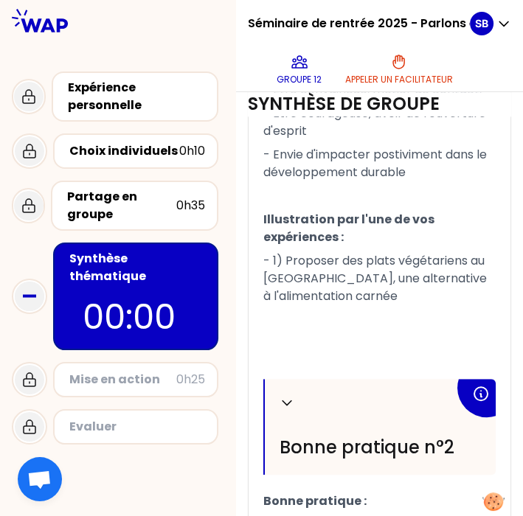
scroll to position [775, 0]
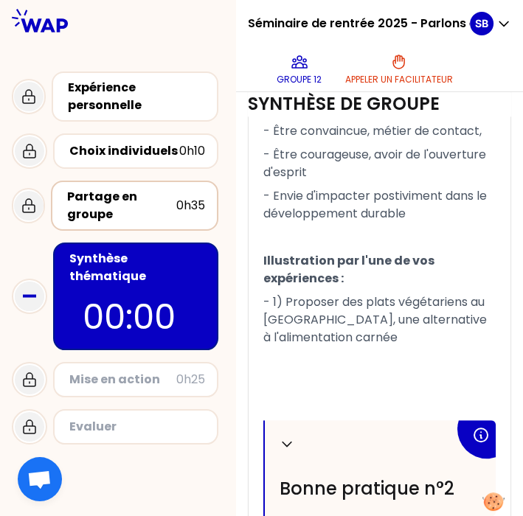
click at [176, 224] on div "Partage en groupe 0h35" at bounding box center [134, 206] width 167 height 50
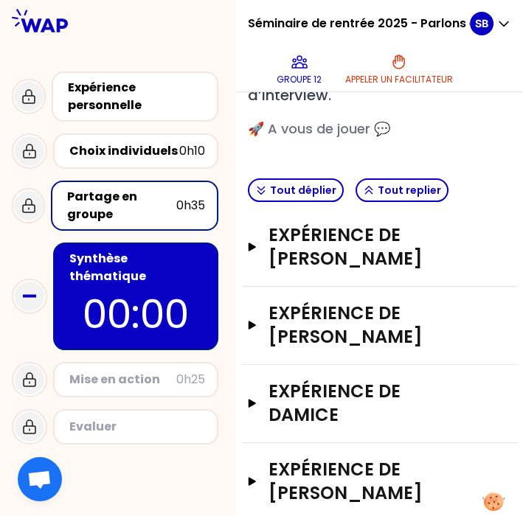
scroll to position [448, 0]
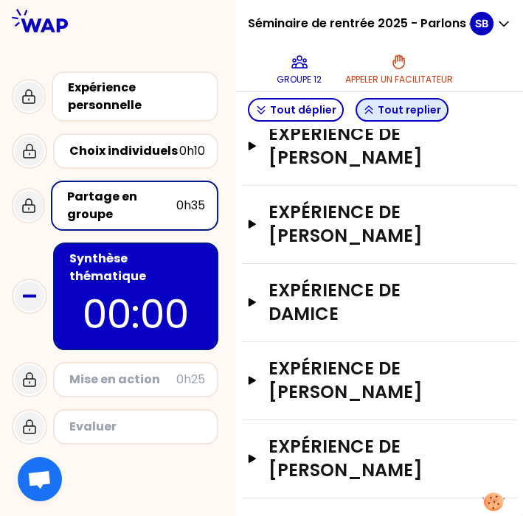
click at [384, 106] on button "Tout replier" at bounding box center [402, 110] width 93 height 24
click at [89, 319] on p "00:00" at bounding box center [135, 315] width 139 height 58
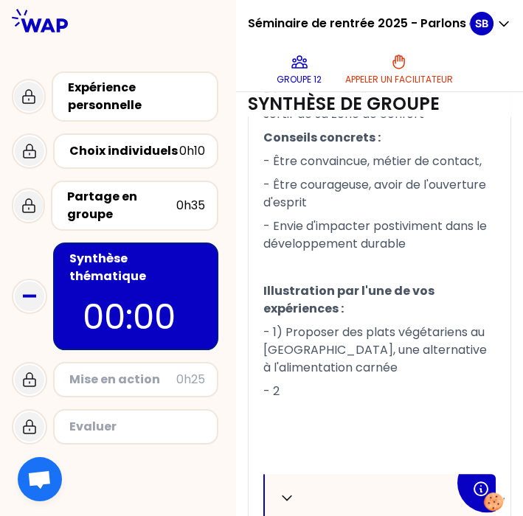
scroll to position [727, 0]
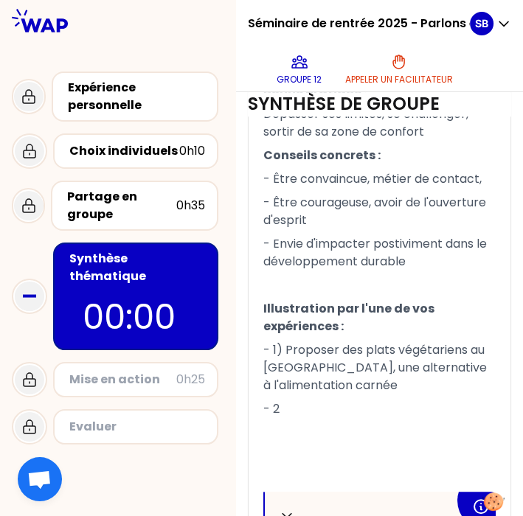
click at [160, 261] on div "Synthèse thématique" at bounding box center [137, 267] width 136 height 35
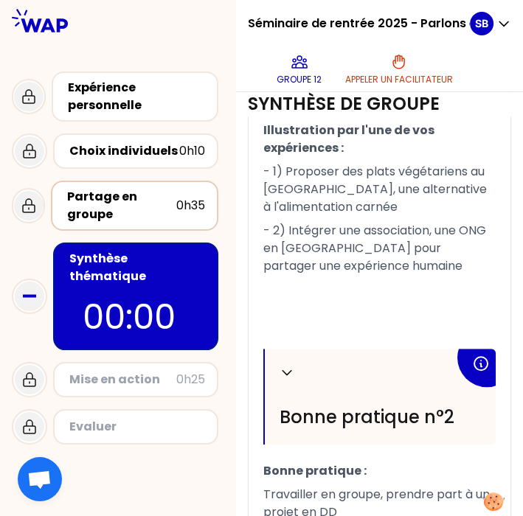
scroll to position [33, 0]
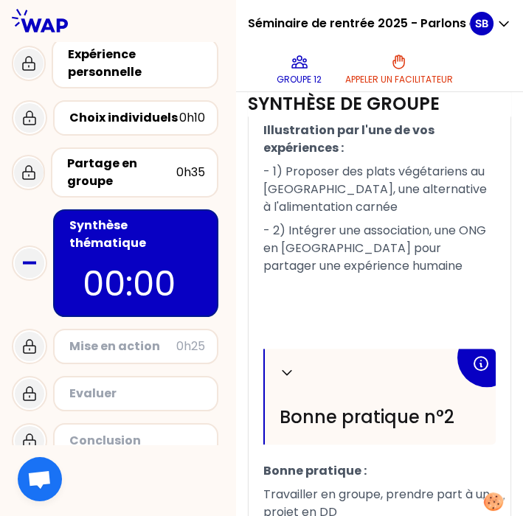
click at [107, 338] on div "Mise en action" at bounding box center [122, 347] width 107 height 18
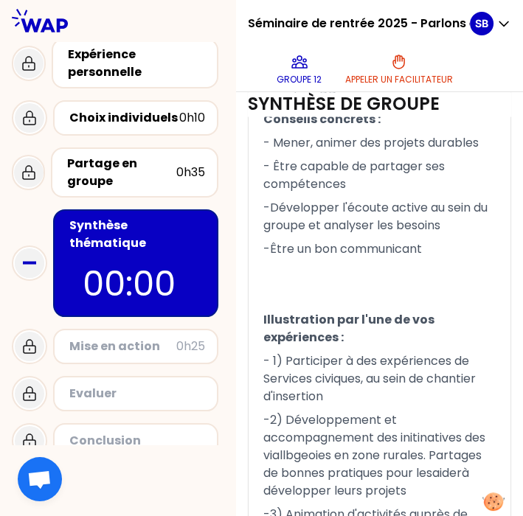
scroll to position [1363, 0]
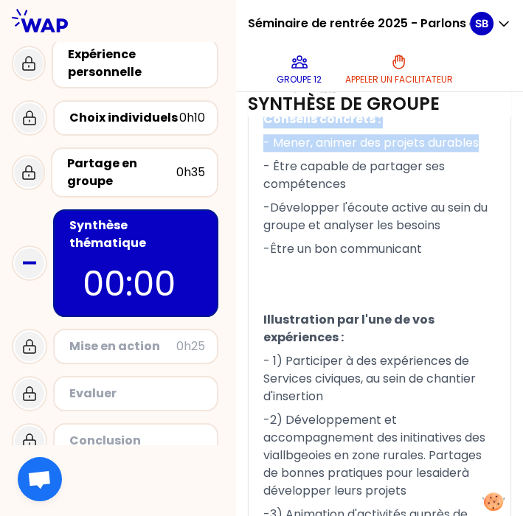
drag, startPoint x: 327, startPoint y: 280, endPoint x: 275, endPoint y: 244, distance: 63.0
click at [275, 244] on div "Replier [PERSON_NAME] pratique n°1 Bonne pratique : Dépasser ses limites, se ch…" at bounding box center [379, 3] width 232 height 1343
click at [275, 131] on p "Conseils concrets :" at bounding box center [379, 120] width 232 height 24
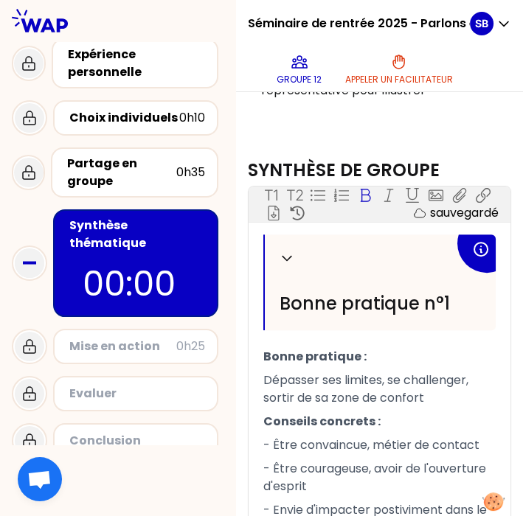
scroll to position [0, 0]
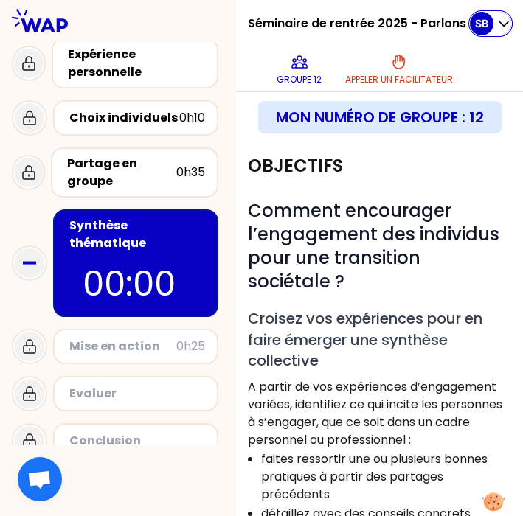
click at [470, 25] on icon "button" at bounding box center [504, 23] width 15 height 15
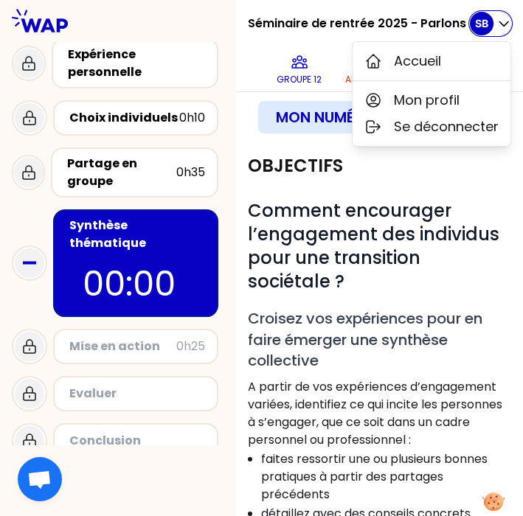
click at [470, 25] on icon "button" at bounding box center [504, 23] width 15 height 15
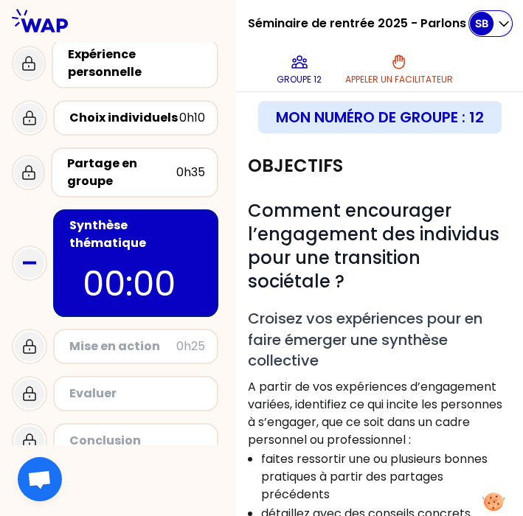
scroll to position [215, 0]
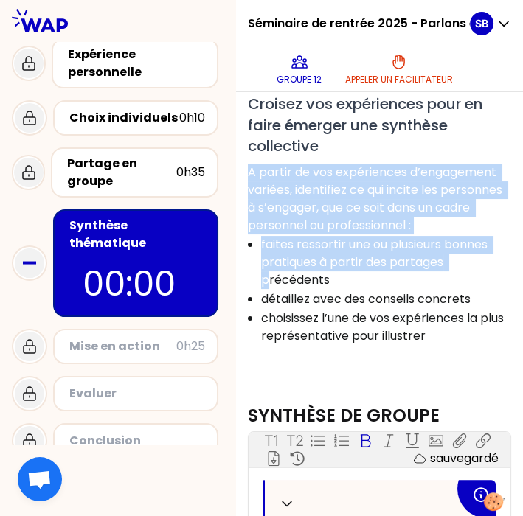
drag, startPoint x: 337, startPoint y: 314, endPoint x: 255, endPoint y: 188, distance: 150.4
click at [255, 188] on div "Objectifs # Comment encourager l’engagement des individus pour une transition s…" at bounding box center [379, 157] width 275 height 465
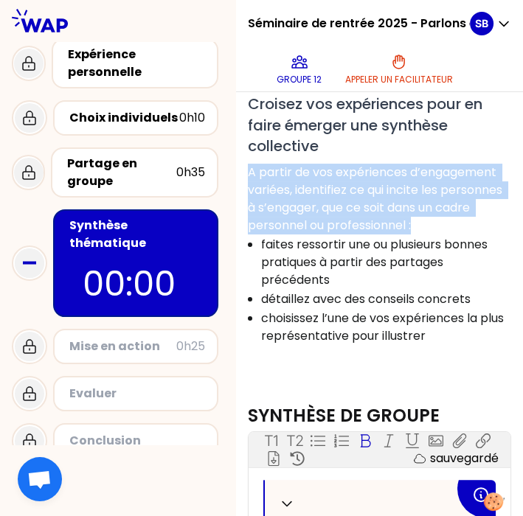
drag, startPoint x: 262, startPoint y: 190, endPoint x: 419, endPoint y: 271, distance: 176.5
click at [419, 235] on p "A partir de vos expériences d’engagement variées, identifiez ce qui incite les …" at bounding box center [379, 199] width 263 height 71
drag, startPoint x: 419, startPoint y: 271, endPoint x: 407, endPoint y: 273, distance: 12.7
click at [407, 273] on li "faites ressortir une ou plusieurs bonnes pratiques à partir des partages précéd…" at bounding box center [385, 262] width 249 height 55
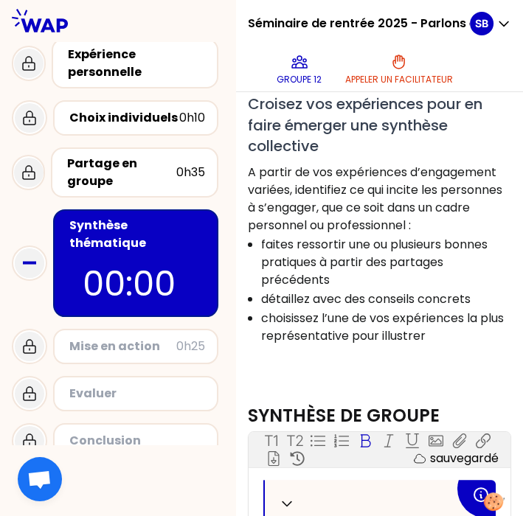
click at [358, 235] on p "A partir de vos expériences d’engagement variées, identifiez ce qui incite les …" at bounding box center [379, 199] width 263 height 71
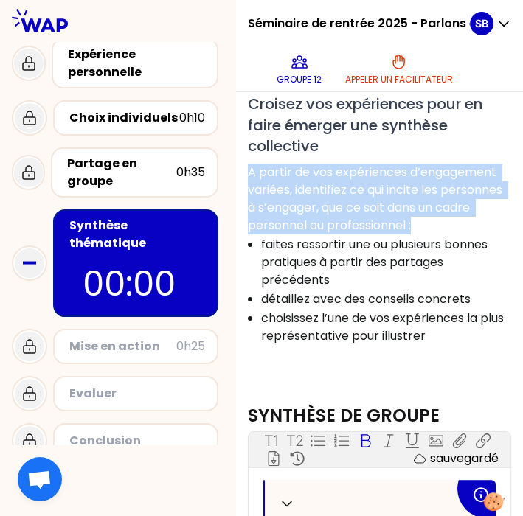
click at [314, 308] on li "détaillez avec des conseils concrets" at bounding box center [385, 298] width 249 height 19
click at [314, 235] on p "A partir de vos expériences d’engagement variées, identifiez ce qui incite les …" at bounding box center [379, 199] width 263 height 71
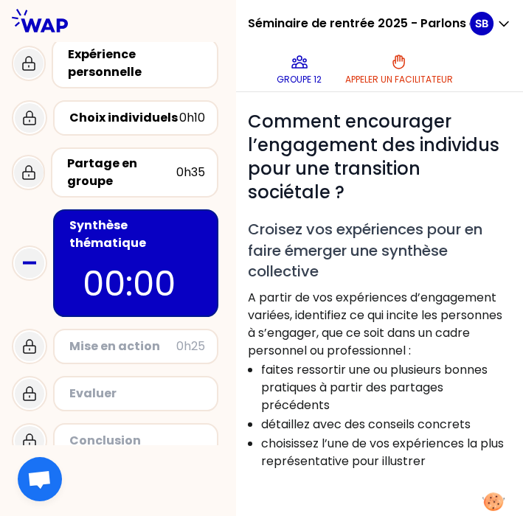
scroll to position [124, 0]
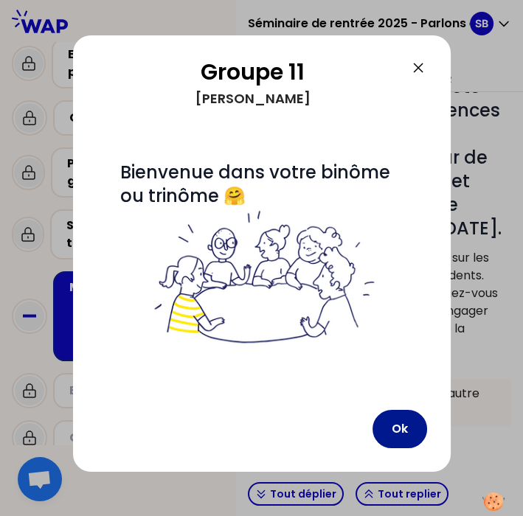
click at [390, 436] on button "Ok" at bounding box center [400, 429] width 55 height 38
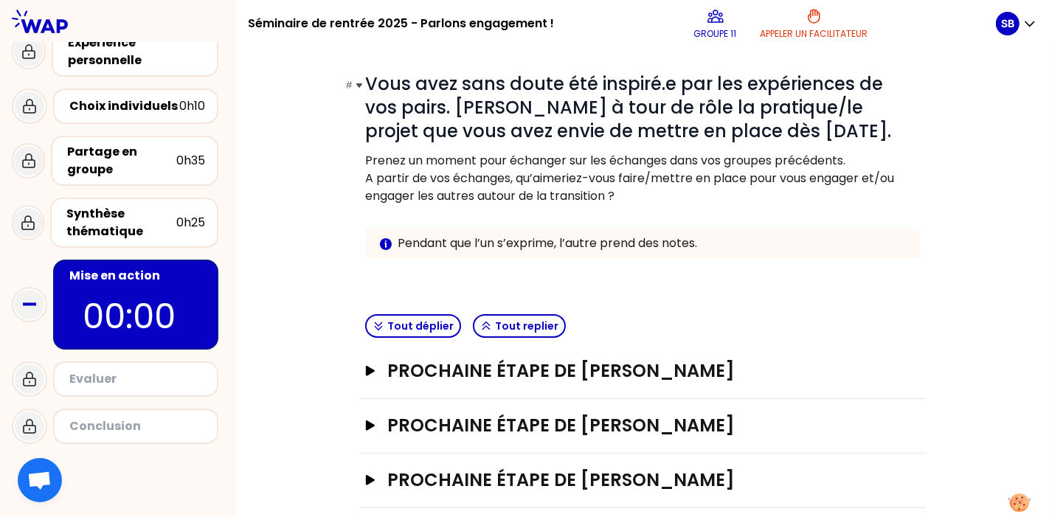
scroll to position [111, 0]
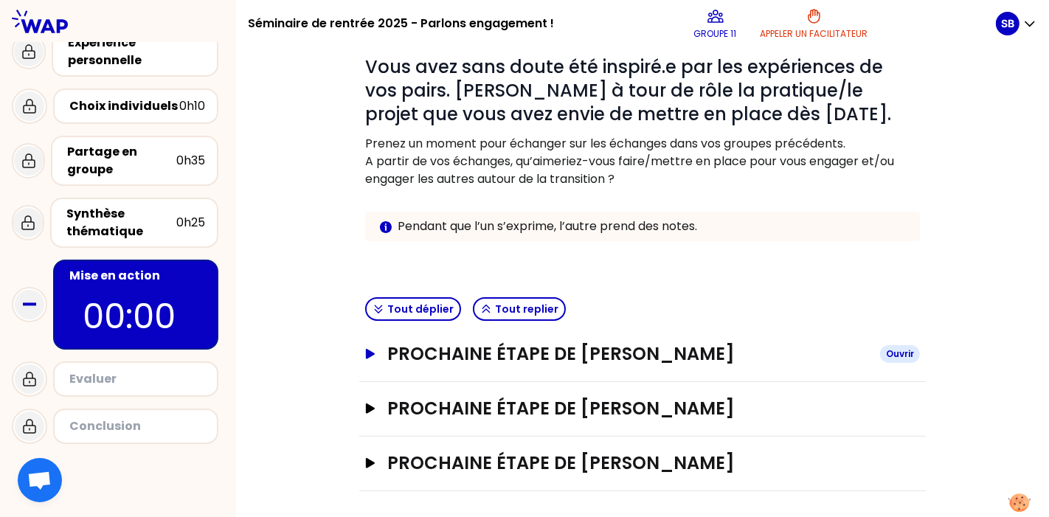
click at [455, 355] on h3 "Prochaine étape de [PERSON_NAME]" at bounding box center [627, 354] width 481 height 24
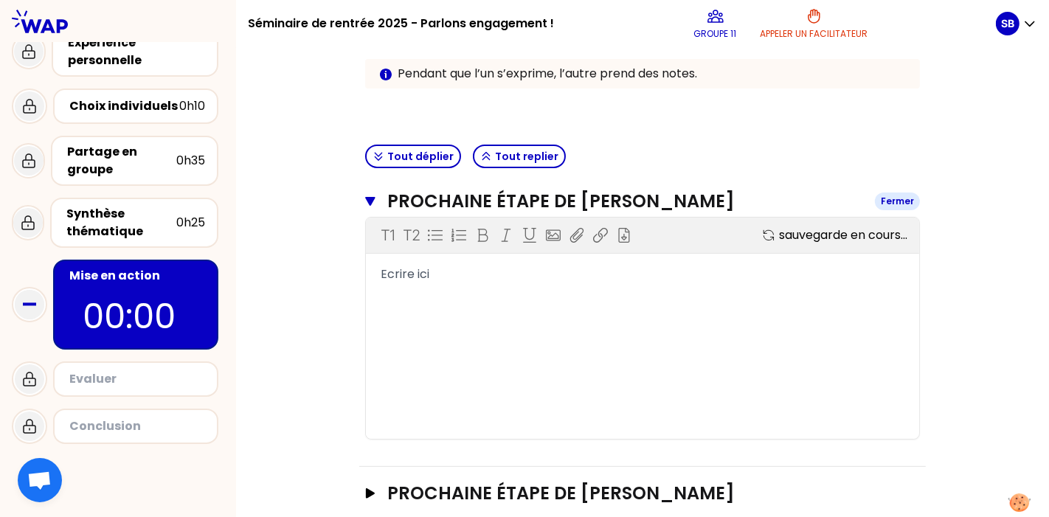
scroll to position [284, 0]
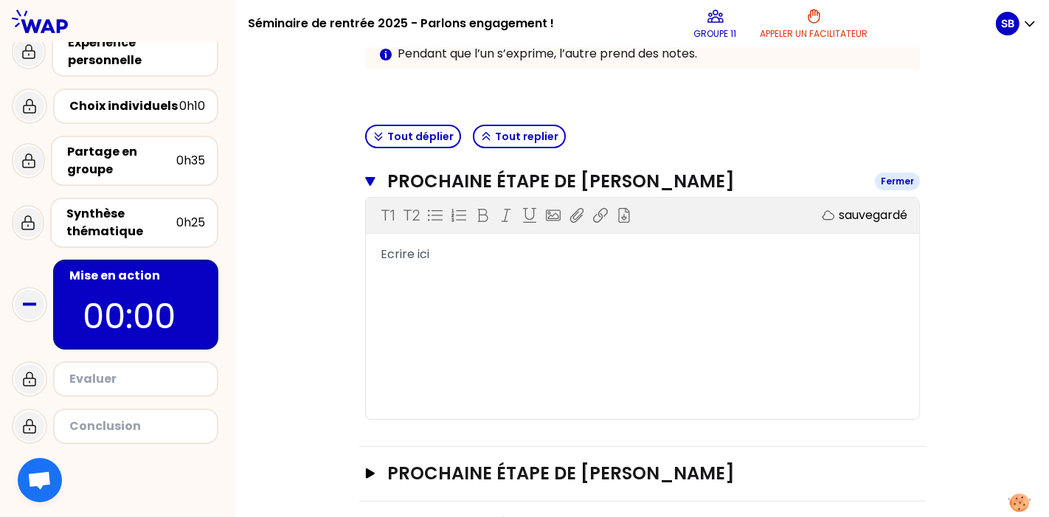
click at [412, 178] on h3 "Prochaine étape de [PERSON_NAME]" at bounding box center [625, 182] width 476 height 24
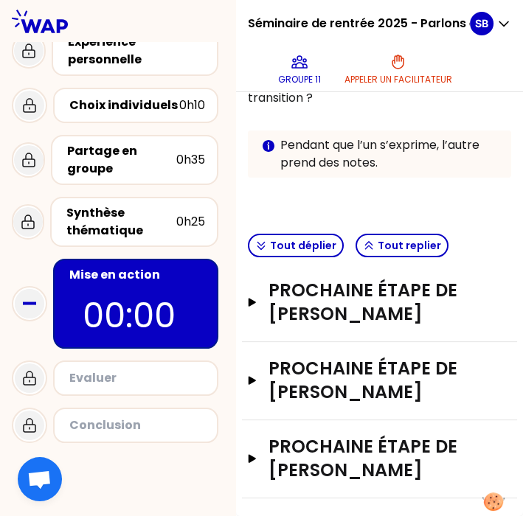
scroll to position [502, 0]
click at [267, 279] on button "Prochaine étape de [PERSON_NAME]" at bounding box center [379, 302] width 263 height 47
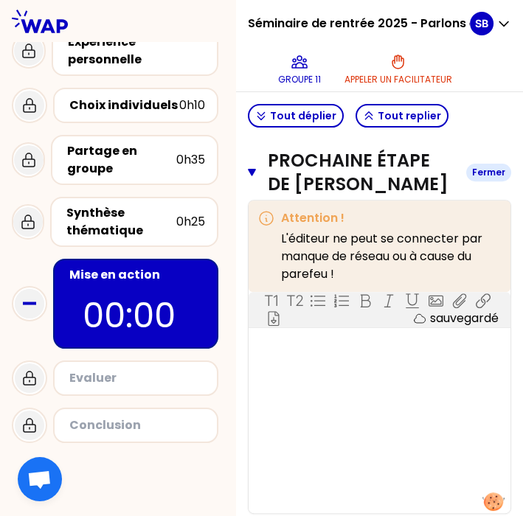
click at [256, 179] on icon "button" at bounding box center [252, 173] width 8 height 12
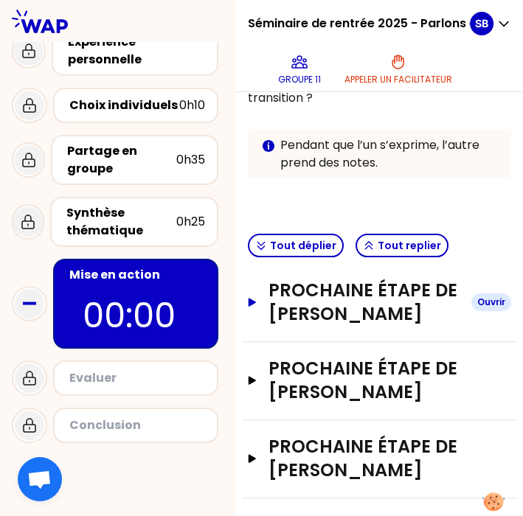
click at [256, 298] on icon "button" at bounding box center [252, 302] width 7 height 8
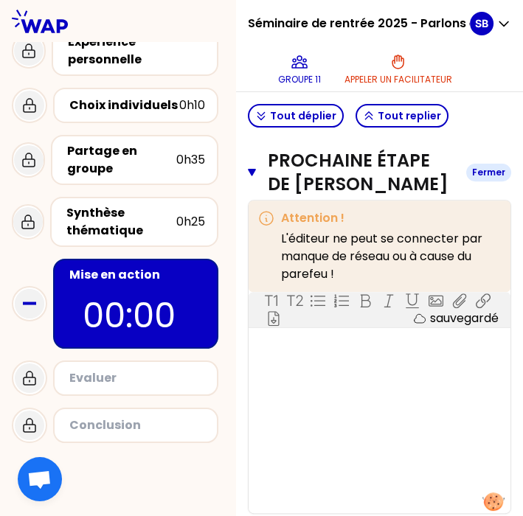
click at [256, 176] on icon "button" at bounding box center [252, 172] width 8 height 7
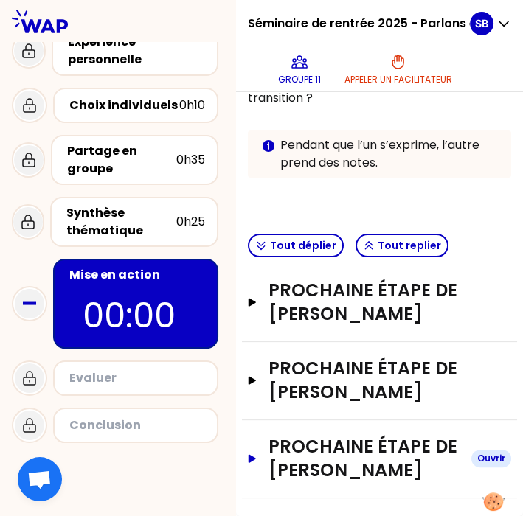
click at [258, 454] on icon "button" at bounding box center [252, 458] width 12 height 9
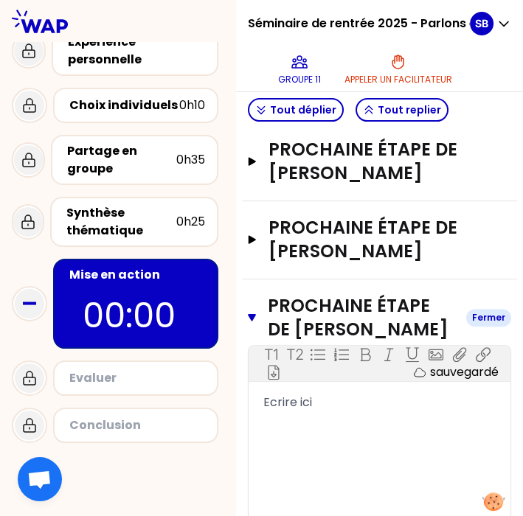
scroll to position [739, 0]
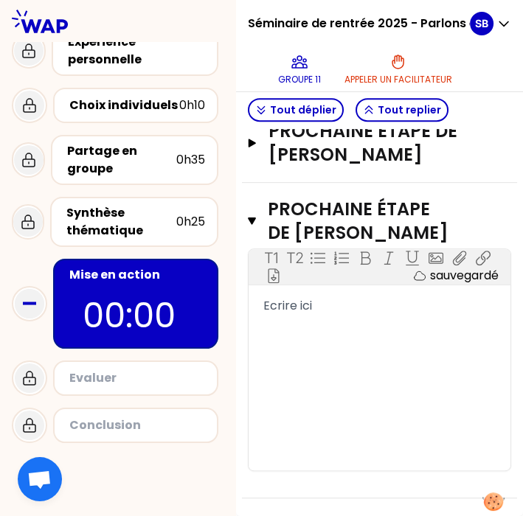
click at [314, 322] on div "T1 T2 Exporter sauvegardé Ecrire ici" at bounding box center [380, 359] width 262 height 221
click at [293, 297] on div "T1 T2 Exporter sauvegardé Ecrire ici" at bounding box center [380, 359] width 262 height 221
click at [293, 305] on span "Ecrire ici" at bounding box center [287, 305] width 49 height 17
drag, startPoint x: 352, startPoint y: 306, endPoint x: 232, endPoint y: 291, distance: 120.5
click at [232, 291] on div "Séminaire de rentrée 2025 - Parlons engagement ! Groupe 11 Appeler un facilitat…" at bounding box center [261, 258] width 523 height 516
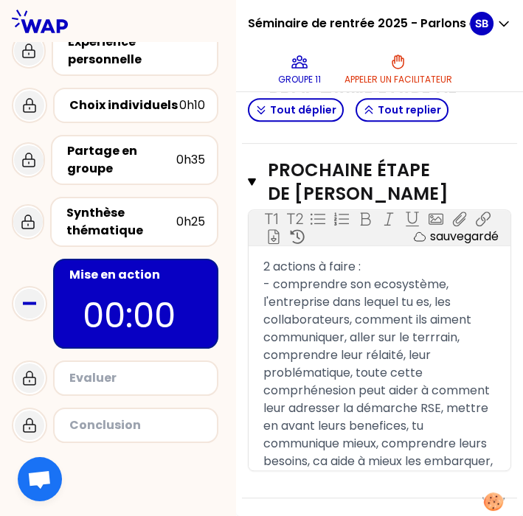
scroll to position [796, 0]
click at [371, 423] on span "- comprendre son ecosystème, l'entreprise dans lequel tu es, les collaborateurs…" at bounding box center [377, 373] width 229 height 194
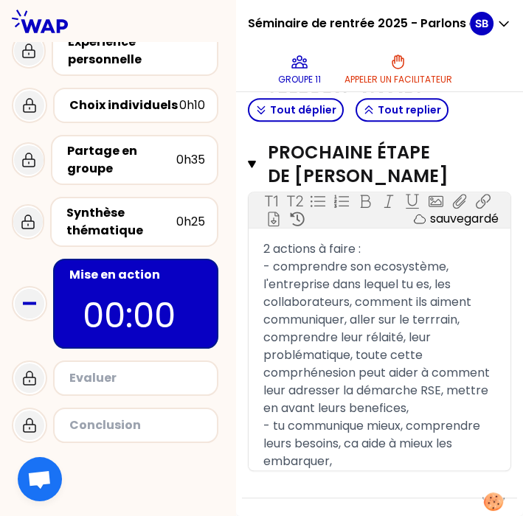
scroll to position [814, 0]
click at [395, 339] on span "- comprendre son ecosystème, l'entreprise dans lequel tu es, les collaborateurs…" at bounding box center [377, 337] width 229 height 159
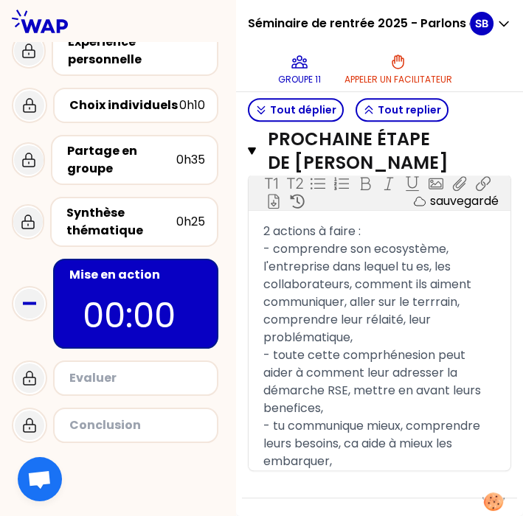
click at [286, 426] on span "- tu communique mieux, comprendre leurs besoins, ca aide à mieux les embarquer," at bounding box center [373, 444] width 220 height 52
click at [290, 357] on span "- toute cette comprhénesion peut aider à comment leur adresser la démarche RSE,…" at bounding box center [373, 382] width 221 height 70
click at [419, 462] on div "tu communique mieux, comprendre leurs besoins, ca aide à mieux les embarquer," at bounding box center [379, 444] width 232 height 53
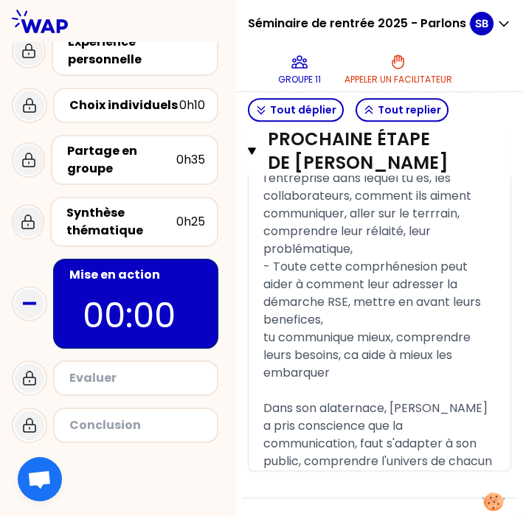
scroll to position [920, 0]
click at [396, 400] on span "Dans son alaternace, [PERSON_NAME] a pris conscience que la communication, faut…" at bounding box center [377, 435] width 229 height 70
click at [369, 464] on div "Dans son alternance, [PERSON_NAME] a pris conscience que la communication, faut…" at bounding box center [379, 435] width 232 height 71
click at [269, 165] on button "Prochaine étape de [PERSON_NAME] Fermer" at bounding box center [379, 151] width 263 height 47
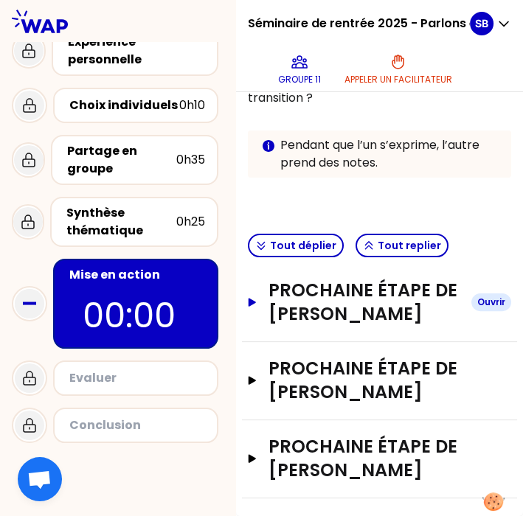
scroll to position [502, 0]
click at [258, 376] on icon "button" at bounding box center [252, 380] width 12 height 9
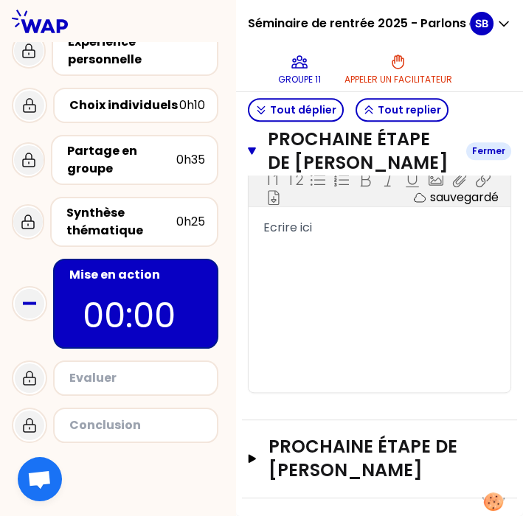
scroll to position [657, 0]
click at [359, 237] on div "Ecrire ici" at bounding box center [379, 228] width 232 height 18
drag, startPoint x: 353, startPoint y: 281, endPoint x: 271, endPoint y: 285, distance: 82.0
click at [271, 237] on div "Ecrire ici" at bounding box center [380, 228] width 262 height 18
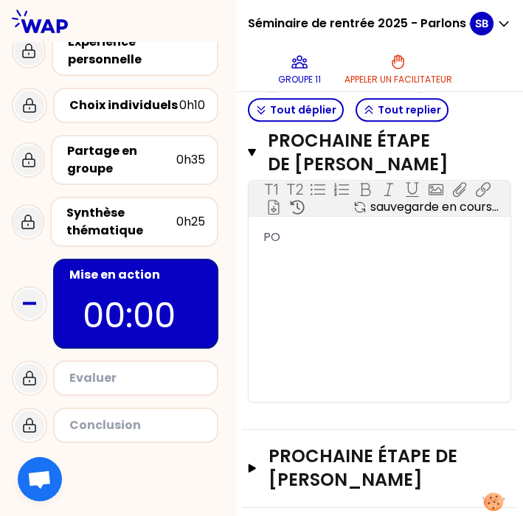
scroll to position [618, 0]
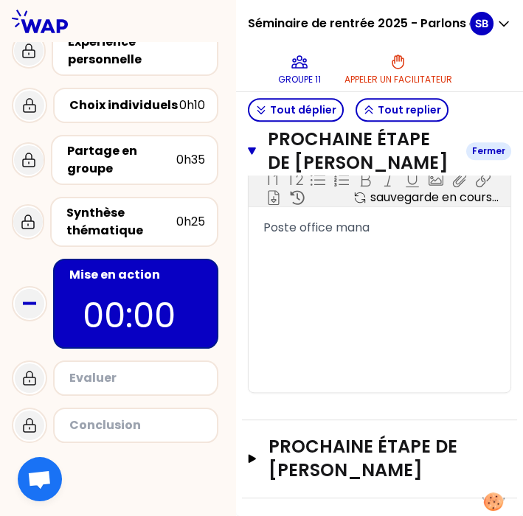
click at [256, 155] on icon "button" at bounding box center [252, 151] width 8 height 7
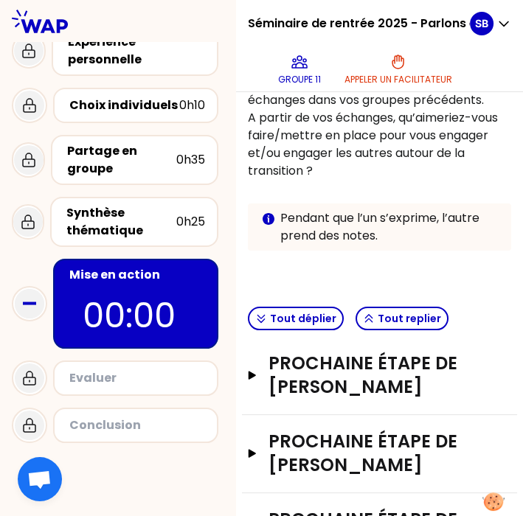
scroll to position [502, 0]
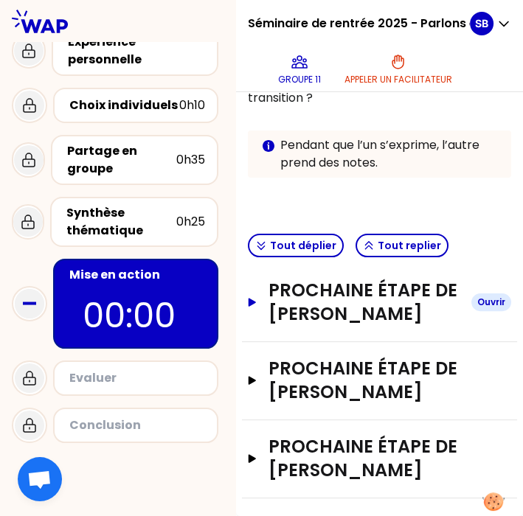
click at [284, 279] on h3 "Prochaine étape de [PERSON_NAME]" at bounding box center [364, 302] width 191 height 47
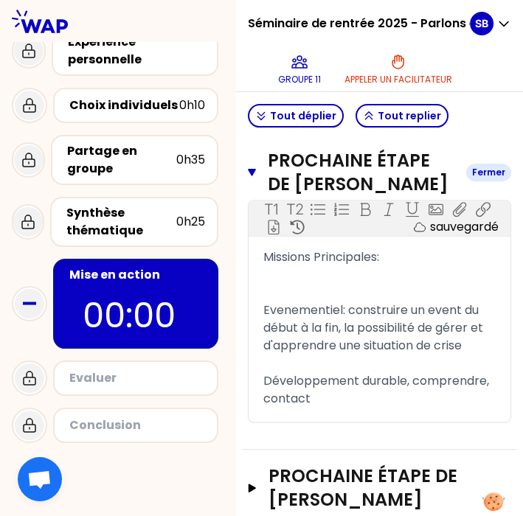
scroll to position [586, 0]
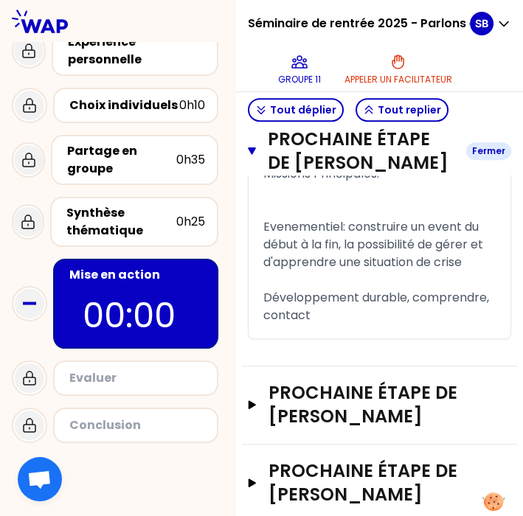
click at [272, 154] on button "Prochaine étape de [PERSON_NAME]" at bounding box center [379, 151] width 263 height 47
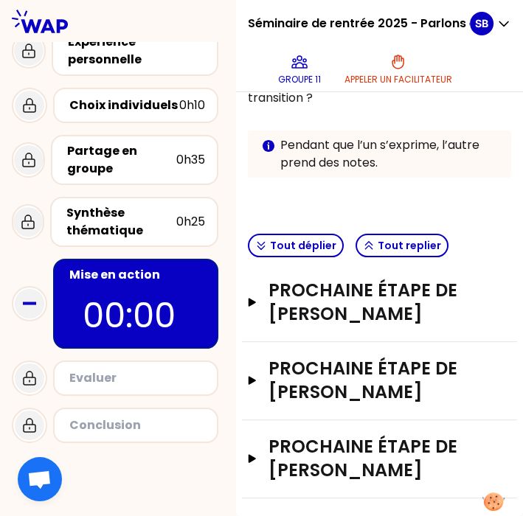
click at [133, 386] on div "Evaluer" at bounding box center [135, 378] width 165 height 35
click at [133, 280] on div "Mise en action" at bounding box center [137, 275] width 136 height 18
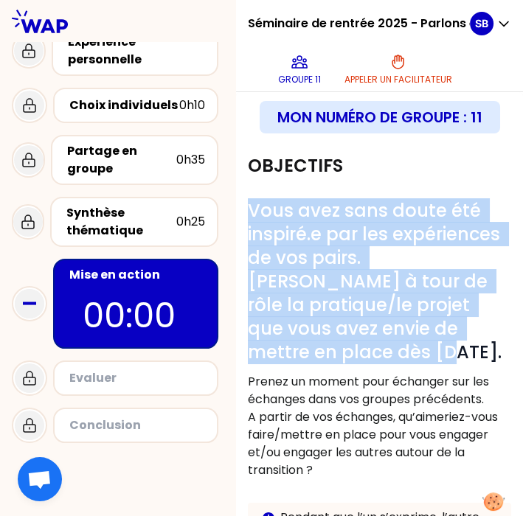
drag, startPoint x: 263, startPoint y: 235, endPoint x: 352, endPoint y: 411, distance: 196.7
click at [352, 411] on div "# Vous avez sans doute été inspiré.e par les expériences de vos pairs. [PERSON_…" at bounding box center [379, 386] width 263 height 375
click at [348, 364] on h1 "# Vous avez sans doute été inspiré.e par les expériences de vos pairs. [PERSON_…" at bounding box center [379, 281] width 263 height 165
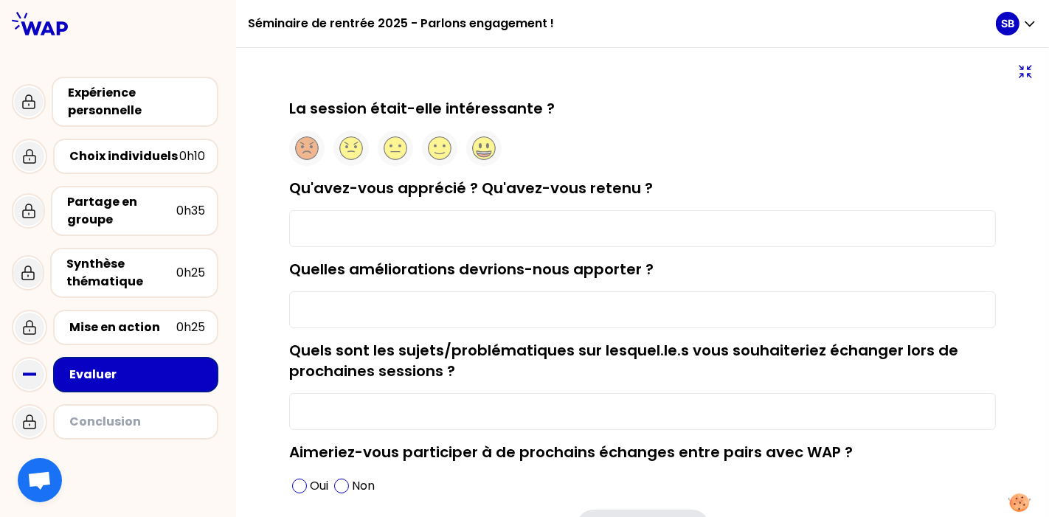
click at [470, 233] on input "Qu'avez-vous apprécié ? Qu'avez-vous retenu ?" at bounding box center [642, 228] width 707 height 37
type input "Les discussions"
click at [455, 310] on input "Quelles améliorations devrions-nous apporter ?" at bounding box center [642, 309] width 707 height 37
type input "r"
type input "peut etre une pause entre deux sessions"
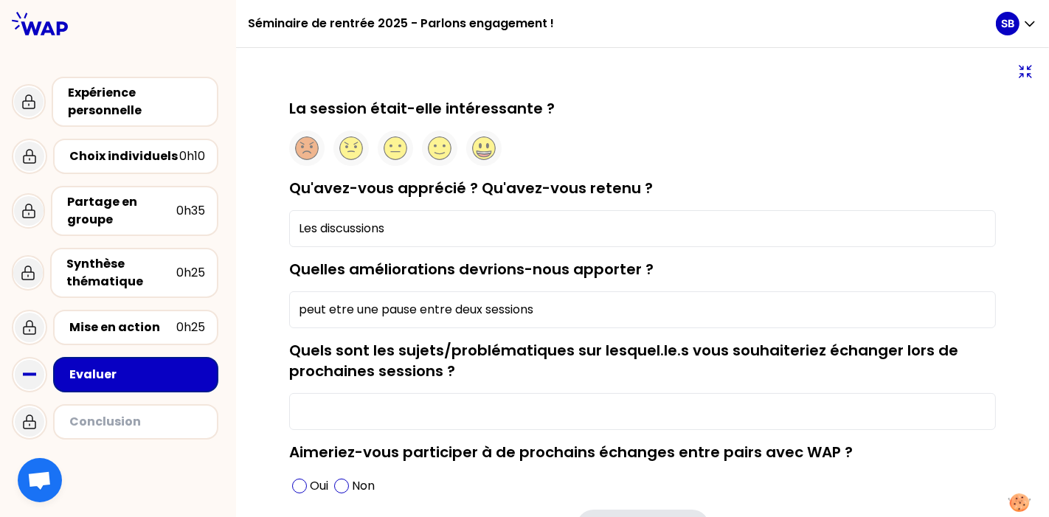
click at [429, 232] on input "Les discussions" at bounding box center [642, 228] width 707 height 37
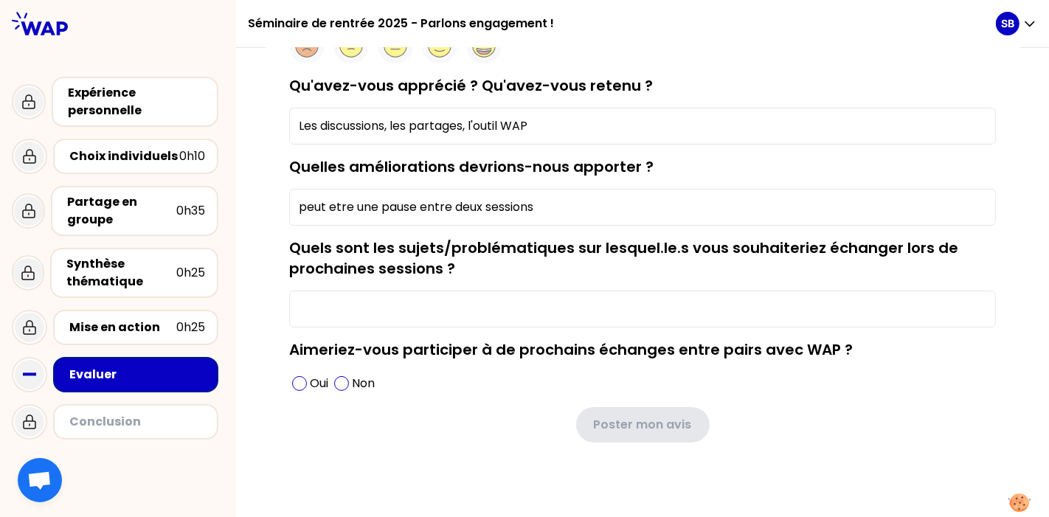
type input "Les discussions, les partages, l'outil WAP"
click at [470, 314] on input "Quels sont les sujets/problématiques sur lesquel.le.s vous souhaiteriez échange…" at bounding box center [642, 309] width 707 height 37
click at [288, 387] on div "La session était-elle intéressante ? Qu'avez-vous apprécié ? Qu'avez-vous reten…" at bounding box center [643, 243] width 754 height 494
click at [303, 383] on span at bounding box center [299, 383] width 15 height 15
click at [470, 314] on input "des sujets thématiques comme" at bounding box center [642, 309] width 707 height 37
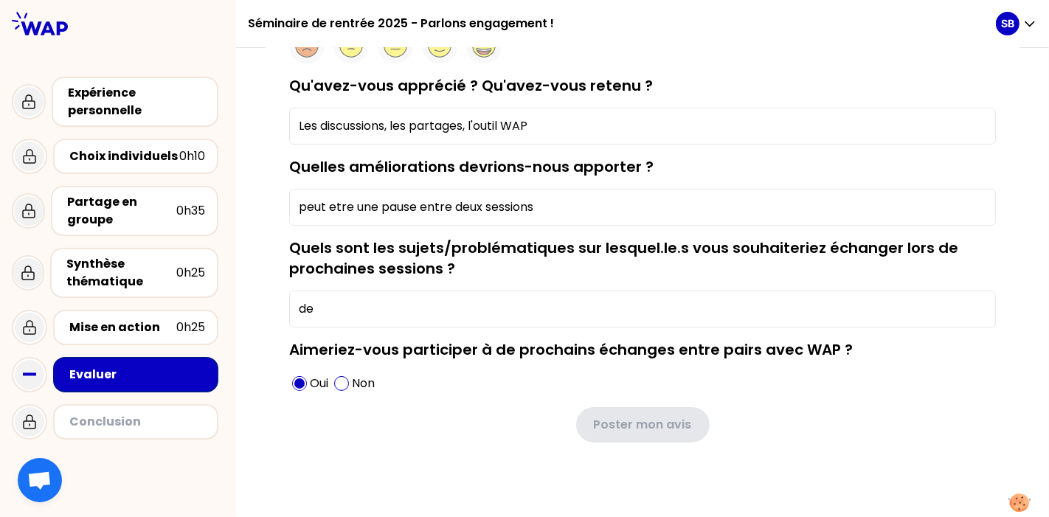
type input "d"
type input "u"
type input "p"
type input "ê"
type input "p"
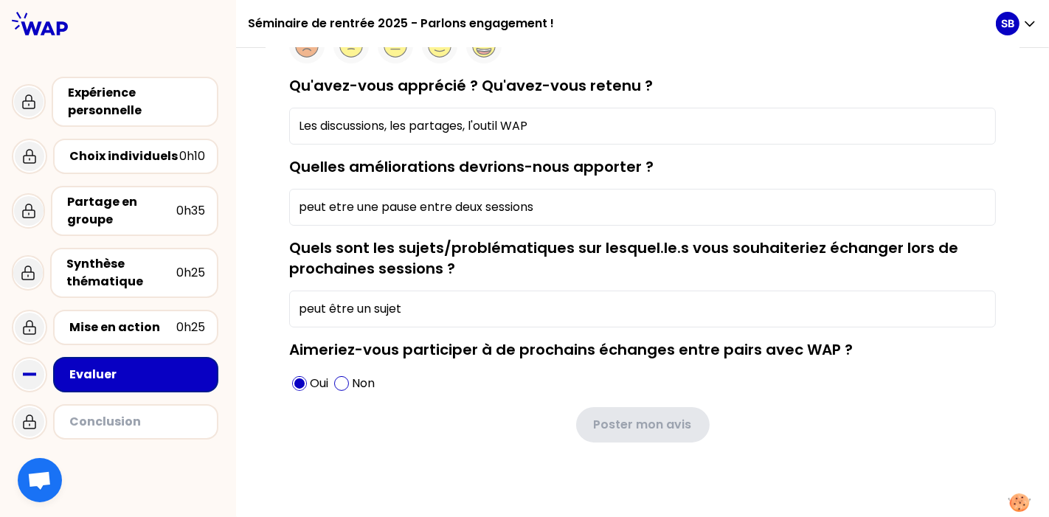
type input "peut être un sujet"
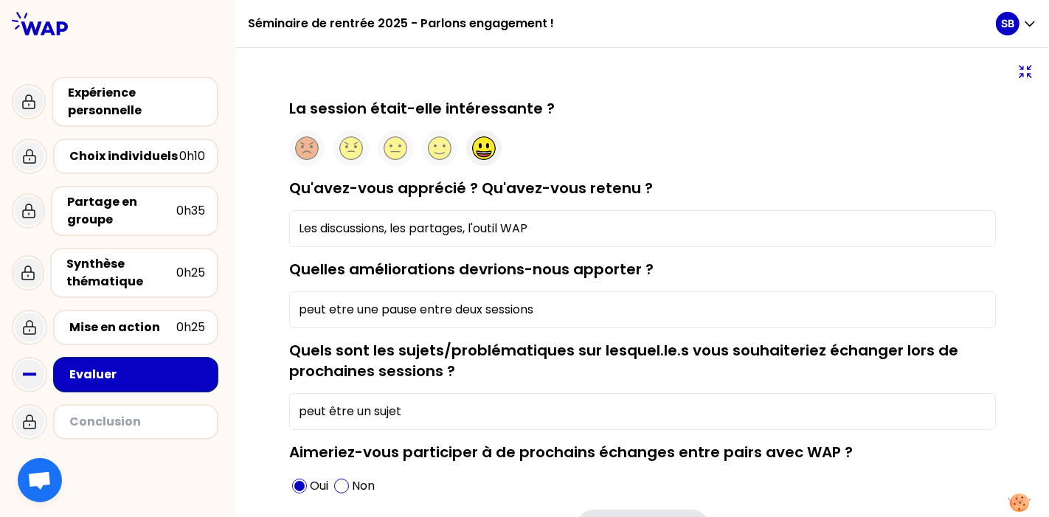
click at [470, 151] on icon at bounding box center [484, 152] width 14 height 3
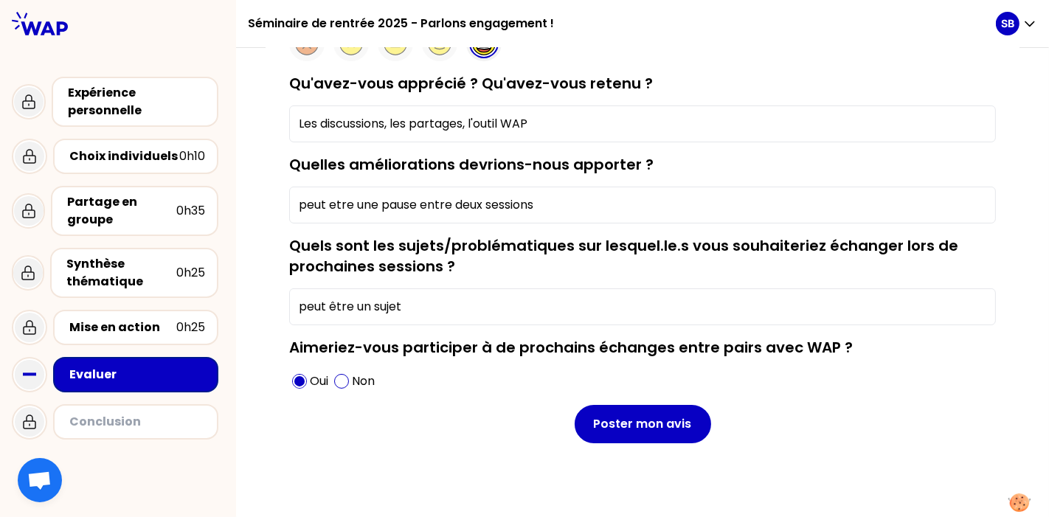
drag, startPoint x: 466, startPoint y: 316, endPoint x: 267, endPoint y: 300, distance: 199.1
click at [267, 300] on div "La session était-elle intéressante ? Qu'avez-vous apprécié ? Qu'avez-vous reten…" at bounding box center [643, 241] width 754 height 497
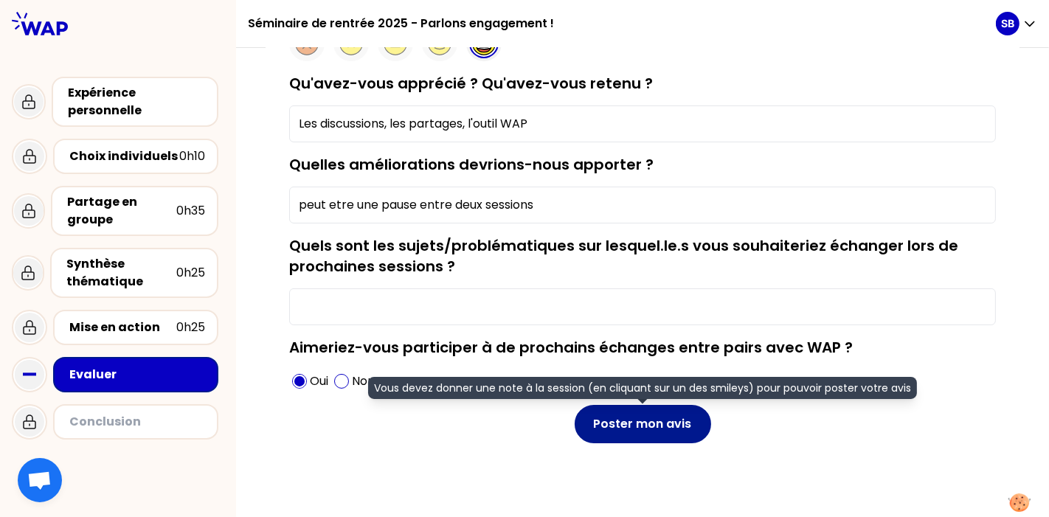
click at [470, 421] on button "Poster mon avis" at bounding box center [643, 424] width 136 height 38
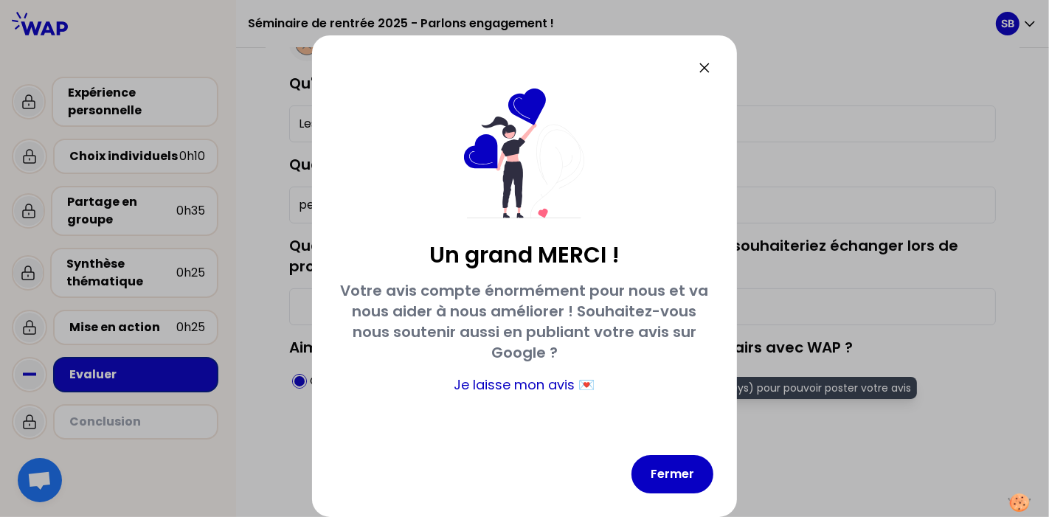
scroll to position [4, 0]
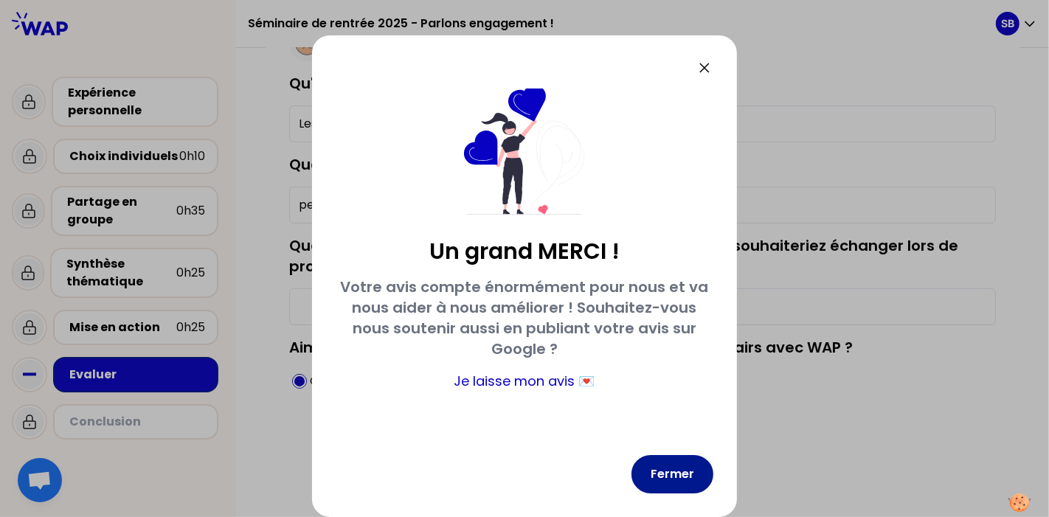
click at [470, 464] on button "Fermer" at bounding box center [673, 474] width 82 height 38
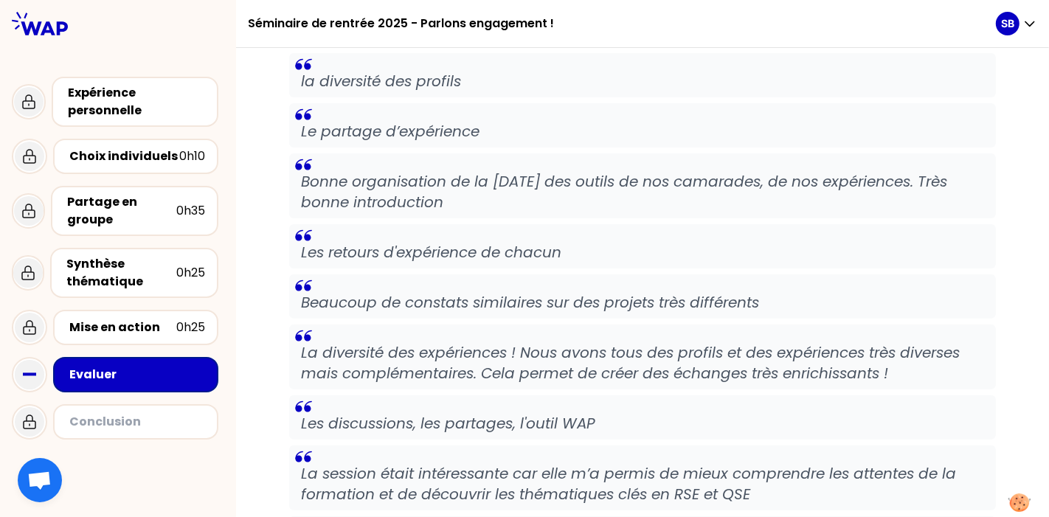
scroll to position [0, 0]
